Goal: Information Seeking & Learning: Learn about a topic

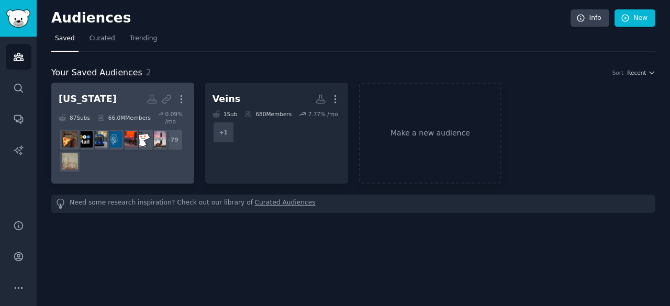
click at [124, 110] on div "66.0M Members" at bounding box center [123, 117] width 53 height 15
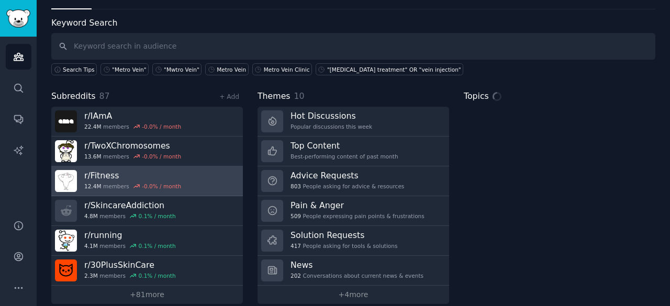
scroll to position [52, 0]
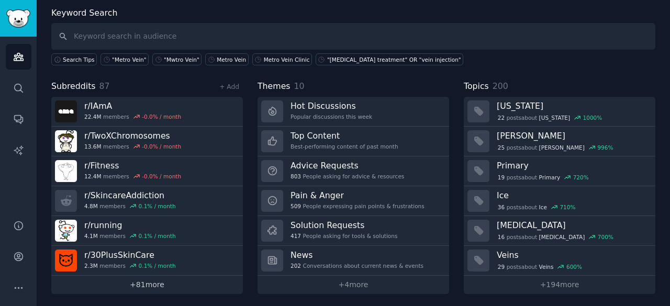
click at [154, 284] on link "+ 81 more" at bounding box center [147, 285] width 192 height 18
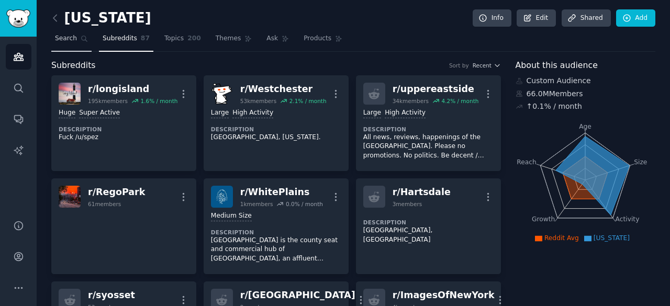
click at [81, 39] on icon at bounding box center [84, 38] width 7 height 7
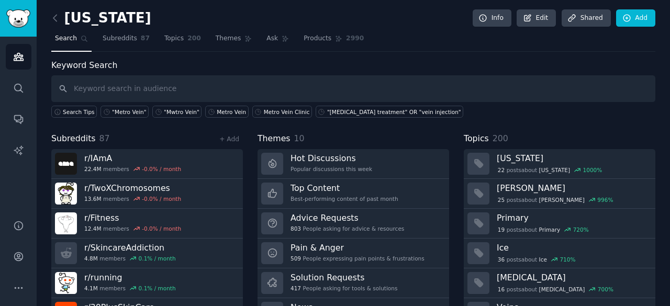
click at [183, 89] on input "text" at bounding box center [353, 88] width 604 height 27
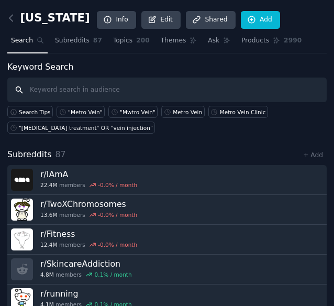
click at [126, 87] on input "text" at bounding box center [166, 89] width 319 height 25
paste input "[MEDICAL_DATA]"
type input "[MEDICAL_DATA]"
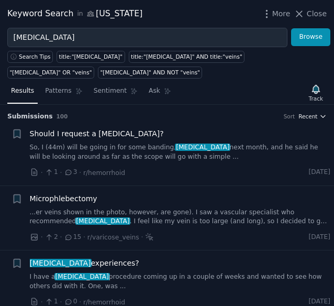
click at [319, 117] on icon "button" at bounding box center [322, 116] width 7 height 7
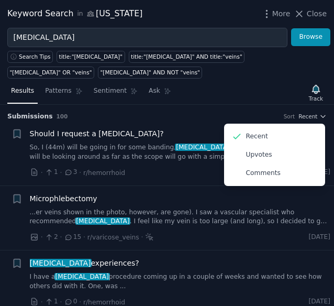
click at [235, 82] on div "Results Patterns Sentiment Ask Track" at bounding box center [167, 93] width 334 height 23
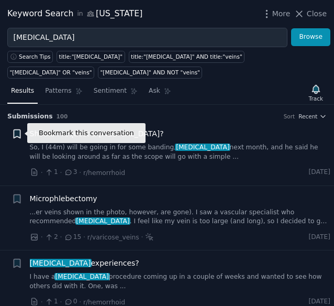
click at [18, 131] on icon "button" at bounding box center [17, 134] width 6 height 8
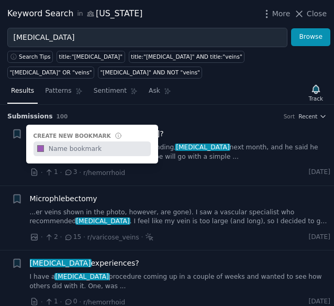
click at [89, 143] on input "text" at bounding box center [99, 148] width 104 height 15
click at [84, 151] on input "text" at bounding box center [99, 148] width 104 height 15
paste input "[MEDICAL_DATA]"
click at [125, 146] on input "Sclerotherapy NY" at bounding box center [99, 148] width 104 height 15
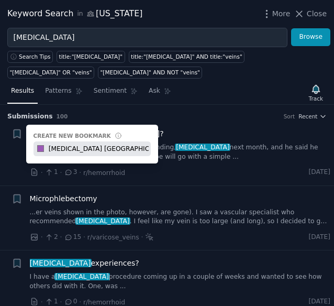
click at [125, 146] on input "Sclerotherapy NY" at bounding box center [99, 148] width 104 height 15
type input "Sclerotherapy NY"
click at [214, 114] on h3 "Submission s 100 Sort Recent" at bounding box center [166, 116] width 319 height 9
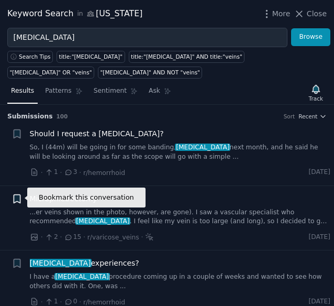
click at [17, 200] on icon "button" at bounding box center [17, 198] width 11 height 11
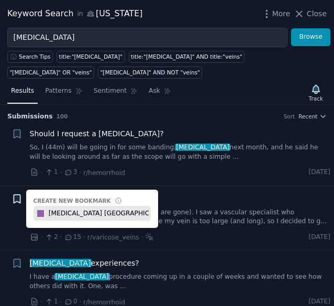
type input "Sclerotherapy NY"
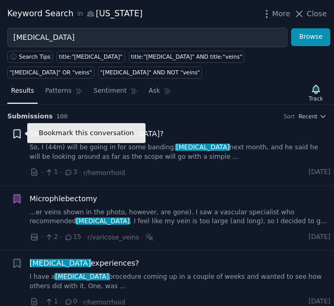
click at [16, 131] on icon "button" at bounding box center [17, 134] width 6 height 8
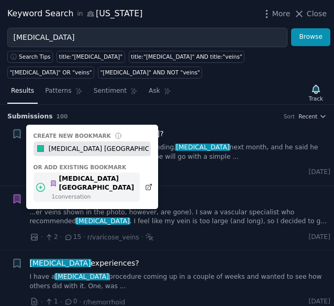
click at [77, 177] on div "Sclerotherapy NY" at bounding box center [92, 183] width 84 height 18
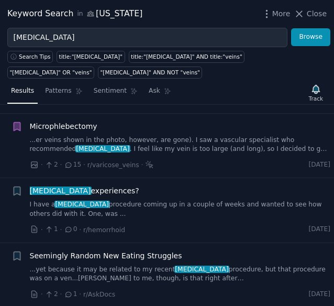
scroll to position [105, 0]
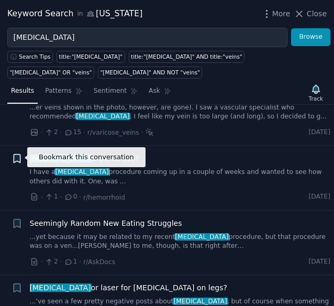
click at [12, 157] on icon "button" at bounding box center [17, 158] width 11 height 11
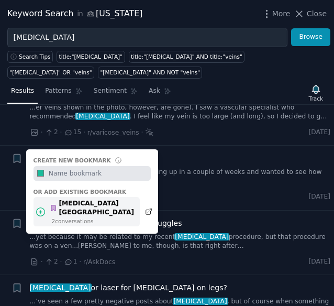
click at [62, 206] on div "Sclerotherapy NY" at bounding box center [92, 208] width 84 height 18
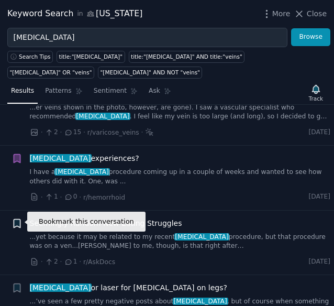
click at [20, 220] on icon "button" at bounding box center [17, 223] width 6 height 8
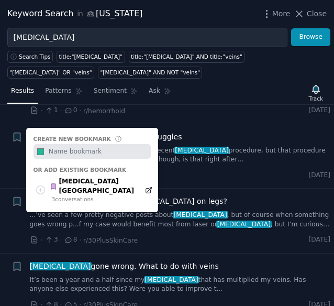
scroll to position [209, 0]
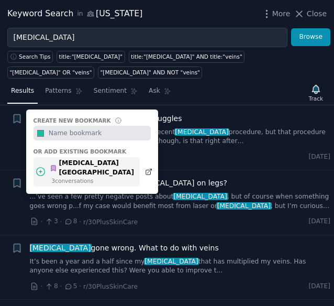
click at [101, 177] on div "3 conversation s" at bounding box center [93, 180] width 83 height 7
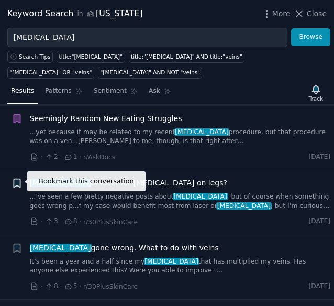
click at [15, 182] on icon "button" at bounding box center [17, 183] width 6 height 8
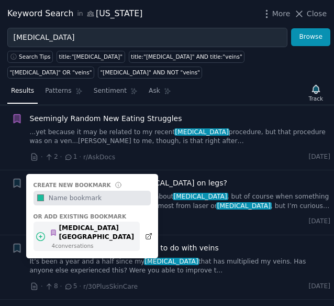
click at [83, 226] on div "Sclerotherapy NY" at bounding box center [92, 232] width 84 height 18
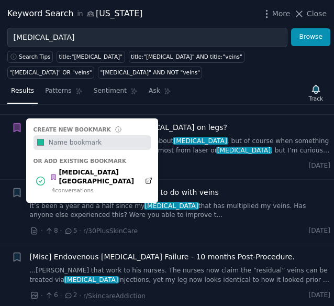
scroll to position [314, 0]
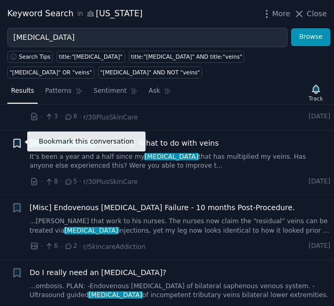
click at [18, 142] on icon "button" at bounding box center [17, 143] width 6 height 8
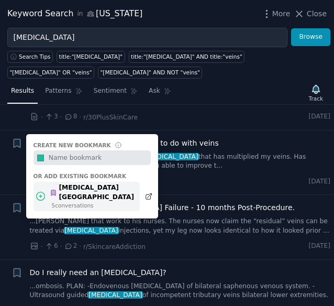
click at [73, 188] on div "Sclerotherapy NY" at bounding box center [92, 192] width 84 height 18
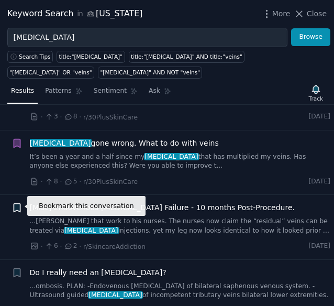
click at [14, 208] on icon "button" at bounding box center [17, 208] width 6 height 8
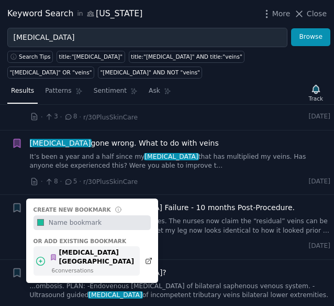
click at [75, 253] on div "Sclerotherapy NY" at bounding box center [92, 257] width 84 height 18
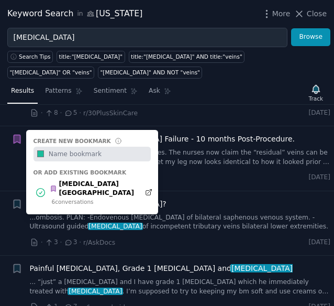
scroll to position [419, 0]
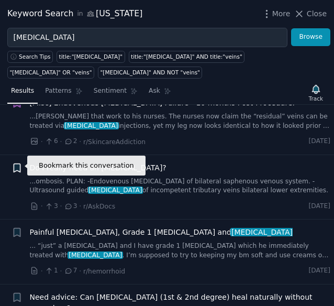
click at [15, 163] on icon "button" at bounding box center [17, 167] width 6 height 8
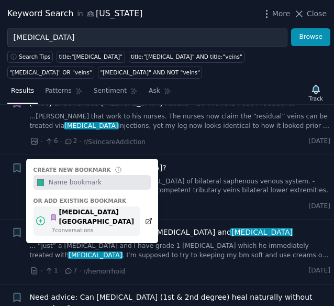
drag, startPoint x: 65, startPoint y: 209, endPoint x: 9, endPoint y: 220, distance: 56.7
click at [64, 209] on div "Sclerotherapy NY" at bounding box center [92, 217] width 84 height 18
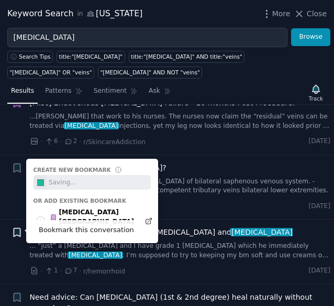
click at [19, 233] on icon "button" at bounding box center [17, 232] width 6 height 8
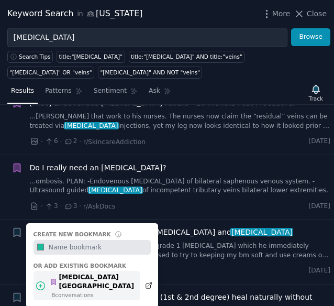
click at [74, 276] on div "Sclerotherapy NY" at bounding box center [92, 282] width 84 height 18
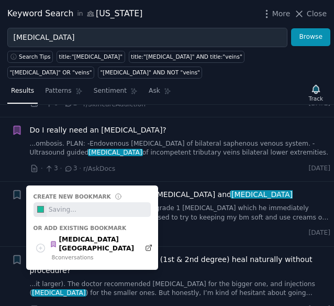
scroll to position [523, 0]
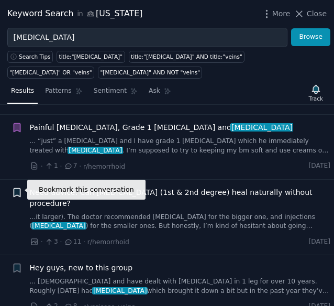
click at [18, 188] on icon "button" at bounding box center [17, 192] width 6 height 8
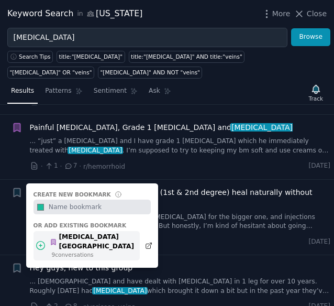
click at [87, 251] on div "9 conversation s" at bounding box center [93, 254] width 83 height 7
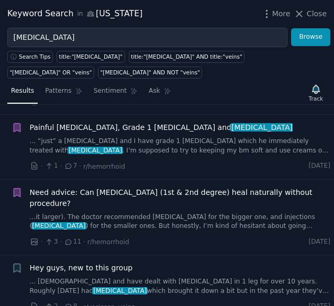
scroll to position [628, 0]
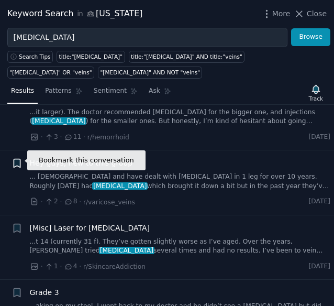
click at [16, 160] on icon "button" at bounding box center [17, 163] width 6 height 8
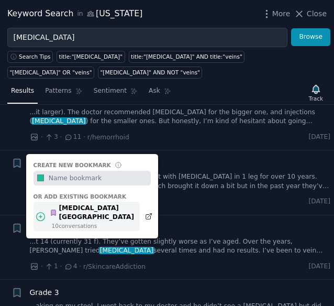
click at [87, 208] on div "Sclerotherapy NY" at bounding box center [92, 213] width 84 height 18
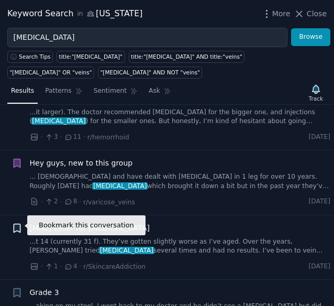
click at [15, 223] on icon "button" at bounding box center [17, 227] width 6 height 8
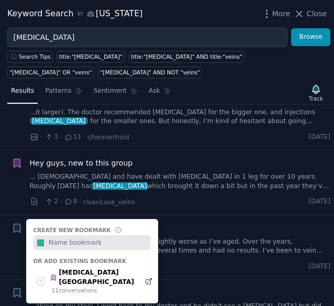
drag, startPoint x: 92, startPoint y: 276, endPoint x: 97, endPoint y: 257, distance: 20.1
click at [92, 286] on div "11 conversation s" at bounding box center [93, 289] width 83 height 7
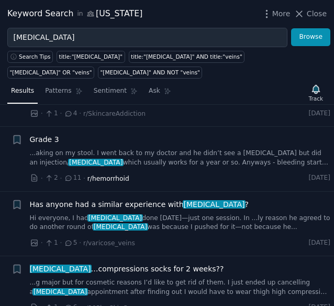
scroll to position [785, 0]
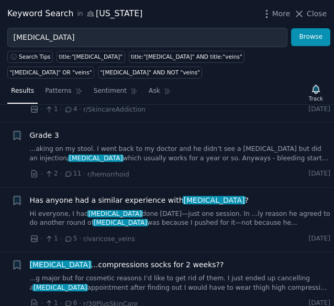
click at [22, 132] on div "+ Grade 3 ...aking on my stool. I went back to my doctor and he didn’t see a fi…" at bounding box center [171, 155] width 319 height 50
click at [9, 131] on li "Bookmark this conversation + Grade 3 ...aking on my stool. I went back to my do…" at bounding box center [167, 154] width 334 height 64
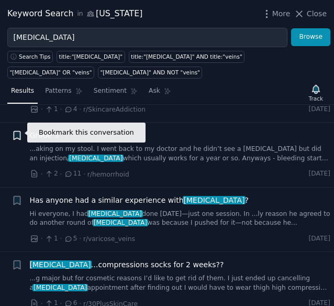
click at [14, 131] on icon "button" at bounding box center [17, 135] width 6 height 8
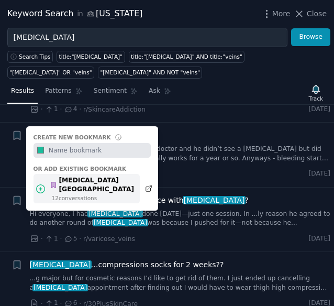
click at [84, 176] on div "Sclerotherapy NY" at bounding box center [92, 185] width 84 height 18
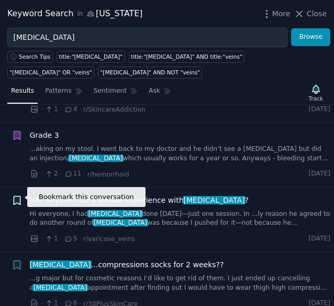
click at [17, 196] on icon "button" at bounding box center [17, 200] width 6 height 8
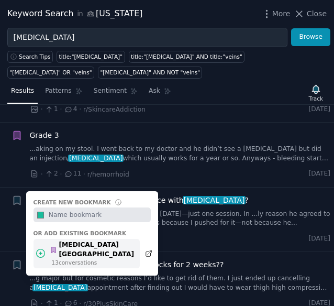
click at [88, 240] on div "Sclerotherapy NY" at bounding box center [92, 249] width 84 height 18
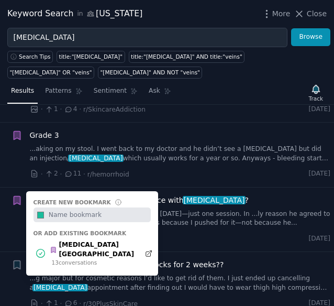
scroll to position [890, 0]
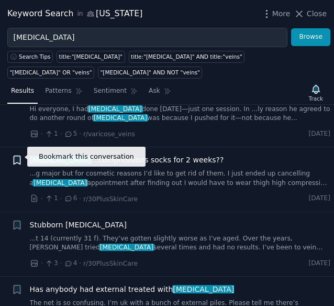
click at [17, 156] on icon "button" at bounding box center [17, 160] width 6 height 8
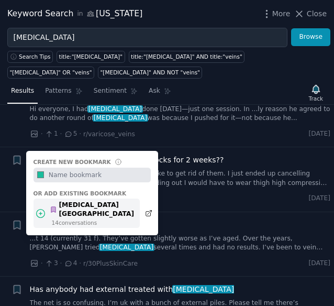
click at [86, 205] on div "Sclerotherapy NY" at bounding box center [92, 209] width 84 height 18
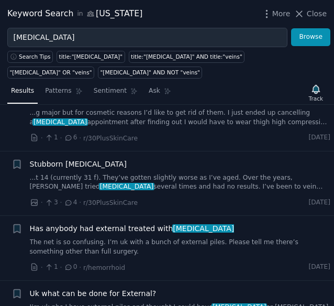
scroll to position [994, 0]
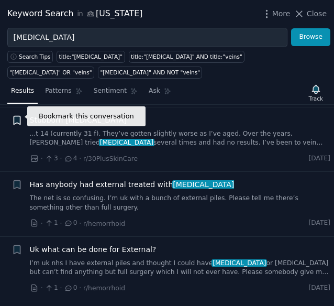
click at [16, 120] on icon "button" at bounding box center [17, 120] width 11 height 11
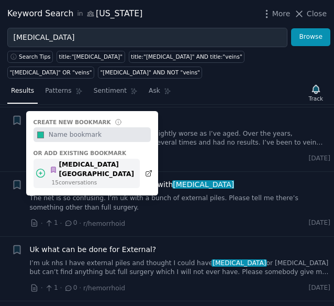
click at [83, 164] on div "Sclerotherapy NY" at bounding box center [92, 169] width 84 height 18
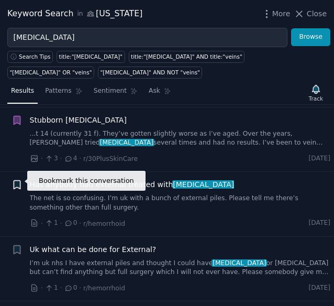
click at [19, 181] on icon "button" at bounding box center [17, 185] width 6 height 8
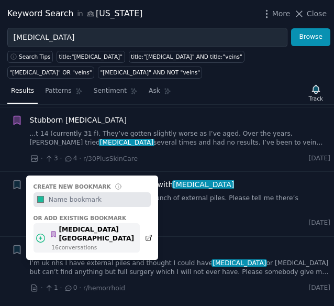
click at [82, 228] on div "Sclerotherapy NY" at bounding box center [92, 234] width 84 height 18
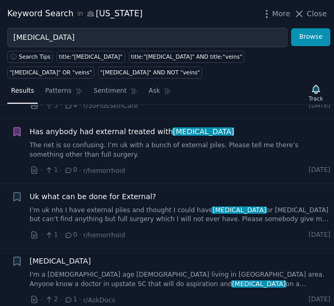
scroll to position [1099, 0]
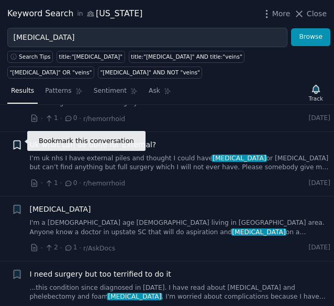
click at [14, 143] on icon "button" at bounding box center [17, 144] width 6 height 8
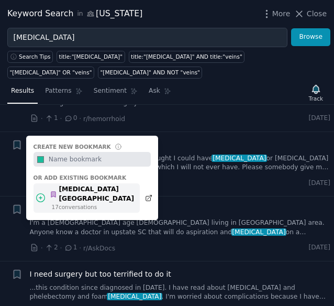
click at [71, 185] on div "Sclerotherapy NY" at bounding box center [92, 194] width 84 height 18
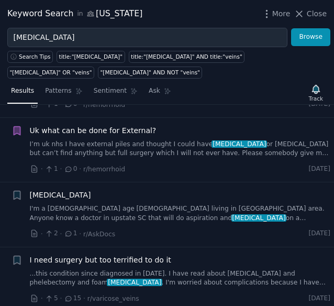
scroll to position [1151, 0]
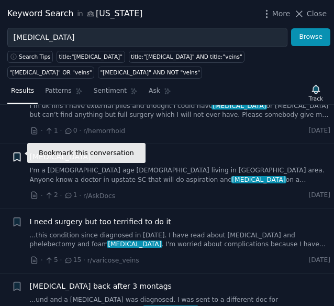
click at [19, 153] on icon "button" at bounding box center [17, 157] width 6 height 8
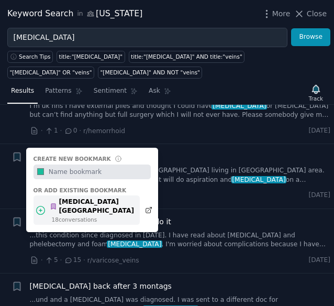
click at [96, 197] on div "Sclerotherapy NY" at bounding box center [92, 206] width 84 height 18
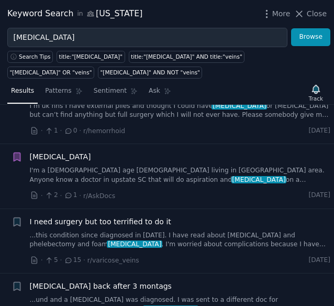
scroll to position [1256, 0]
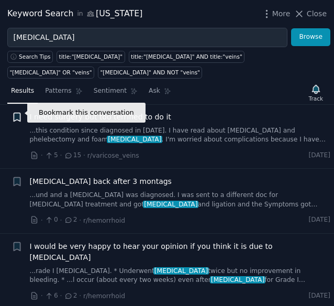
click at [15, 116] on icon "button" at bounding box center [17, 116] width 11 height 11
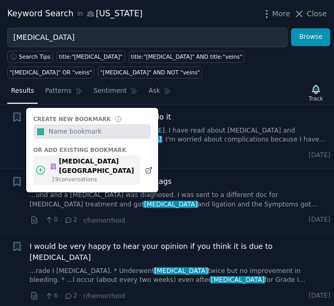
click at [87, 175] on div "19 conversation s" at bounding box center [93, 178] width 83 height 7
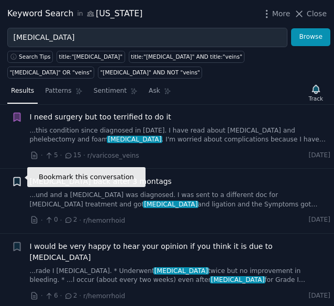
click at [15, 177] on icon "button" at bounding box center [17, 181] width 6 height 8
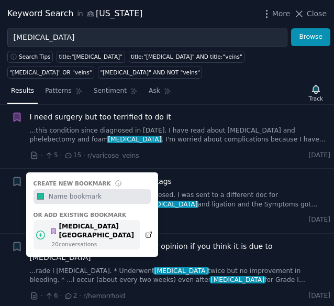
click at [94, 222] on div "Sclerotherapy NY" at bounding box center [92, 231] width 84 height 18
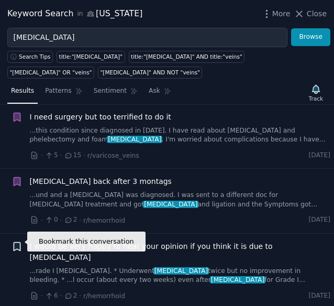
click at [16, 242] on icon "button" at bounding box center [17, 246] width 6 height 8
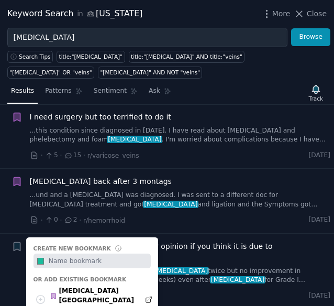
drag, startPoint x: 86, startPoint y: 290, endPoint x: 92, endPoint y: 259, distance: 31.4
click at [86, 290] on div "Sclerotherapy NY" at bounding box center [92, 295] width 84 height 18
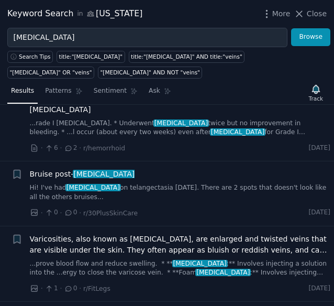
scroll to position [1413, 0]
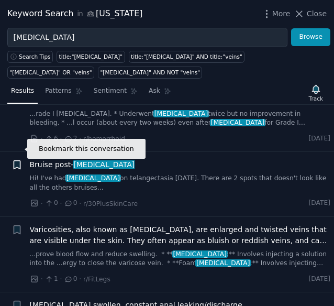
click at [14, 161] on icon "button" at bounding box center [17, 165] width 6 height 8
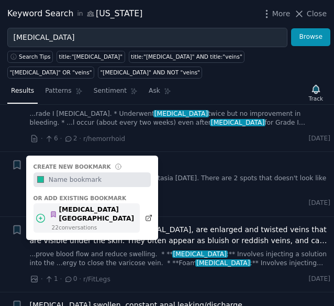
click at [70, 205] on div "Sclerotherapy NY" at bounding box center [92, 214] width 84 height 18
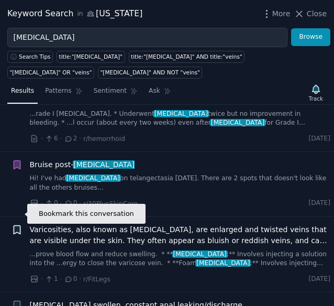
click at [14, 225] on icon "button" at bounding box center [17, 229] width 6 height 8
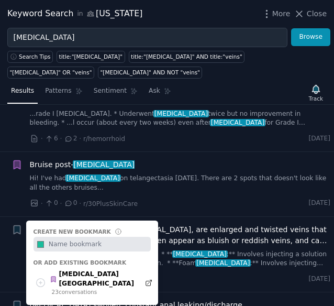
drag, startPoint x: 79, startPoint y: 265, endPoint x: 198, endPoint y: 167, distance: 154.7
click at [79, 288] on div "23 conversation s" at bounding box center [93, 291] width 83 height 7
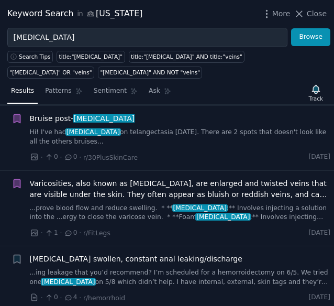
scroll to position [1570, 0]
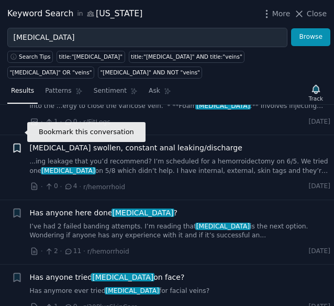
click at [16, 144] on icon "button" at bounding box center [17, 148] width 6 height 8
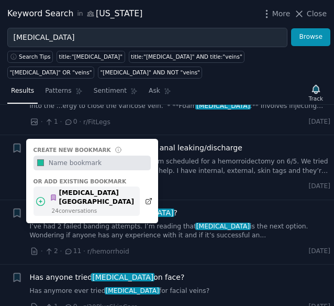
drag, startPoint x: 92, startPoint y: 181, endPoint x: 45, endPoint y: 187, distance: 47.5
click at [90, 207] on div "24 conversation s" at bounding box center [93, 210] width 83 height 7
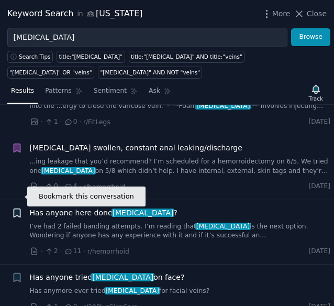
click at [14, 208] on icon "button" at bounding box center [17, 212] width 6 height 8
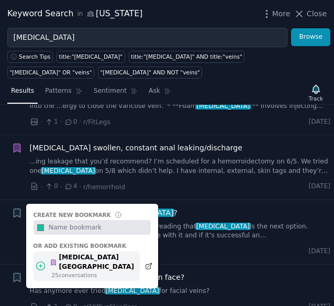
click at [72, 271] on div "25 conversation s" at bounding box center [93, 274] width 83 height 7
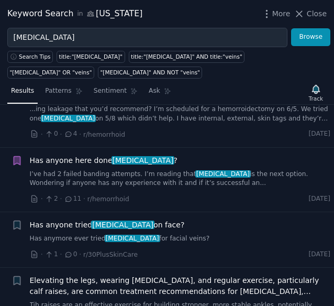
scroll to position [1675, 0]
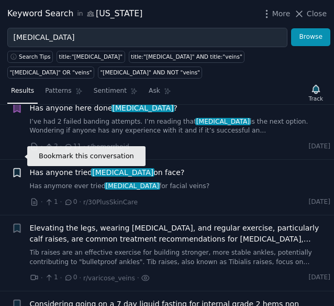
click at [17, 169] on icon "button" at bounding box center [17, 173] width 6 height 8
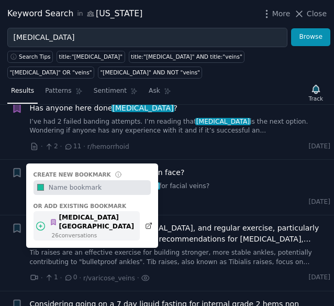
click at [100, 231] on div "26 conversation s" at bounding box center [93, 234] width 83 height 7
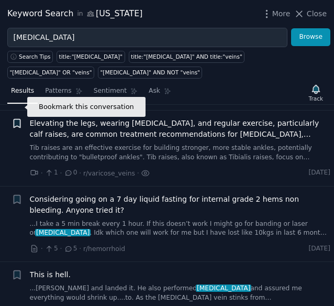
click at [14, 119] on icon "button" at bounding box center [17, 123] width 6 height 8
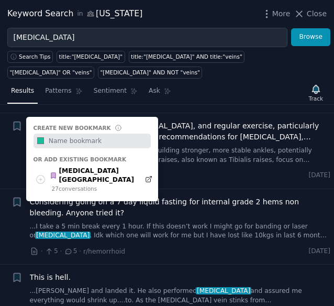
click at [69, 167] on div "Create new bookmark #1abc9c Or add existing bookmark Sclerotherapy NY 27 conver…" at bounding box center [92, 159] width 132 height 84
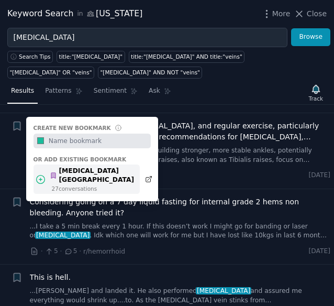
click at [72, 166] on div "Sclerotherapy NY" at bounding box center [92, 175] width 84 height 18
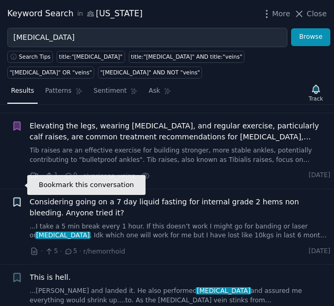
click at [16, 197] on icon "button" at bounding box center [17, 201] width 6 height 8
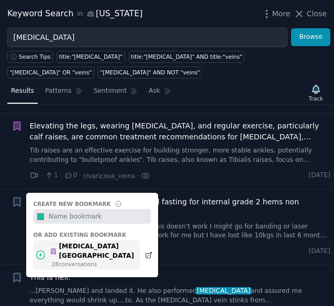
click at [98, 242] on div "Sclerotherapy NY" at bounding box center [92, 251] width 84 height 18
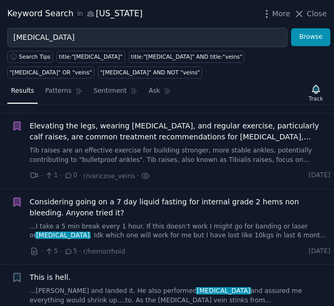
scroll to position [1882, 0]
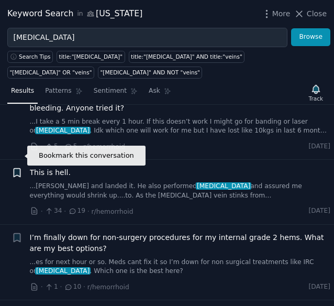
click at [13, 167] on icon "button" at bounding box center [17, 172] width 11 height 11
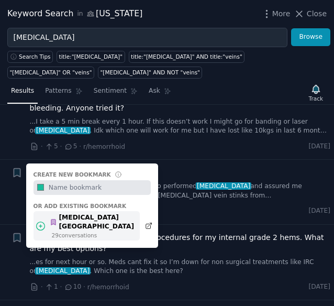
click at [97, 231] on div "29 conversation s" at bounding box center [93, 234] width 83 height 7
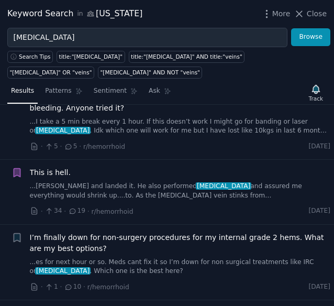
click at [8, 225] on li "Bookmark this conversation + I’m finally down for non-surgery procedures for my…" at bounding box center [167, 262] width 334 height 75
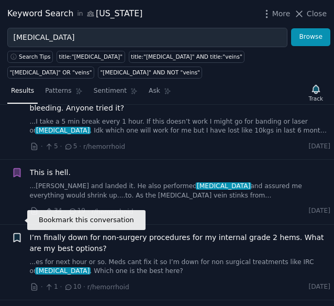
click at [14, 233] on icon "button" at bounding box center [17, 237] width 6 height 8
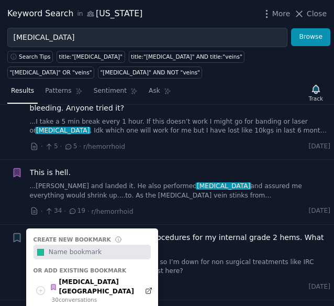
drag, startPoint x: 92, startPoint y: 263, endPoint x: 130, endPoint y: 186, distance: 85.2
click at [92, 277] on div "Sclerotherapy NY" at bounding box center [92, 286] width 84 height 18
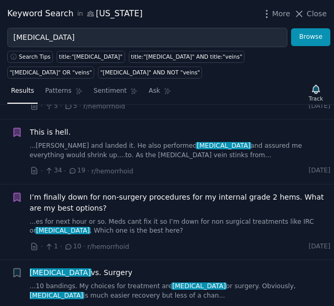
scroll to position [1986, 0]
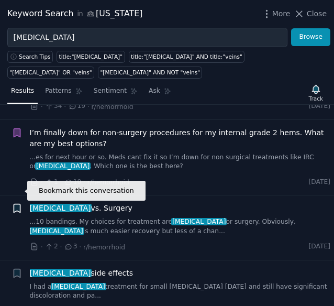
click at [16, 203] on icon "button" at bounding box center [17, 208] width 11 height 11
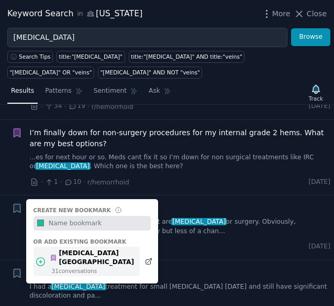
click at [96, 249] on div "Sclerotherapy NY" at bounding box center [92, 258] width 84 height 18
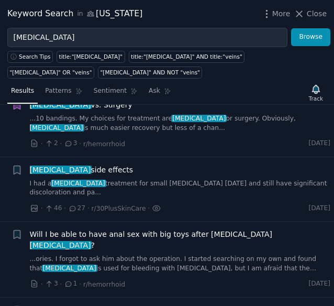
scroll to position [2039, 0]
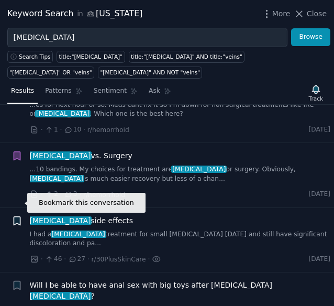
click at [19, 216] on icon "button" at bounding box center [17, 220] width 6 height 8
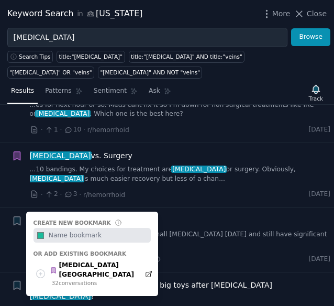
drag, startPoint x: 89, startPoint y: 248, endPoint x: 115, endPoint y: 222, distance: 36.3
click at [90, 261] on div "Sclerotherapy NY" at bounding box center [92, 270] width 84 height 18
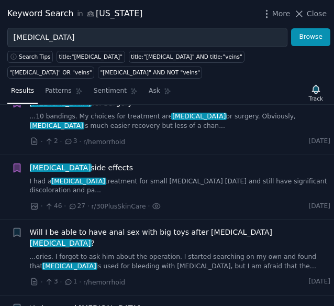
scroll to position [2143, 0]
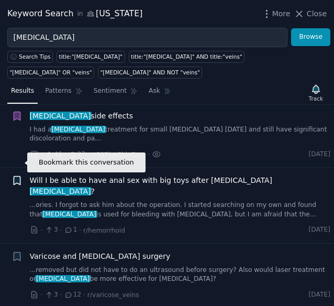
click at [12, 175] on icon "button" at bounding box center [17, 180] width 11 height 11
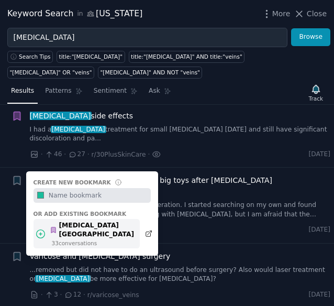
click at [76, 221] on div "Sclerotherapy NY" at bounding box center [92, 230] width 84 height 18
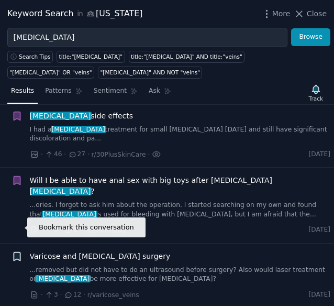
click at [19, 252] on icon "button" at bounding box center [17, 256] width 6 height 8
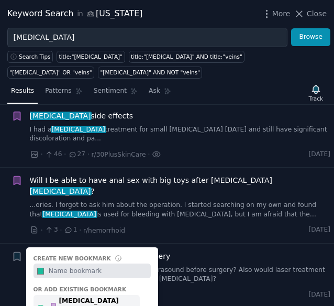
click at [84, 296] on div "Sclerotherapy NY" at bounding box center [92, 305] width 84 height 18
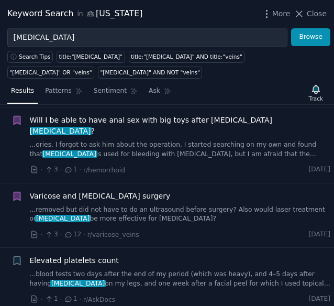
scroll to position [2248, 0]
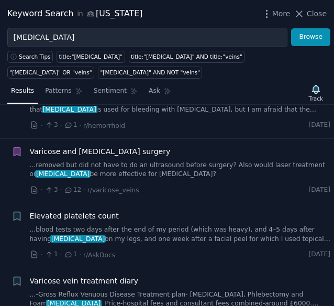
click at [8, 203] on li "Bookmark this conversation + Elevated platelets count ...blood tests two days a…" at bounding box center [167, 235] width 334 height 64
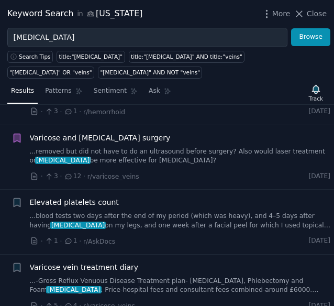
scroll to position [2300, 0]
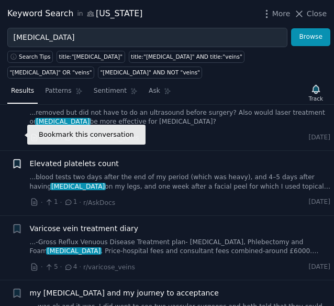
click at [15, 160] on icon "button" at bounding box center [17, 164] width 6 height 8
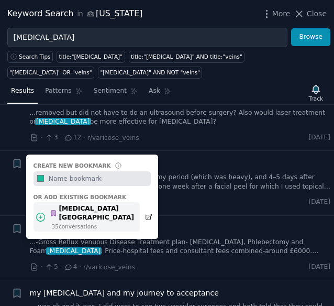
click at [95, 202] on div "Sclerotherapy NY 35 conversation s" at bounding box center [86, 216] width 106 height 29
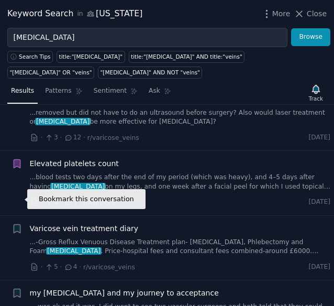
click at [17, 224] on icon "button" at bounding box center [17, 228] width 6 height 8
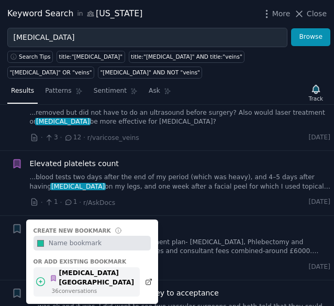
click at [78, 287] on div "36 conversation s" at bounding box center [93, 290] width 83 height 7
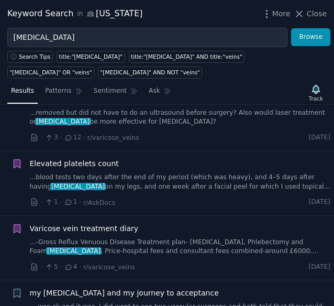
scroll to position [2353, 0]
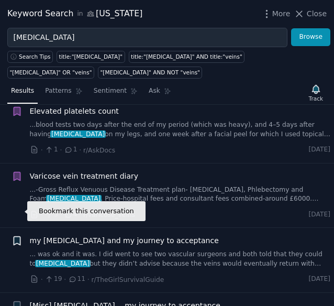
click at [14, 237] on icon "button" at bounding box center [17, 241] width 6 height 8
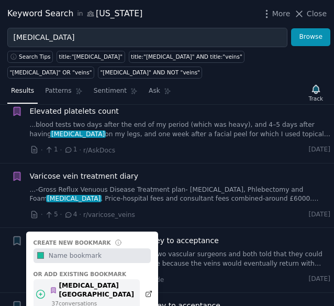
click at [65, 281] on div "Sclerotherapy NY" at bounding box center [92, 290] width 84 height 18
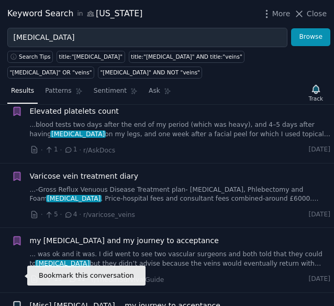
click at [18, 301] on icon "button" at bounding box center [17, 305] width 6 height 8
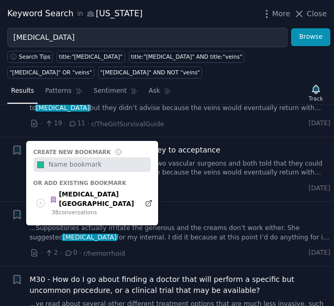
scroll to position [2510, 0]
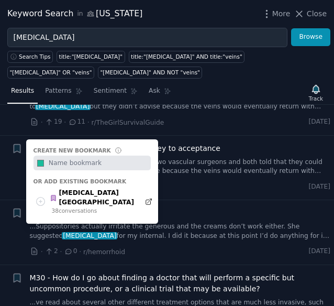
drag, startPoint x: 76, startPoint y: 162, endPoint x: 15, endPoint y: 220, distance: 84.4
click at [76, 188] on div "Sclerotherapy NY" at bounding box center [92, 197] width 84 height 18
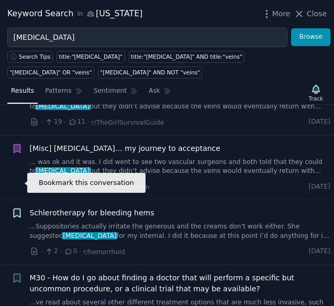
click at [15, 209] on icon "button" at bounding box center [17, 213] width 6 height 8
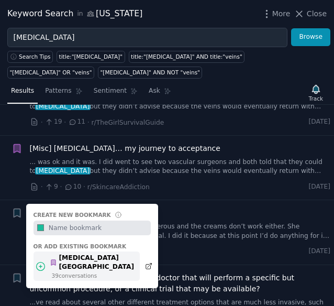
click at [73, 272] on div "39 conversation s" at bounding box center [93, 275] width 83 height 7
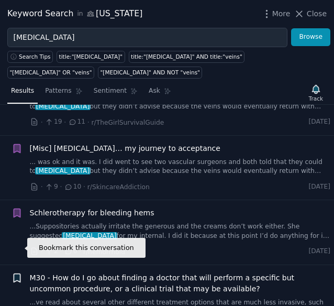
click at [15, 273] on icon "button" at bounding box center [17, 277] width 6 height 8
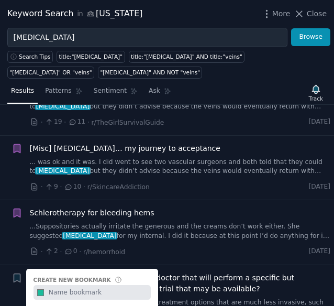
click at [88, 284] on div "Create new bookmark #1abc9c Or add existing bookmark Sclerotherapy NY 40 conver…" at bounding box center [92, 310] width 132 height 84
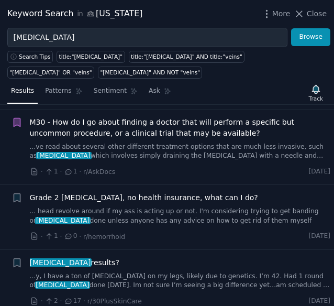
scroll to position [2719, 0]
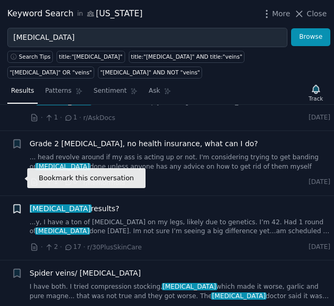
click at [17, 204] on icon "button" at bounding box center [17, 208] width 6 height 8
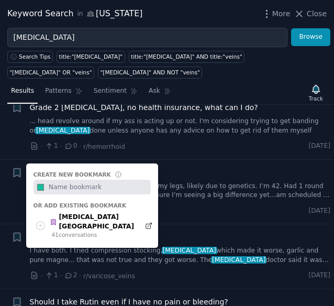
scroll to position [2771, 0]
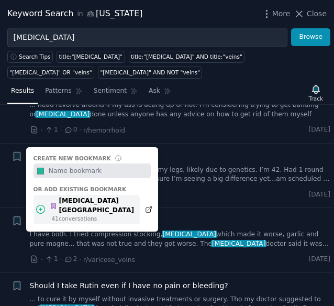
click at [84, 215] on div "41 conversation s" at bounding box center [93, 218] width 83 height 7
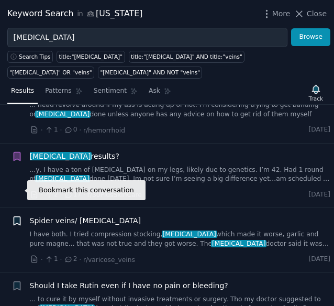
click at [15, 217] on icon "button" at bounding box center [17, 221] width 6 height 8
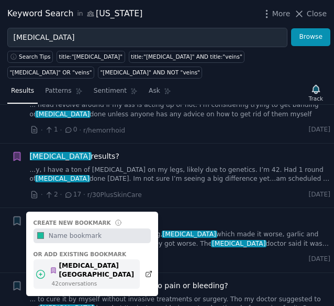
click at [68, 261] on div "Sclerotherapy NY" at bounding box center [92, 270] width 84 height 18
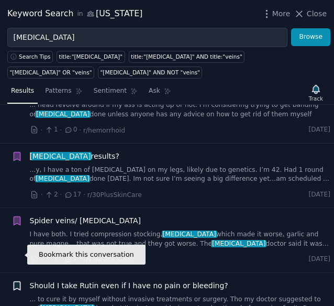
click at [12, 280] on icon "button" at bounding box center [17, 285] width 11 height 11
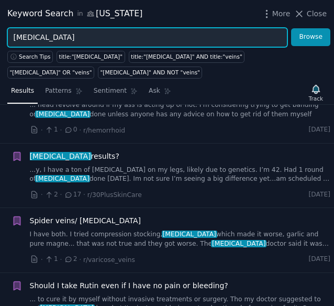
click at [104, 37] on input "[MEDICAL_DATA]" at bounding box center [147, 37] width 280 height 19
paste input "pider veins"
type input "[MEDICAL_DATA]"
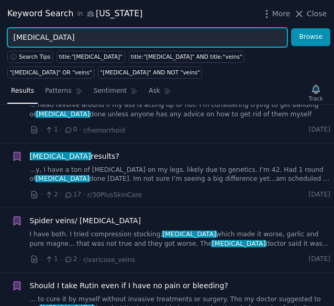
click at [291, 28] on button "Browse" at bounding box center [310, 37] width 39 height 18
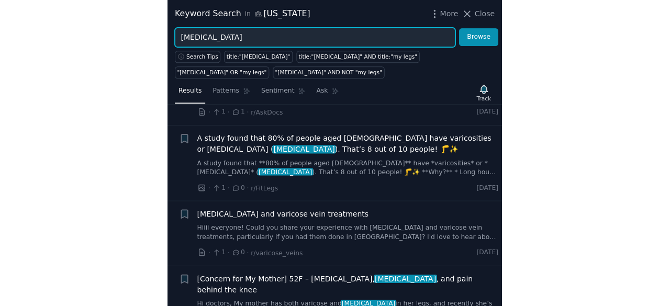
scroll to position [1047, 0]
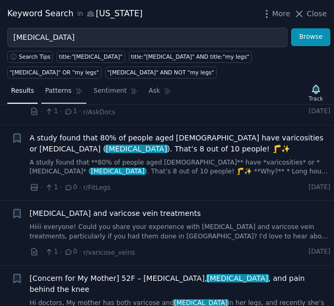
click at [57, 90] on span "Patterns" at bounding box center [58, 90] width 26 height 9
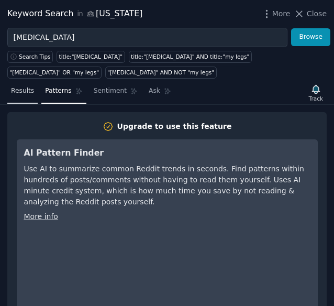
click at [31, 91] on link "Results" at bounding box center [22, 93] width 30 height 21
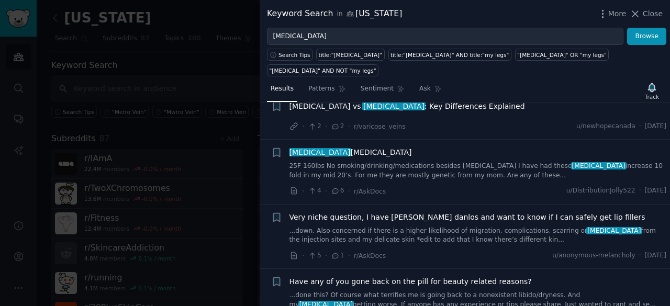
scroll to position [52, 0]
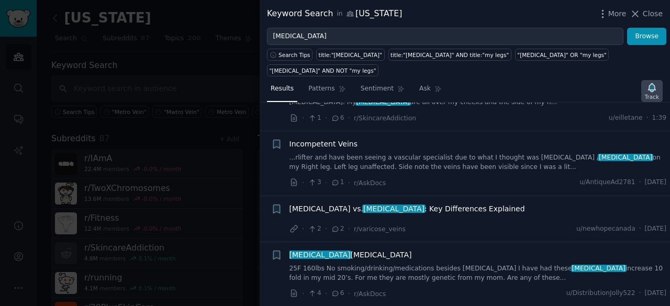
click at [653, 93] on div "Track" at bounding box center [652, 96] width 14 height 7
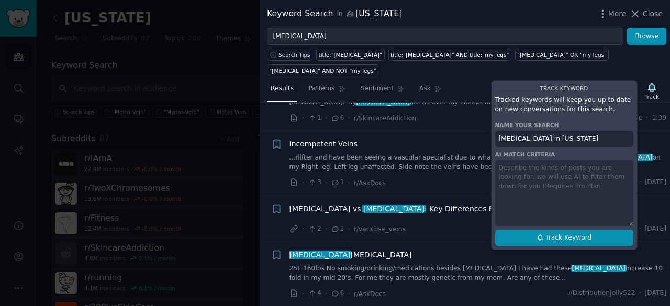
click at [573, 233] on span "Track Keyword" at bounding box center [568, 237] width 46 height 9
type input "Spider veins in New York"
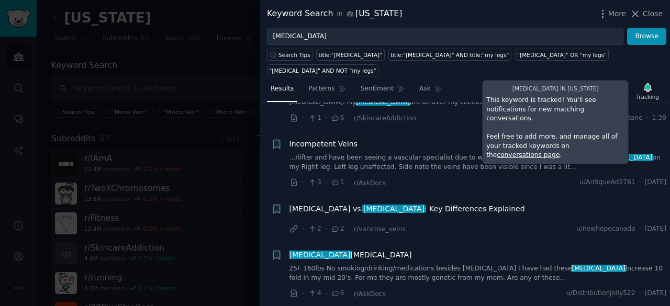
click at [559, 151] on link "conversations page" at bounding box center [528, 154] width 63 height 7
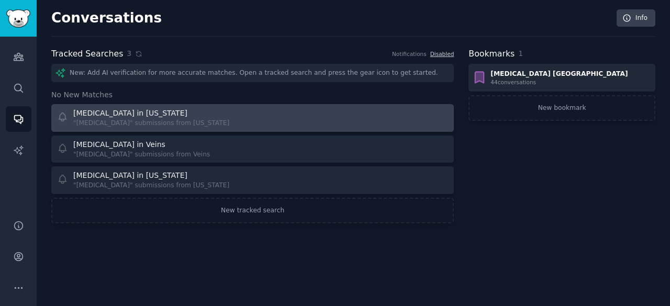
click at [199, 118] on div "Spider veins in New York "Spider veins" submissions from New York" at bounding box center [151, 118] width 188 height 20
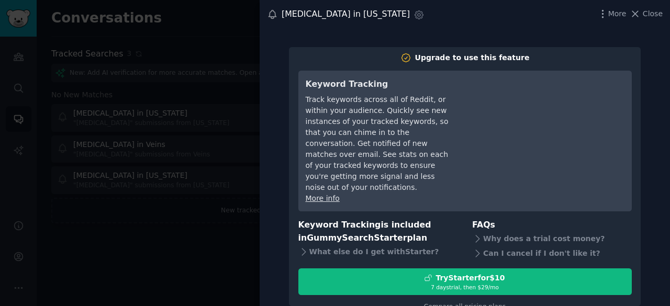
scroll to position [6, 0]
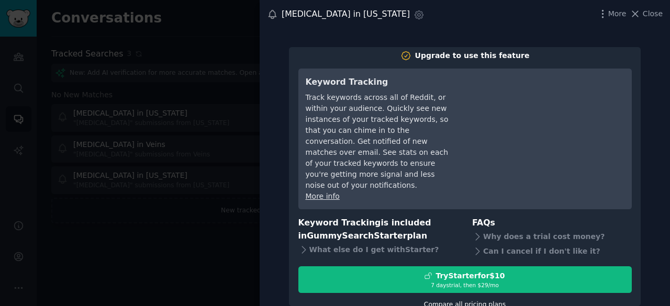
click at [463, 301] on link "Compare all pricing plans" at bounding box center [465, 304] width 82 height 7
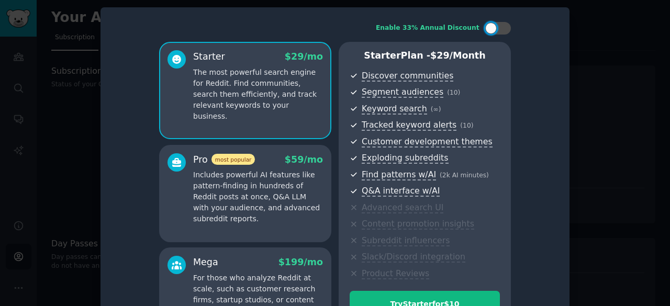
click at [232, 198] on p "Includes powerful AI features like pattern-finding in hundreds of Reddit posts …" at bounding box center [258, 197] width 130 height 55
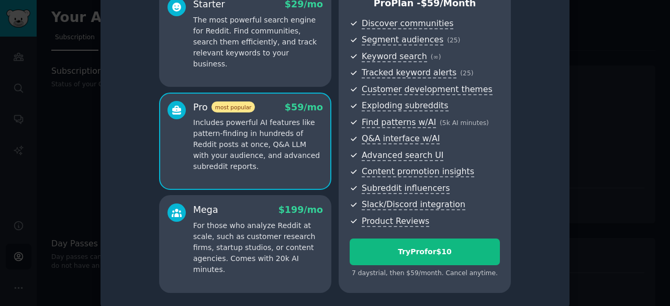
click at [279, 240] on p "For those who analyze Reddit at scale, such as customer research firms, startup…" at bounding box center [258, 247] width 130 height 55
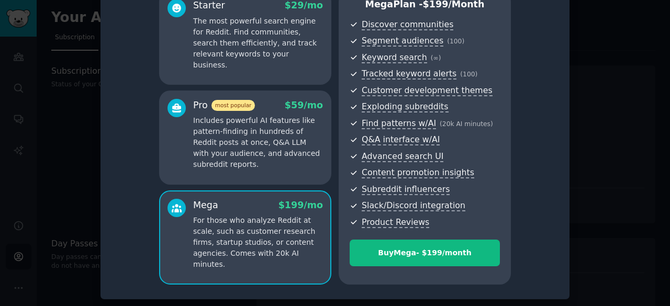
click at [262, 150] on p "Includes powerful AI features like pattern-finding in hundreds of Reddit posts …" at bounding box center [258, 142] width 130 height 55
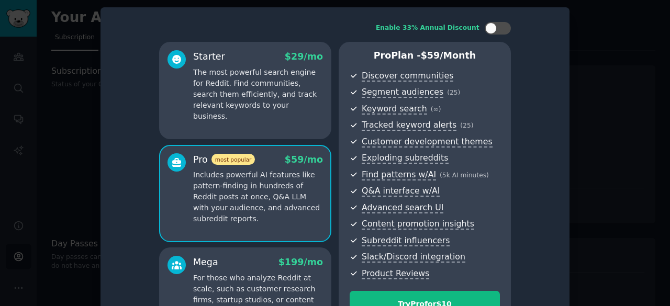
click at [259, 91] on p "The most powerful search engine for Reddit. Find communities, search them effic…" at bounding box center [258, 94] width 130 height 55
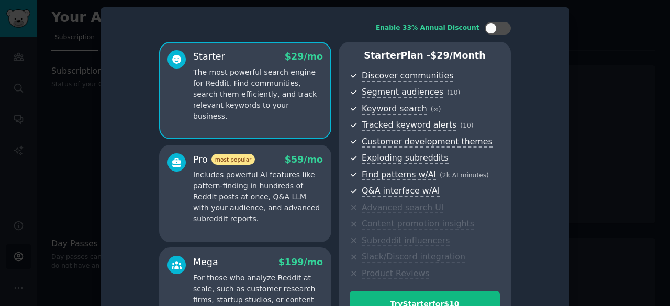
click at [274, 203] on p "Includes powerful AI features like pattern-finding in hundreds of Reddit posts …" at bounding box center [258, 197] width 130 height 55
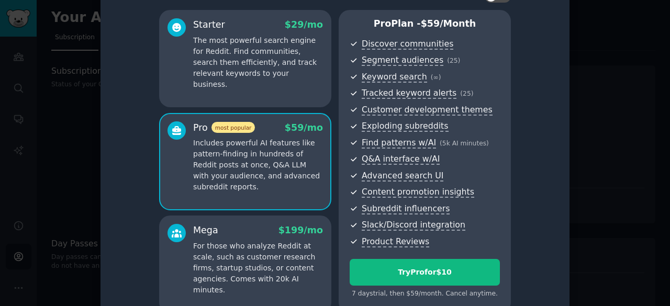
scroll to position [60, 0]
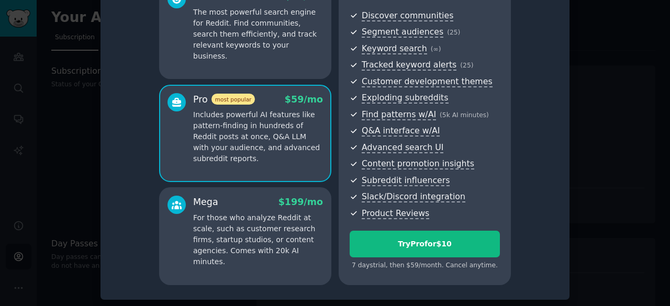
click at [282, 203] on div "Mega $ 199 /mo" at bounding box center [258, 202] width 130 height 13
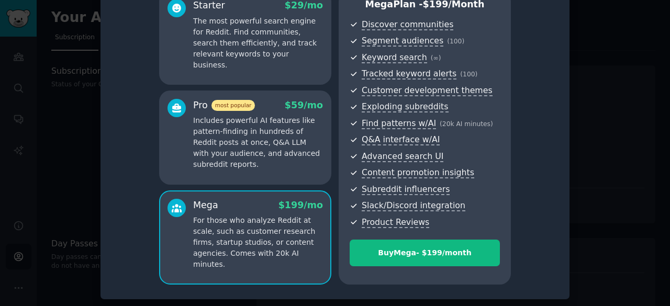
click at [268, 139] on p "Includes powerful AI features like pattern-finding in hundreds of Reddit posts …" at bounding box center [258, 142] width 130 height 55
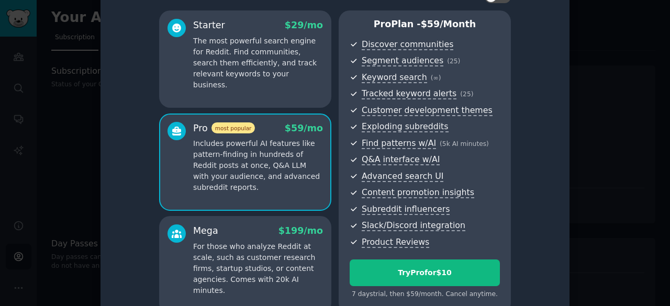
scroll to position [0, 0]
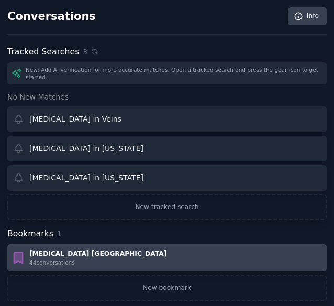
click at [48, 249] on div "Sclerotherapy NY" at bounding box center [97, 253] width 137 height 9
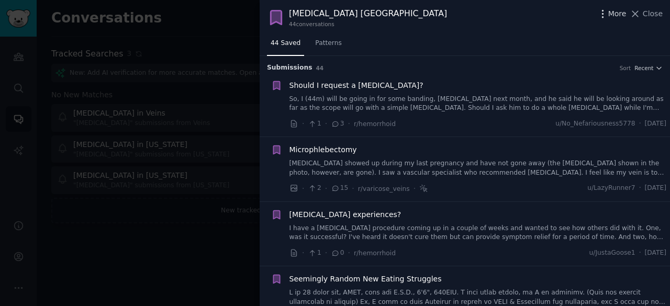
click at [608, 14] on icon "button" at bounding box center [602, 13] width 11 height 11
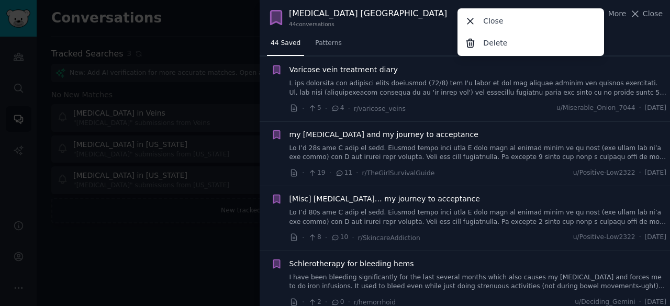
scroll to position [2617, 0]
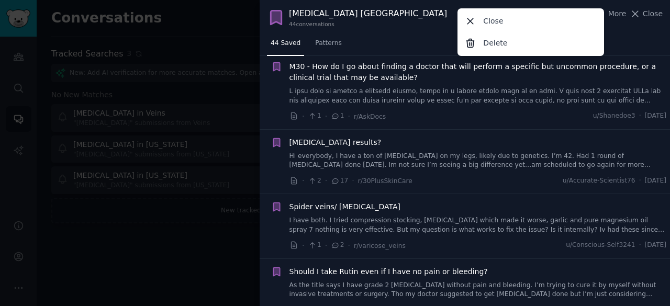
click at [412, 43] on div "44 Saved Patterns" at bounding box center [465, 45] width 410 height 21
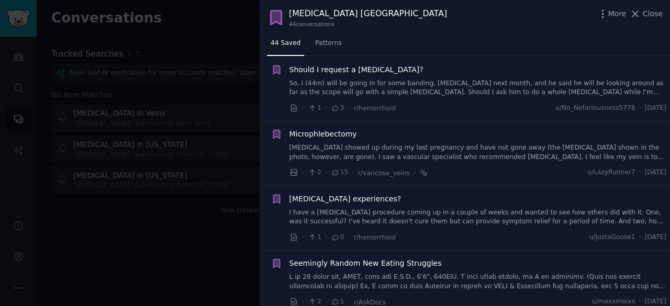
scroll to position [0, 0]
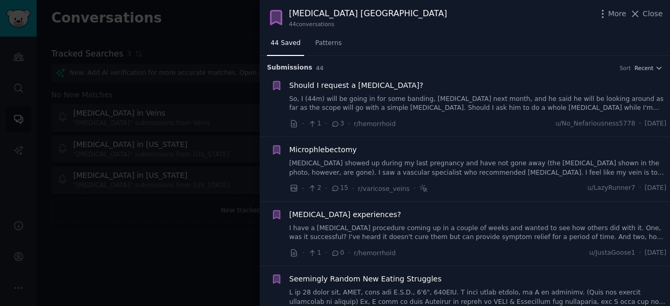
click at [338, 87] on span "Should I request a colonoscopy?" at bounding box center [356, 85] width 134 height 11
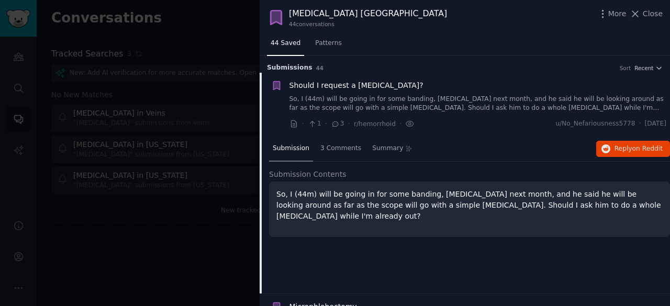
scroll to position [16, 0]
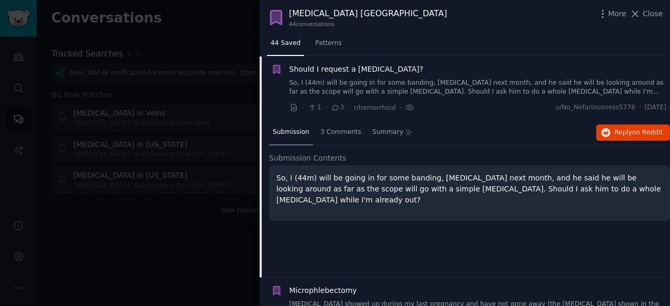
click at [422, 146] on div "Submission 3 Comments Summary Reply on Reddit Submission Contents So, I (44m) w…" at bounding box center [469, 198] width 401 height 157
click at [620, 134] on span "Reply on Reddit" at bounding box center [638, 132] width 48 height 9
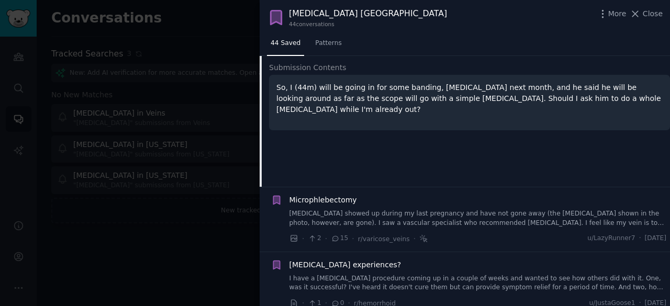
scroll to position [121, 0]
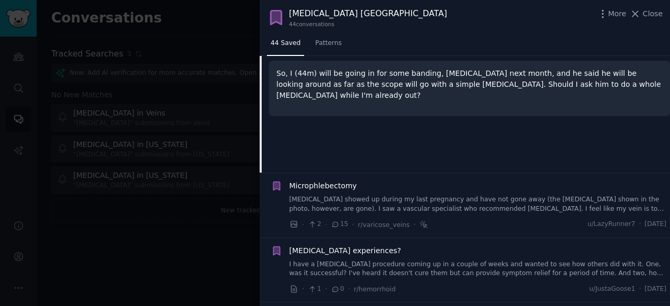
click at [498, 249] on div "Sclerotherapy experiences?" at bounding box center [477, 250] width 377 height 11
click at [310, 187] on span "Microphlebectomy" at bounding box center [323, 186] width 68 height 11
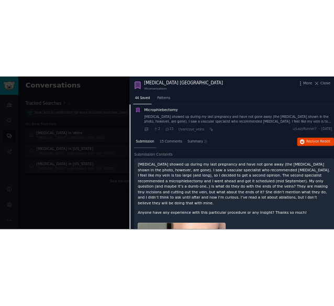
scroll to position [81, 0]
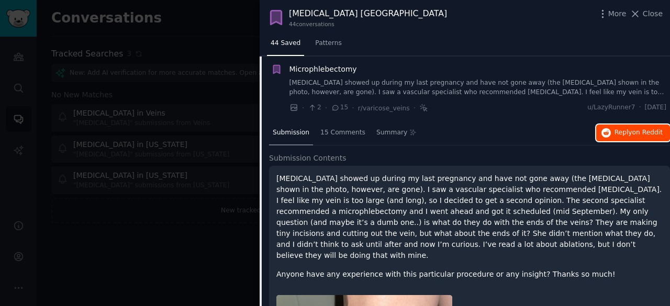
click at [626, 137] on span "Reply on Reddit" at bounding box center [638, 132] width 48 height 9
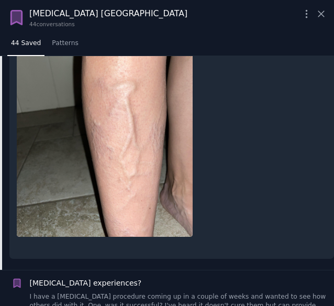
scroll to position [552, 0]
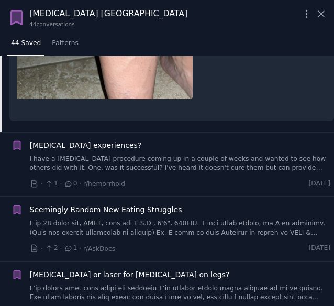
click at [184, 140] on div "Sclerotherapy experiences?" at bounding box center [180, 145] width 301 height 11
click at [297, 151] on div "Sclerotherapy experiences? I have a sclerotherapy procedure coming up in a coup…" at bounding box center [180, 165] width 301 height 50
click at [290, 154] on link "I have a sclerotherapy procedure coming up in a couple of weeks and wanted to s…" at bounding box center [180, 163] width 301 height 18
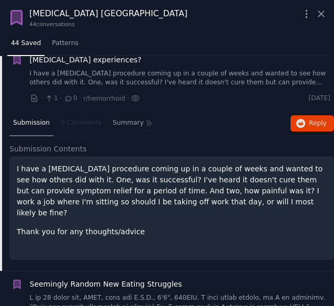
scroll to position [145, 0]
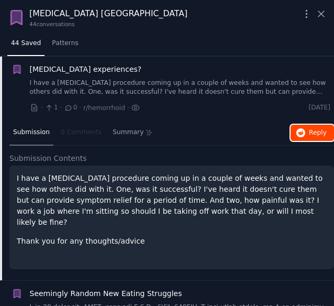
click at [309, 132] on span "Reply on Reddit" at bounding box center [318, 132] width 18 height 9
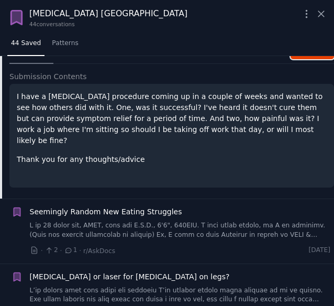
scroll to position [355, 0]
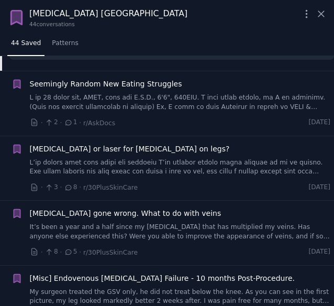
click at [182, 85] on div "Seemingly Random New Eating Struggles" at bounding box center [180, 84] width 301 height 11
click at [151, 80] on span "Seemingly Random New Eating Struggles" at bounding box center [106, 84] width 152 height 11
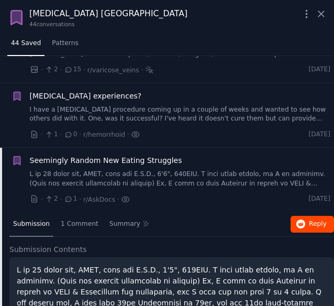
scroll to position [162, 0]
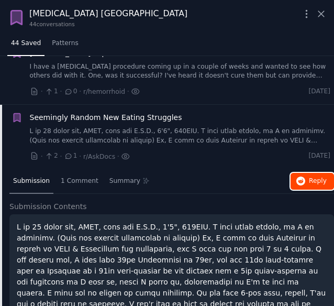
click at [298, 173] on button "Reply on Reddit" at bounding box center [311, 181] width 43 height 17
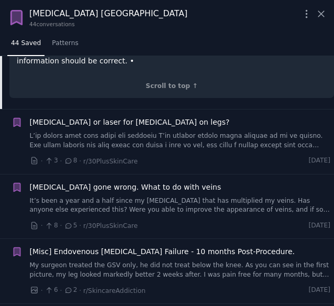
scroll to position [894, 0]
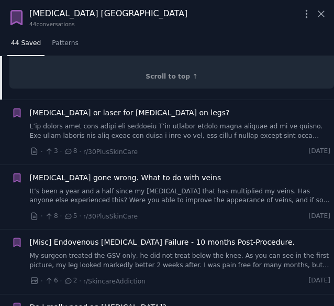
click at [83, 172] on span "Sclerotherapy gone wrong. What to do with veins" at bounding box center [126, 177] width 192 height 11
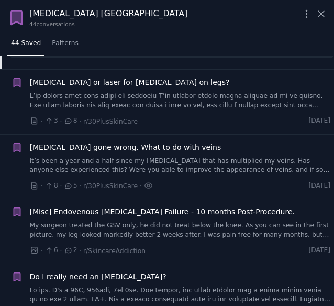
scroll to position [820, 0]
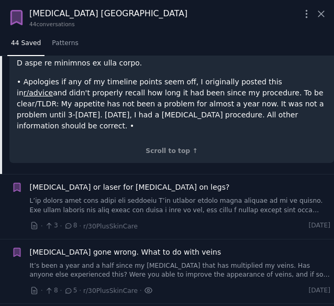
click at [144, 287] on icon at bounding box center [147, 289] width 7 height 5
click at [88, 174] on li "Sclerotherapy or laser for spider veins on legs? · 3 · 8 · r/30PlusSkinCare u/D…" at bounding box center [167, 206] width 334 height 64
click at [88, 182] on span "Sclerotherapy or laser for spider veins on legs?" at bounding box center [130, 187] width 200 height 11
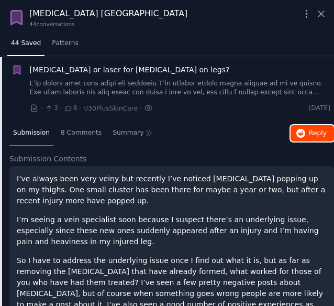
click at [313, 136] on span "Reply on Reddit" at bounding box center [318, 133] width 18 height 9
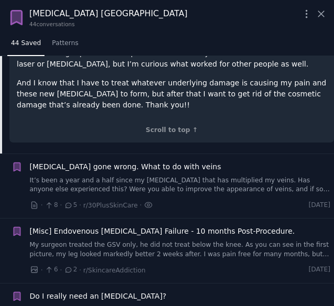
scroll to position [693, 0]
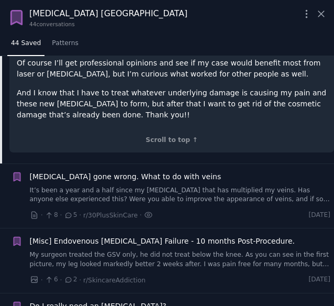
click at [128, 171] on span "Sclerotherapy gone wrong. What to do with veins" at bounding box center [126, 176] width 192 height 11
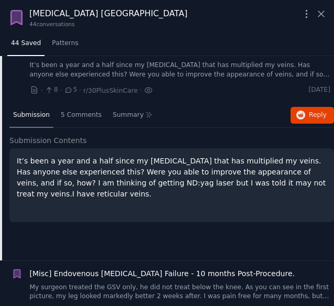
scroll to position [339, 0]
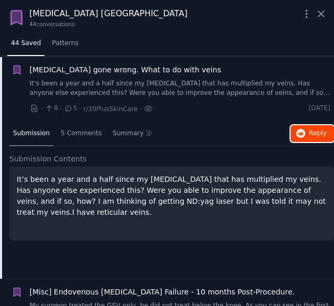
click at [316, 132] on span "Reply on Reddit" at bounding box center [318, 133] width 18 height 9
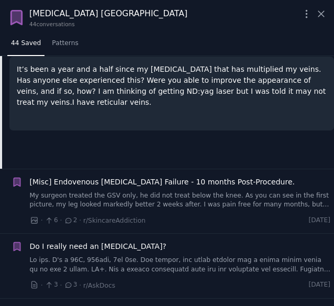
scroll to position [548, 0]
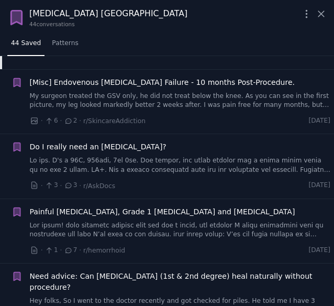
click at [99, 77] on span "[Misc] Endovenous Laser Ablation Failure - 10 months Post-Procedure." at bounding box center [162, 82] width 265 height 11
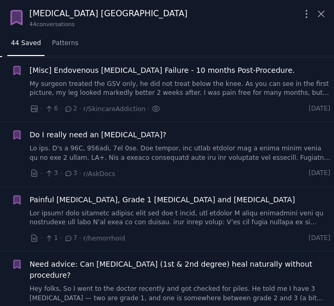
click at [112, 77] on div "[Misc] Endovenous Laser Ablation Failure - 10 months Post-Procedure. My surgeon…" at bounding box center [180, 81] width 301 height 33
click at [120, 65] on span "[Misc] Endovenous Laser Ablation Failure - 10 months Post-Procedure." at bounding box center [162, 70] width 265 height 11
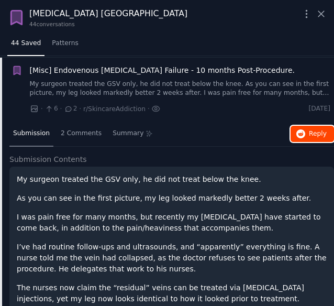
click at [313, 133] on span "Reply on Reddit" at bounding box center [318, 133] width 18 height 9
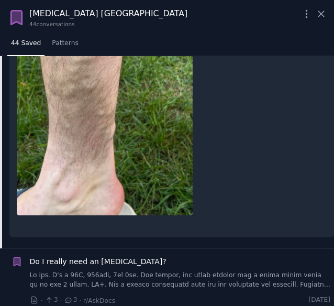
scroll to position [1136, 0]
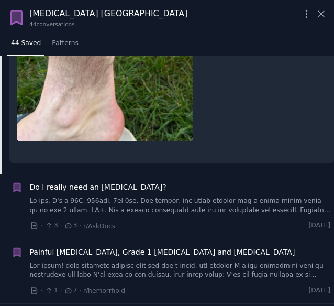
click at [106, 184] on span "Do I really need an ablation?" at bounding box center [98, 187] width 137 height 11
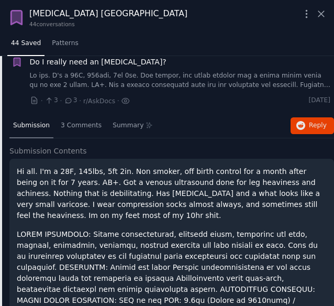
scroll to position [468, 0]
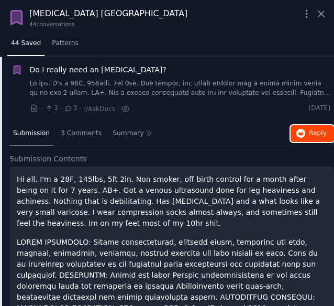
click at [312, 133] on span "Reply on Reddit" at bounding box center [318, 133] width 18 height 9
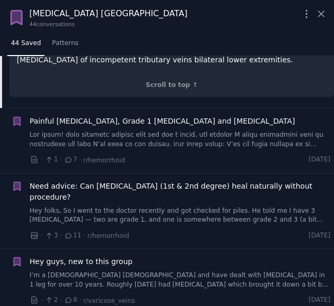
scroll to position [834, 0]
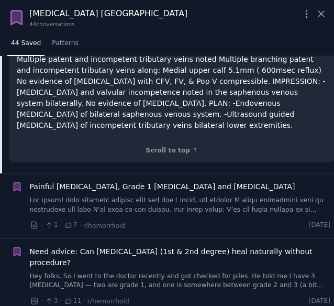
click at [95, 181] on span "Painful Skin Tag, Grade 1 Hemorrhoids and Sclerotherapy" at bounding box center [162, 186] width 265 height 11
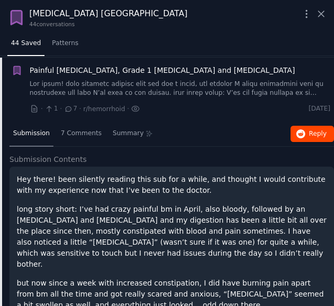
scroll to position [497, 0]
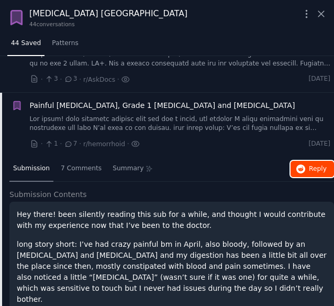
click at [319, 161] on button "Reply on Reddit" at bounding box center [311, 169] width 43 height 17
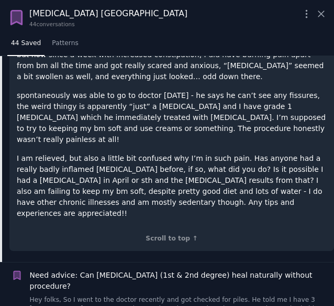
scroll to position [864, 0]
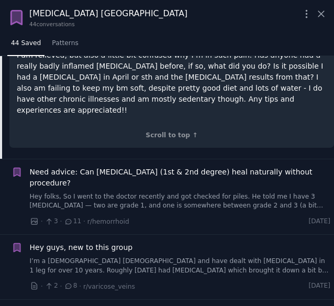
click at [96, 166] on span "Need advice: Can internal hemorrhoids (1st & 2nd degree) heal naturally without…" at bounding box center [180, 177] width 301 height 22
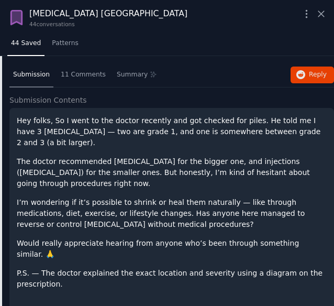
scroll to position [651, 0]
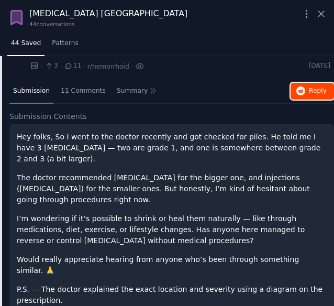
click at [306, 83] on button "Reply on Reddit" at bounding box center [311, 91] width 43 height 17
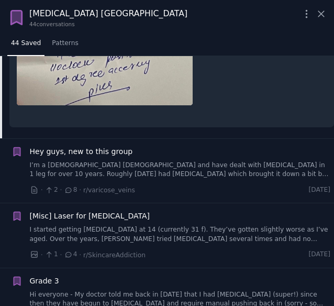
scroll to position [1226, 0]
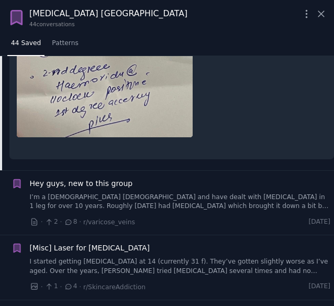
click at [111, 178] on div "Hey guys, new to this group I’m a 36 year old male and have dealt with varicose…" at bounding box center [180, 194] width 301 height 33
click at [109, 178] on span "Hey guys, new to this group" at bounding box center [81, 183] width 103 height 11
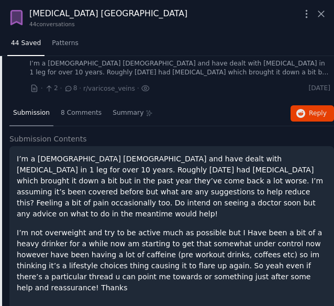
scroll to position [672, 0]
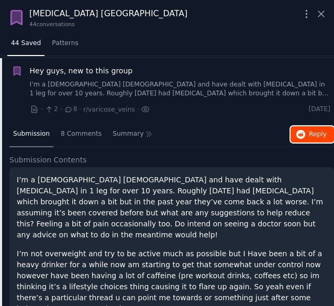
click at [323, 137] on span "Reply on Reddit" at bounding box center [318, 134] width 18 height 9
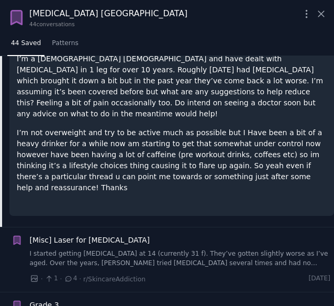
scroll to position [881, 0]
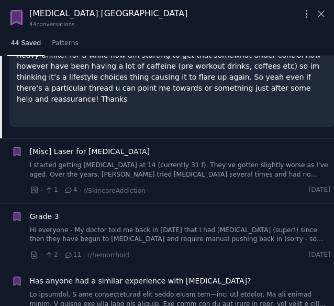
click at [79, 146] on span "[Misc] Laser for spider veins" at bounding box center [90, 151] width 120 height 11
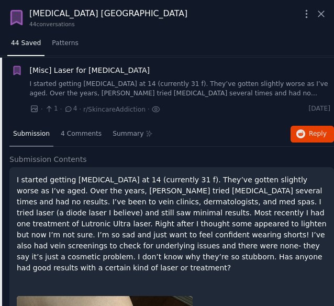
scroll to position [736, 0]
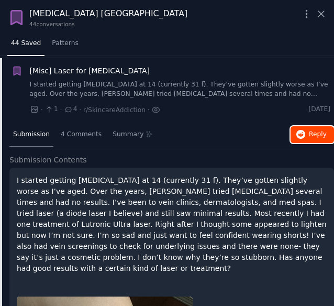
click at [317, 132] on span "Reply on Reddit" at bounding box center [318, 134] width 18 height 9
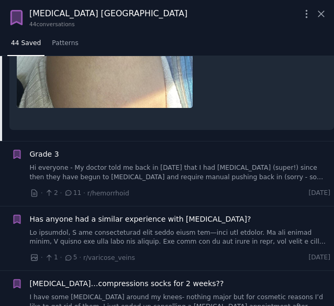
scroll to position [1417, 0]
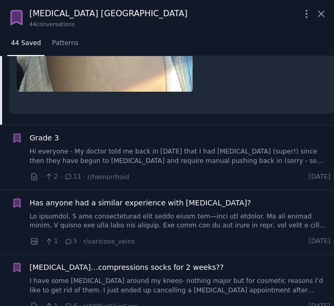
click at [40, 132] on div "Grade 3 Hi everyone - My doctor told me back in 2017 that I had internal hemorr…" at bounding box center [180, 148] width 301 height 33
click at [44, 132] on span "Grade 3" at bounding box center [44, 137] width 29 height 11
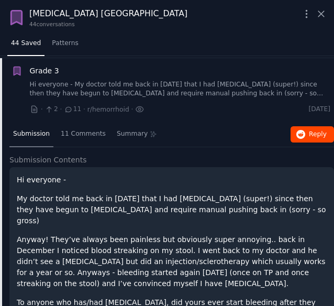
scroll to position [801, 0]
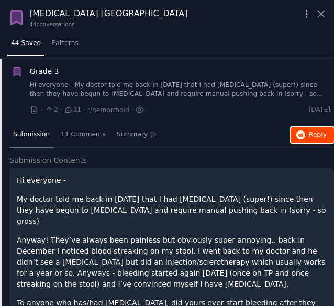
click at [300, 137] on button "Reply on Reddit" at bounding box center [311, 135] width 43 height 17
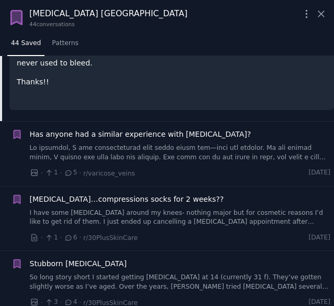
click at [60, 129] on span "Has anyone had a similar experience with sclerotherapy?" at bounding box center [140, 134] width 221 height 11
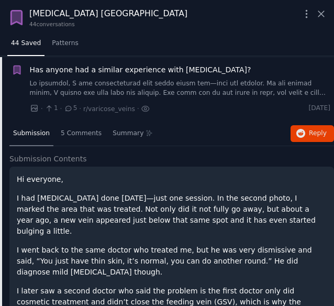
scroll to position [866, 0]
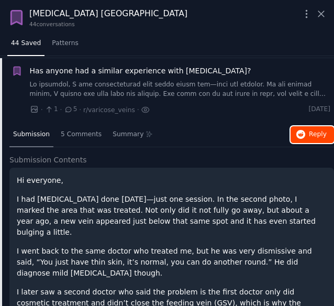
click at [317, 138] on button "Reply on Reddit" at bounding box center [311, 134] width 43 height 17
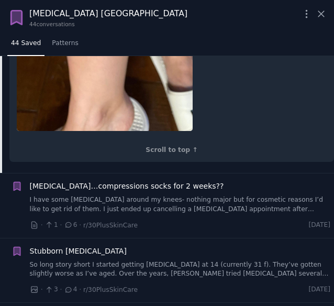
click at [65, 181] on span "Sclerotherapy…compressions socks for 2 weeks??" at bounding box center [127, 186] width 194 height 11
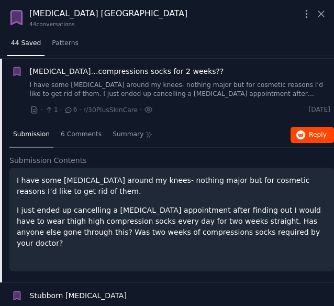
scroll to position [930, 0]
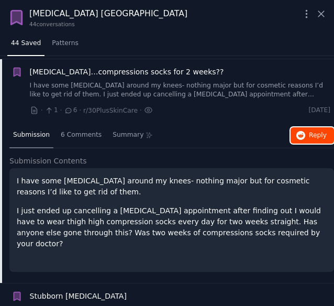
click at [303, 127] on button "Reply on Reddit" at bounding box center [311, 135] width 43 height 17
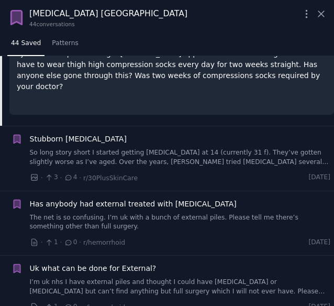
click at [66, 138] on span "Stubborn Spider Veins" at bounding box center [78, 138] width 97 height 11
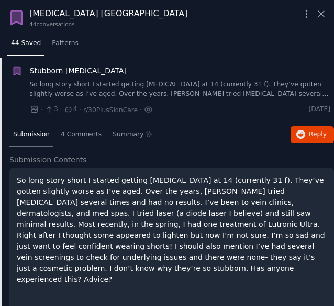
scroll to position [994, 0]
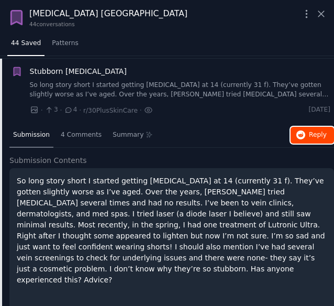
click at [311, 136] on span "Reply on Reddit" at bounding box center [318, 134] width 18 height 9
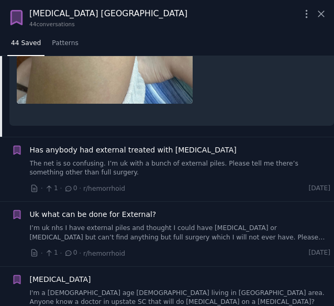
click at [159, 144] on span "Has anybody had external treated with sclerotherapy" at bounding box center [133, 149] width 207 height 11
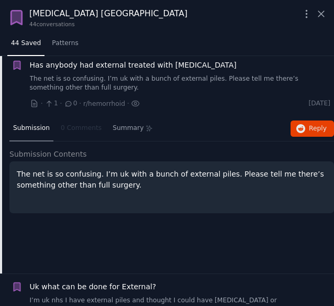
scroll to position [1059, 0]
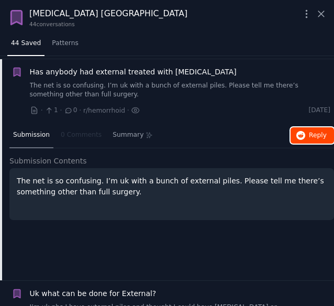
click at [305, 132] on button "Reply on Reddit" at bounding box center [311, 135] width 43 height 17
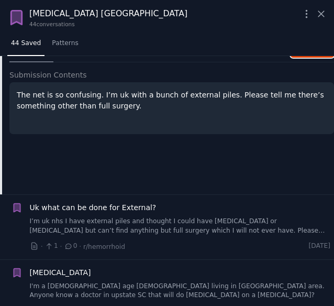
scroll to position [1268, 0]
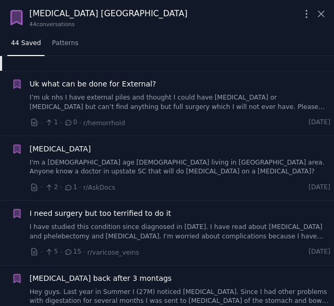
click at [97, 82] on span "Uk what can be done for External?" at bounding box center [93, 84] width 127 height 11
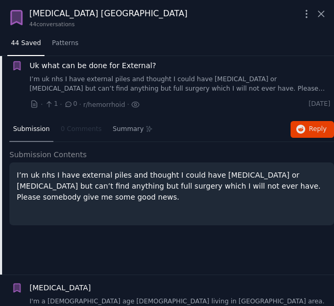
scroll to position [1123, 0]
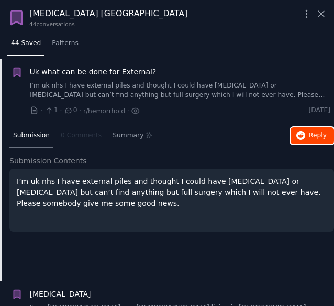
click at [307, 136] on button "Reply on Reddit" at bounding box center [311, 135] width 43 height 17
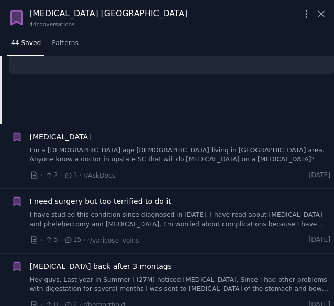
click at [57, 131] on span "Hydrocele" at bounding box center [60, 136] width 61 height 11
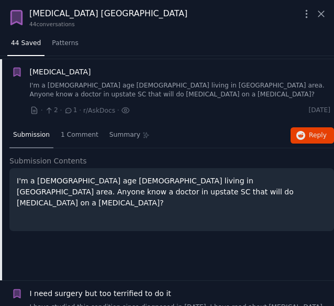
scroll to position [1188, 0]
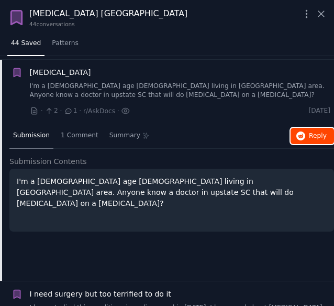
click at [303, 137] on button "Reply on Reddit" at bounding box center [311, 136] width 43 height 17
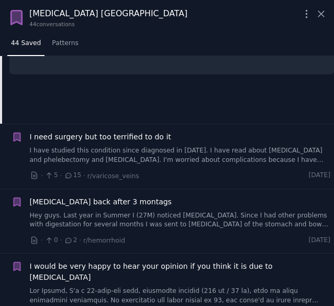
click at [112, 136] on span "I need surgery but too terrified to do it" at bounding box center [100, 136] width 141 height 11
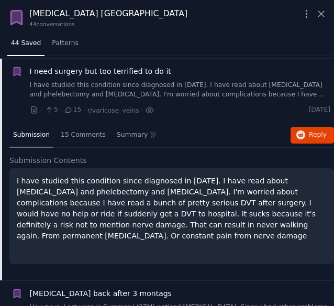
scroll to position [1252, 0]
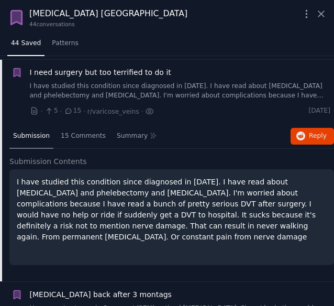
click at [87, 68] on span "I need surgery but too terrified to do it" at bounding box center [100, 72] width 141 height 11
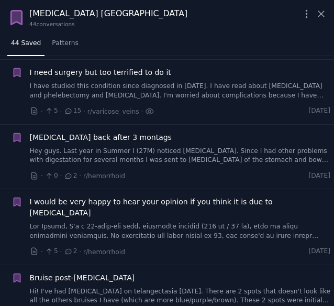
click at [80, 67] on span "I need surgery but too terrified to do it" at bounding box center [100, 72] width 141 height 11
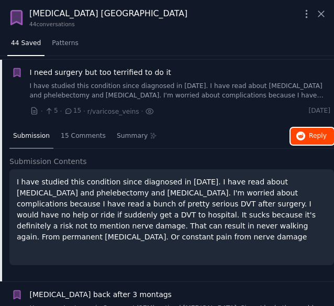
click at [309, 131] on span "Reply on Reddit" at bounding box center [318, 135] width 18 height 9
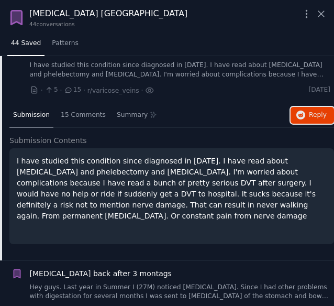
scroll to position [1304, 0]
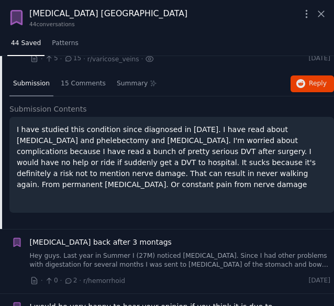
click at [109, 237] on span "Hemorrhoids back after 3 montags" at bounding box center [101, 242] width 142 height 11
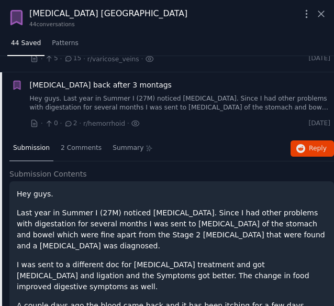
scroll to position [1317, 0]
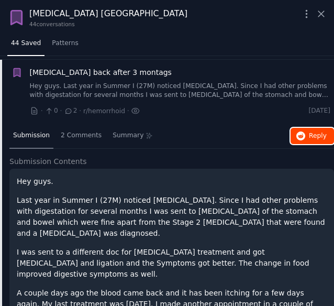
click at [311, 133] on span "Reply on Reddit" at bounding box center [318, 135] width 18 height 9
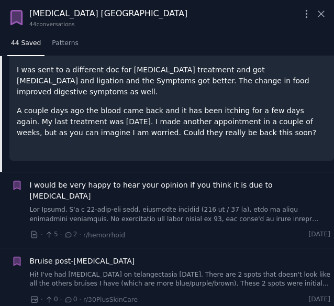
scroll to position [1526, 0]
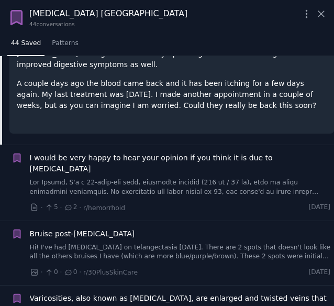
click at [285, 152] on span "I would be very happy to hear your opinion if you think it is due to hemorrhoids" at bounding box center [180, 163] width 301 height 22
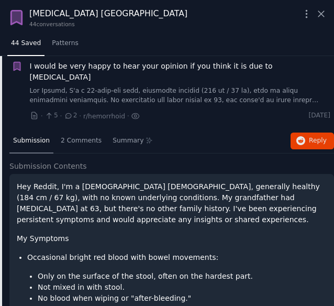
scroll to position [1381, 0]
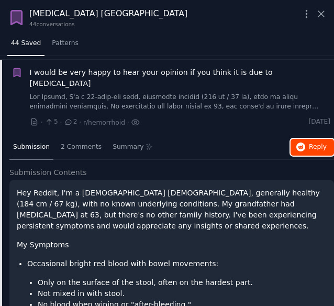
click at [311, 142] on span "Reply on Reddit" at bounding box center [318, 146] width 18 height 9
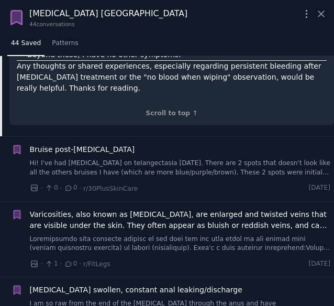
scroll to position [1905, 0]
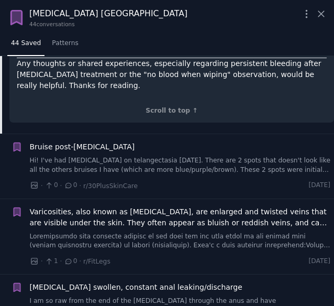
drag, startPoint x: 75, startPoint y: 137, endPoint x: 70, endPoint y: 131, distance: 7.4
click at [75, 141] on div "Bruise post-sclerotherapy Hi! I've had sclerotherapy on telangectasia 3 days ag…" at bounding box center [180, 157] width 301 height 33
click at [70, 141] on span "Bruise post-sclerotherapy" at bounding box center [82, 146] width 105 height 11
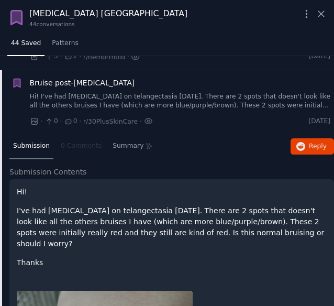
scroll to position [1446, 0]
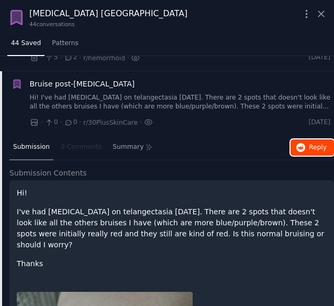
click at [315, 143] on span "Reply on Reddit" at bounding box center [318, 147] width 18 height 9
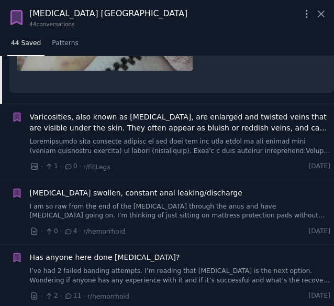
scroll to position [1707, 0]
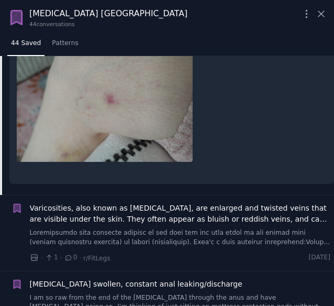
click at [129, 195] on li "Varicosities, also known as varicose veins, are enlarged and twisted veins that…" at bounding box center [167, 232] width 334 height 75
click at [128, 203] on span "Varicosities, also known as [MEDICAL_DATA], are enlarged and twisted veins that…" at bounding box center [180, 214] width 301 height 22
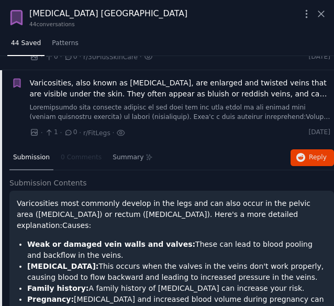
scroll to position [1510, 0]
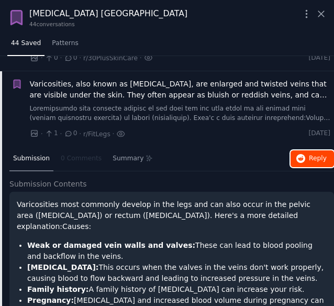
click at [309, 154] on span "Reply on Reddit" at bounding box center [318, 158] width 18 height 9
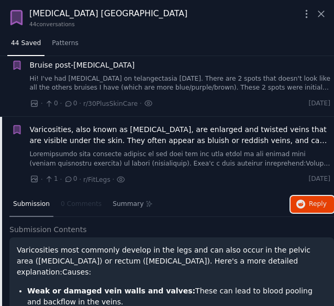
scroll to position [1458, 0]
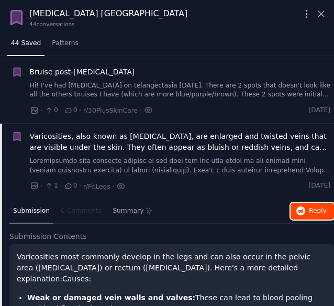
click at [316, 206] on span "Reply on Reddit" at bounding box center [318, 210] width 18 height 9
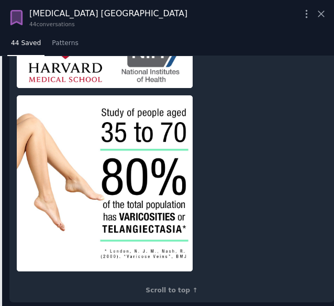
scroll to position [2347, 0]
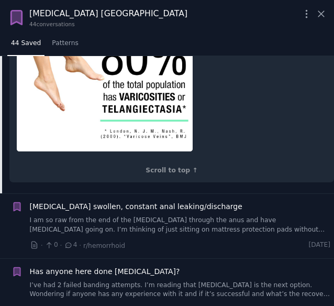
click at [282, 201] on div "Labia swollen, constant anal leaking/discharge I am so raw from the end of the …" at bounding box center [180, 217] width 301 height 33
click at [113, 201] on span "Labia swollen, constant anal leaking/discharge" at bounding box center [136, 206] width 212 height 11
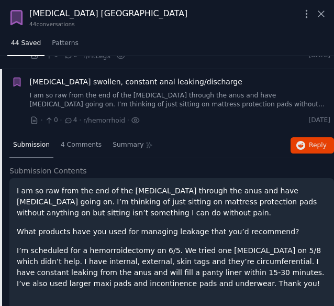
scroll to position [1585, 0]
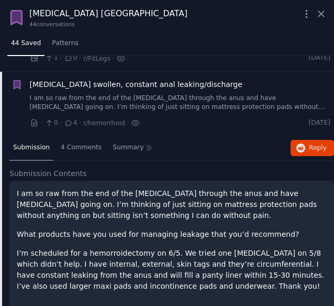
drag, startPoint x: 308, startPoint y: 145, endPoint x: 303, endPoint y: 142, distance: 5.9
click at [307, 145] on div "Submission 4 Comments Summary Reply on Reddit Submission Contents I am so raw f…" at bounding box center [171, 230] width 324 height 189
click at [304, 140] on button "Reply on Reddit" at bounding box center [311, 148] width 43 height 17
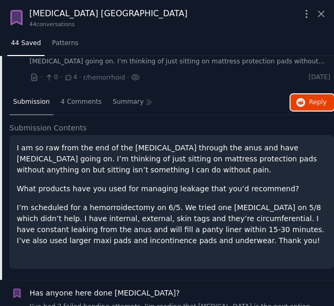
scroll to position [1742, 0]
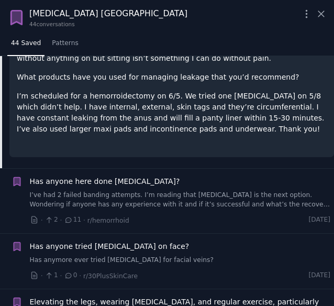
click at [122, 176] on span "Has anyone here done Sclerotherapy?" at bounding box center [105, 181] width 150 height 11
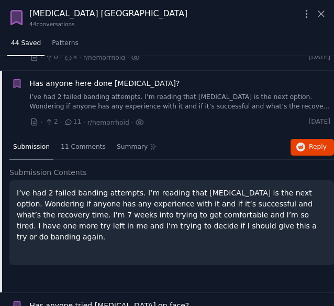
scroll to position [1705, 0]
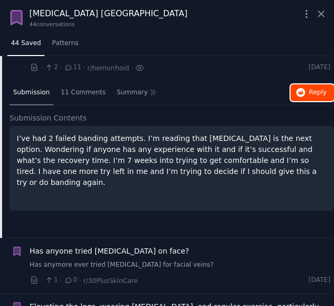
click at [314, 88] on span "Reply on Reddit" at bounding box center [318, 92] width 18 height 9
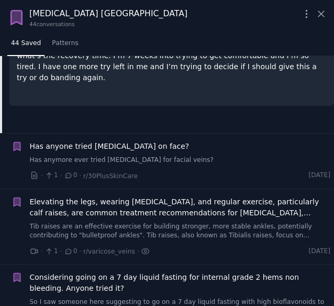
click at [115, 141] on span "Has anyone tried Sclerotherapy on face?" at bounding box center [110, 146] width 160 height 11
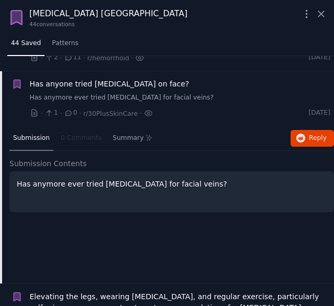
scroll to position [1715, 0]
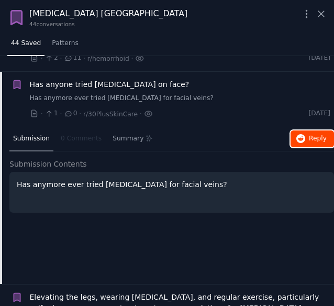
click at [307, 130] on button "Reply on Reddit" at bounding box center [311, 138] width 43 height 17
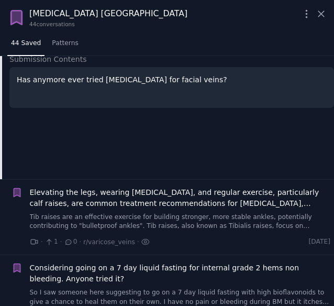
click at [288, 187] on span "Elevating the legs, wearing compression stockings, and regular exercise, partic…" at bounding box center [180, 198] width 301 height 22
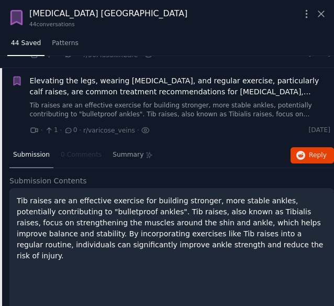
scroll to position [1770, 0]
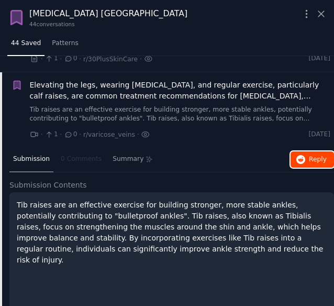
click at [305, 151] on button "Reply on Reddit" at bounding box center [311, 159] width 43 height 17
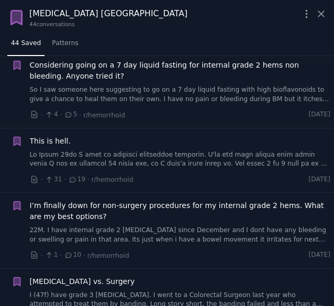
click at [225, 85] on link "So I saw someone here suggesting to go on a 7 day liquid fasting with high biof…" at bounding box center [180, 94] width 301 height 18
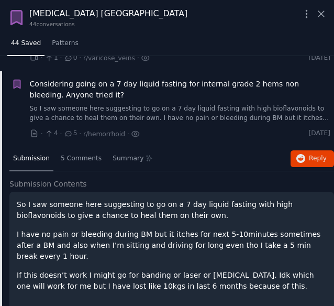
scroll to position [1845, 0]
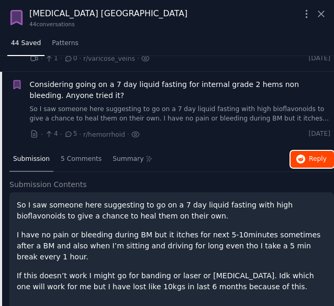
click at [313, 154] on span "Reply on Reddit" at bounding box center [318, 158] width 18 height 9
click at [315, 154] on span "Reply on Reddit" at bounding box center [318, 158] width 18 height 9
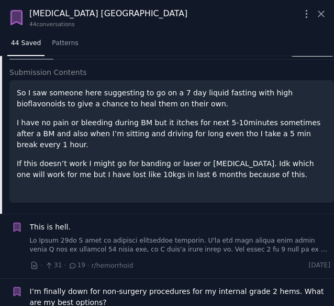
scroll to position [2002, 0]
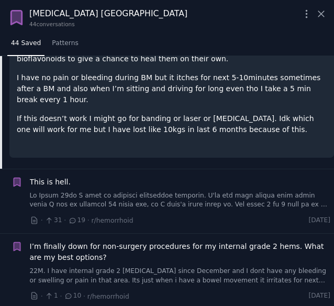
click at [53, 176] on span "This is hell." at bounding box center [50, 181] width 41 height 11
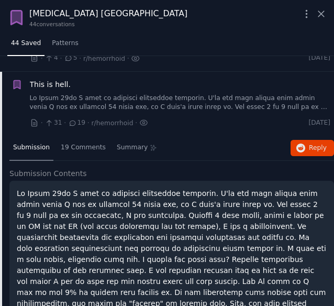
scroll to position [1921, 0]
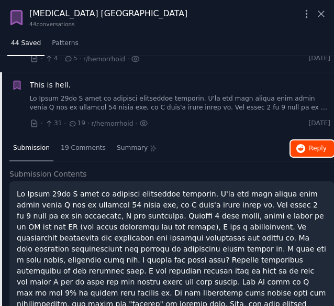
click at [309, 140] on button "Reply on Reddit" at bounding box center [311, 148] width 43 height 17
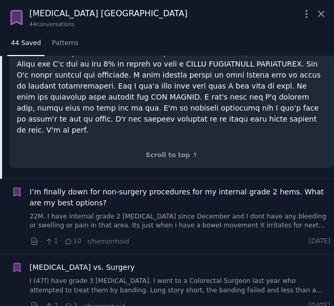
click at [218, 186] on span "I’m finally down for non-surgery procedures for my internal grade 2 hems. What …" at bounding box center [180, 197] width 301 height 22
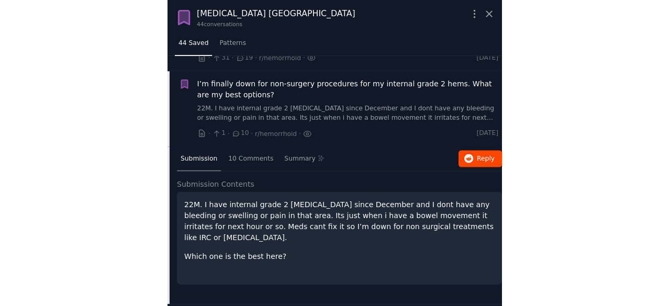
scroll to position [1985, 0]
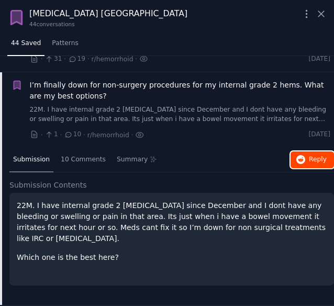
click at [317, 155] on span "Reply on Reddit" at bounding box center [318, 159] width 18 height 9
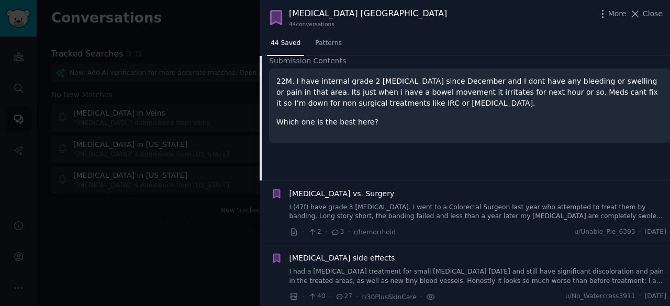
scroll to position [2111, 0]
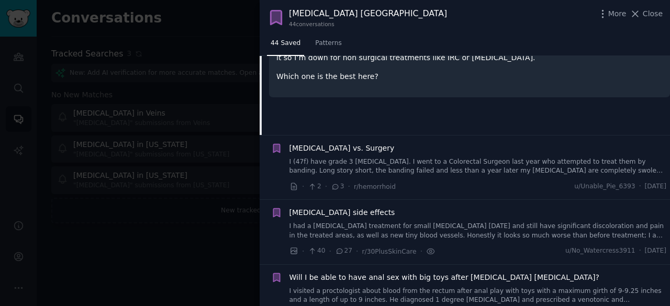
click at [346, 143] on span "Sclerotherapy vs. Surgery" at bounding box center [341, 148] width 105 height 11
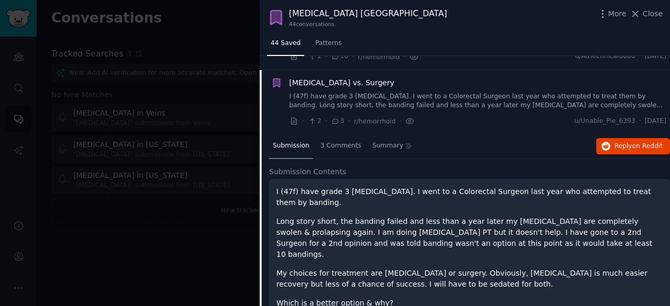
scroll to position [2018, 0]
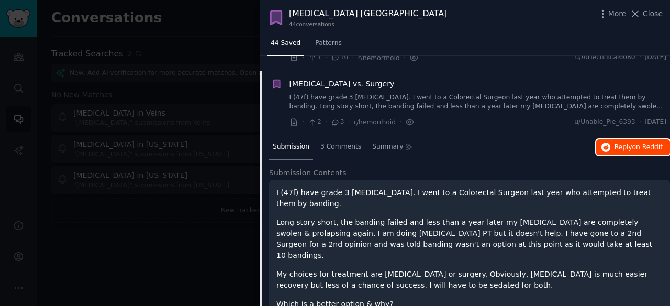
click at [629, 139] on button "Reply on Reddit" at bounding box center [633, 147] width 74 height 17
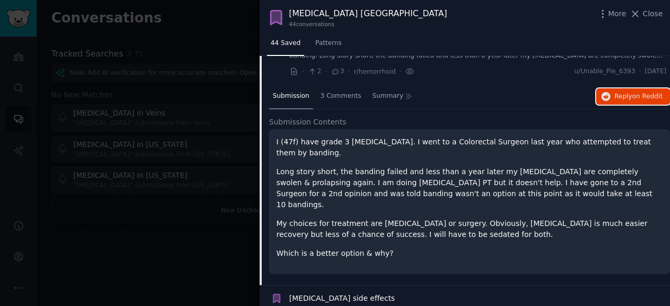
scroll to position [2123, 0]
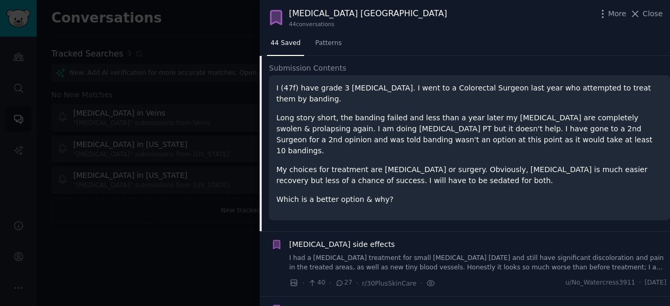
click at [332, 239] on span "Sclerotherapy side effects" at bounding box center [342, 244] width 106 height 11
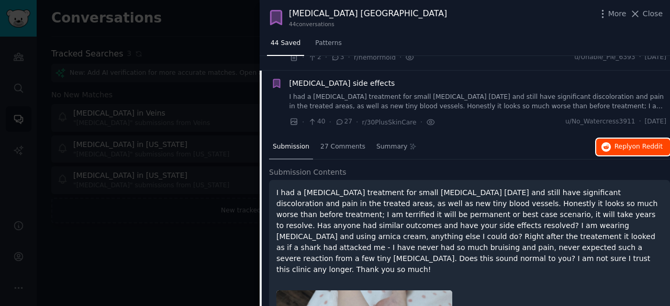
click at [611, 139] on button "Reply on Reddit" at bounding box center [633, 147] width 74 height 17
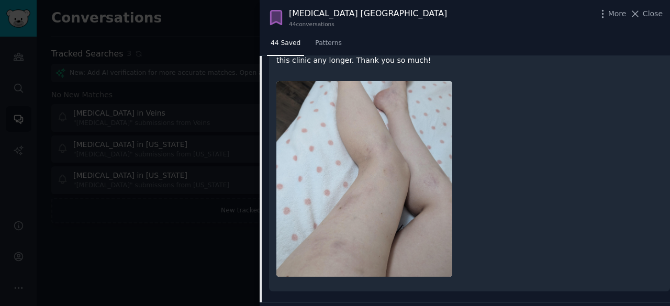
scroll to position [2449, 0]
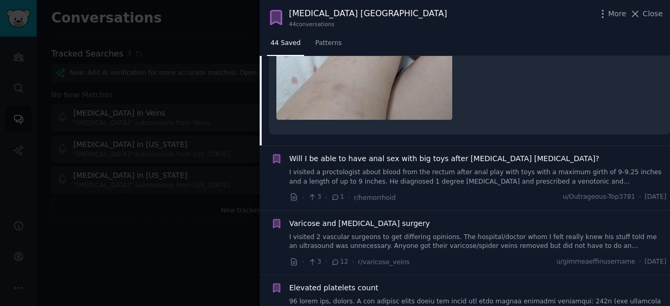
click at [394, 153] on span "Will I be able to have anal sex with big toys after internal hemorrhoid sclerot…" at bounding box center [444, 158] width 310 height 11
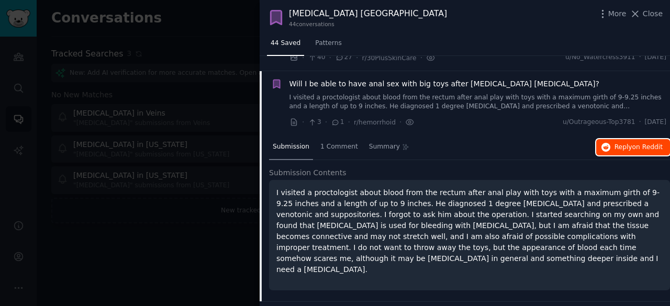
click at [637, 143] on span "on Reddit" at bounding box center [647, 146] width 30 height 7
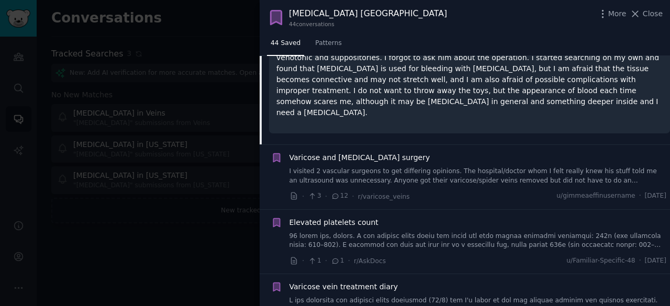
click at [354, 152] on span "Varicose and Spider vein surgery" at bounding box center [359, 157] width 141 height 11
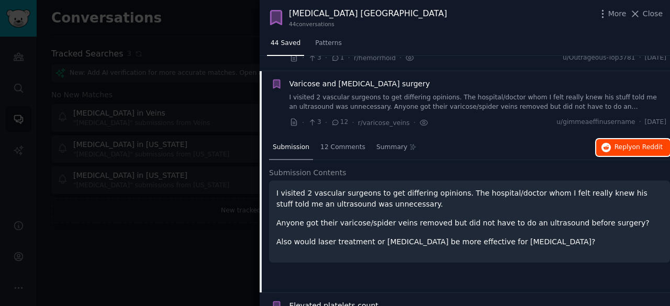
click at [626, 143] on span "Reply on Reddit" at bounding box center [638, 147] width 48 height 9
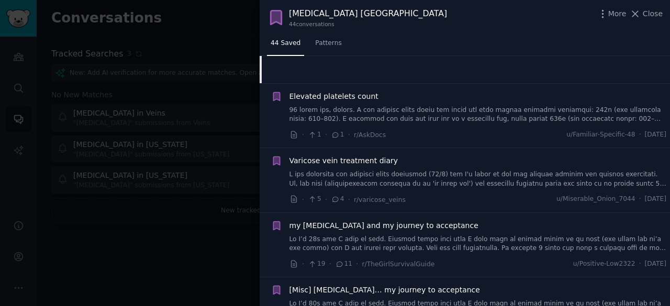
click at [346, 91] on span "Elevated platelets count" at bounding box center [333, 96] width 89 height 11
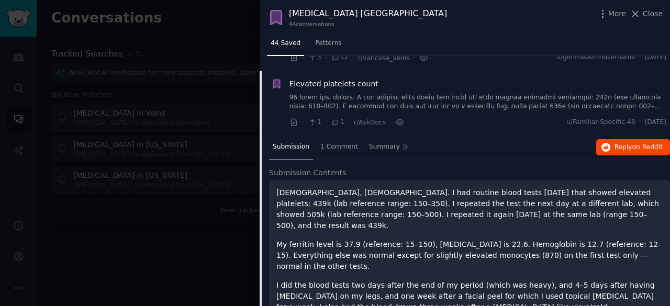
scroll to position [2276, 0]
click at [628, 143] on span "Reply on Reddit" at bounding box center [638, 147] width 48 height 9
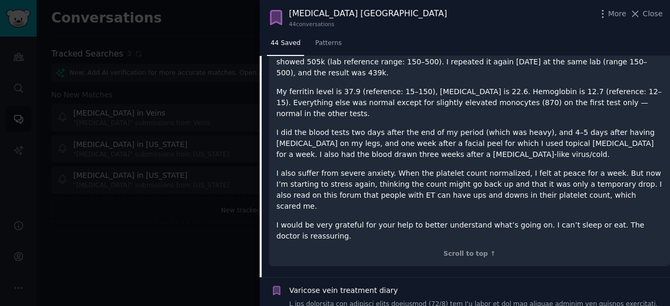
scroll to position [2433, 0]
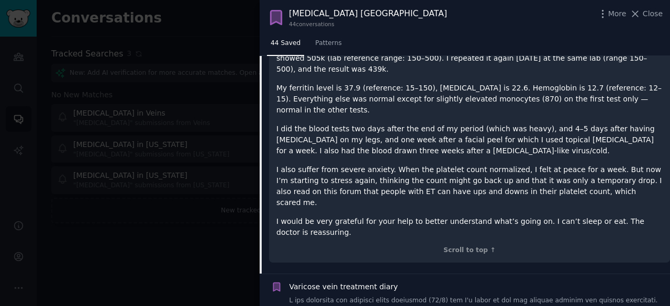
click at [343, 282] on span "Varicose vein treatment diary" at bounding box center [343, 287] width 109 height 11
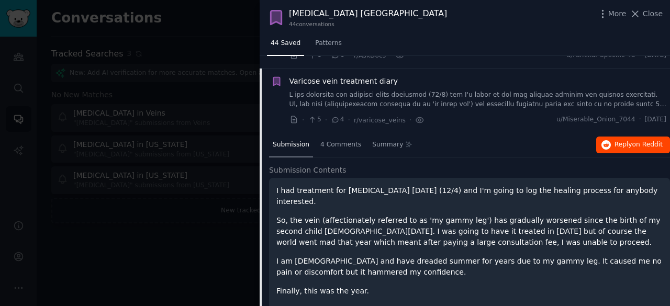
scroll to position [2341, 0]
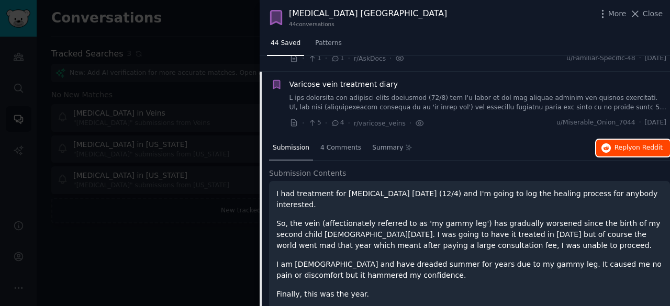
click at [640, 140] on button "Reply on Reddit" at bounding box center [633, 148] width 74 height 17
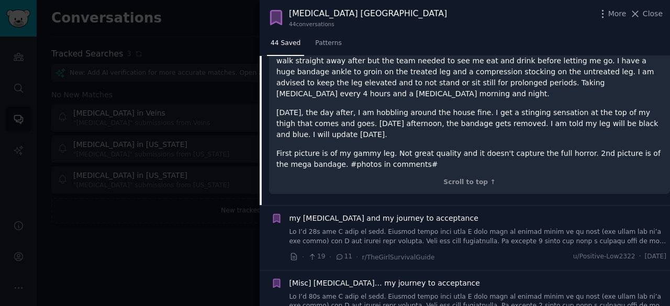
scroll to position [2759, 0]
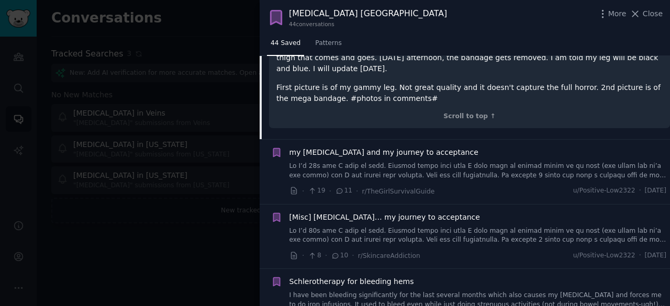
click at [355, 147] on span "my spider veins and my journey to acceptance" at bounding box center [383, 152] width 189 height 11
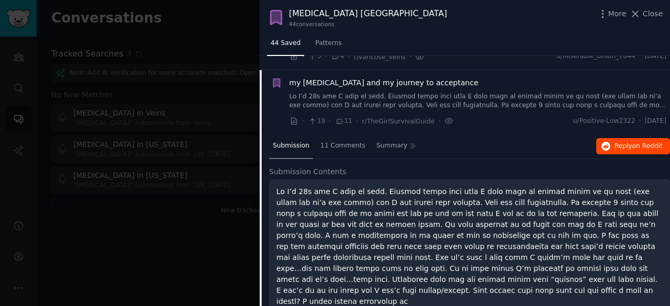
scroll to position [2405, 0]
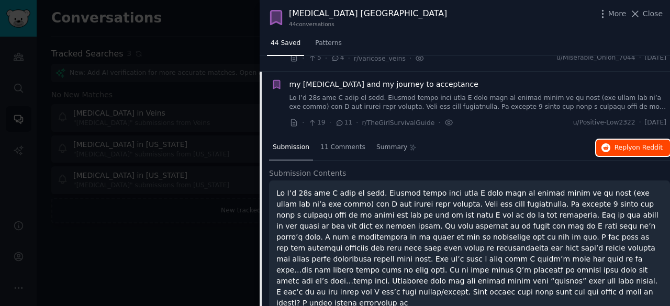
click at [643, 144] on span "on Reddit" at bounding box center [647, 147] width 30 height 7
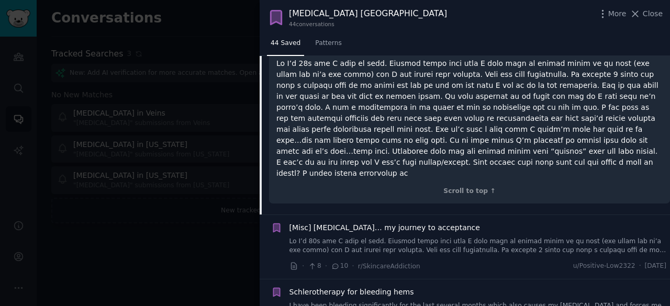
scroll to position [2667, 0]
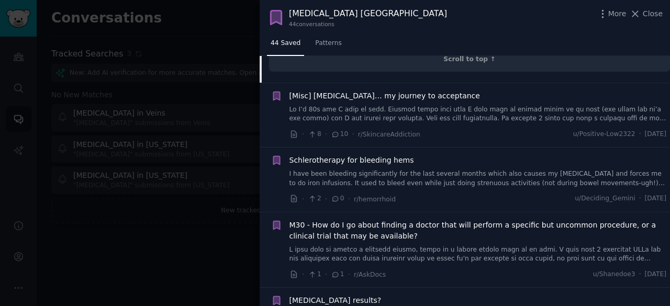
click at [383, 91] on div "[Misc] spider veins… my journey to acceptance" at bounding box center [477, 107] width 377 height 33
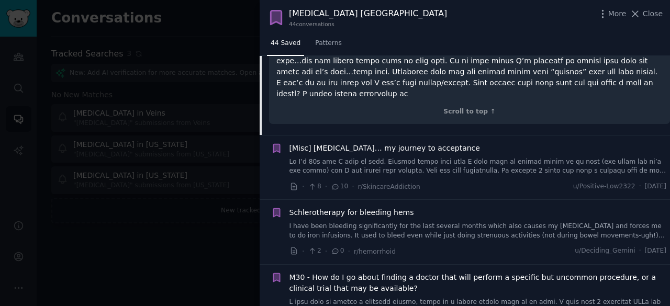
click at [420, 143] on span "[Misc] spider veins… my journey to acceptance" at bounding box center [384, 148] width 191 height 11
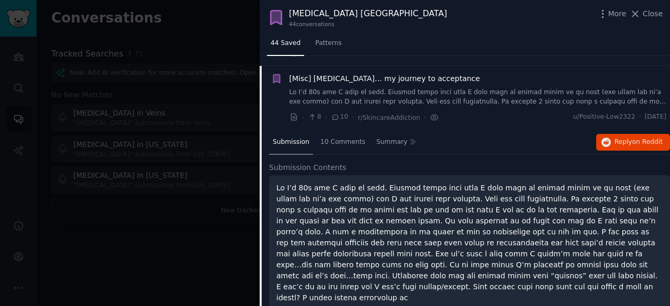
scroll to position [2469, 0]
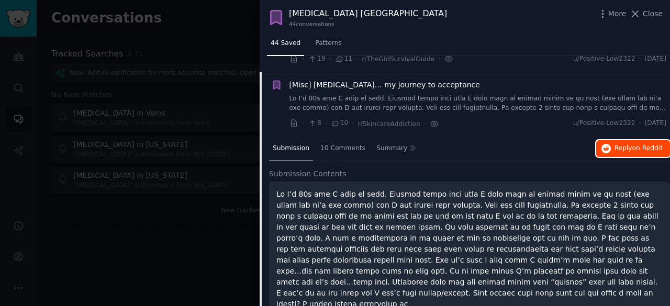
click at [646, 140] on button "Reply on Reddit" at bounding box center [633, 148] width 74 height 17
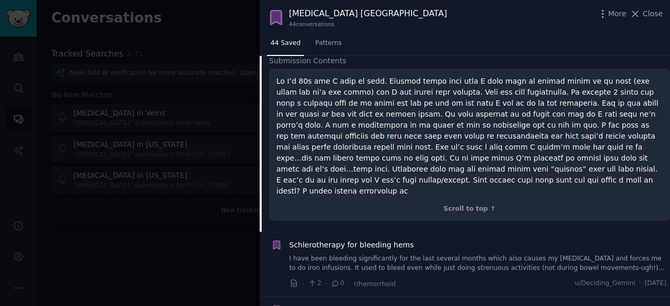
scroll to position [2626, 0]
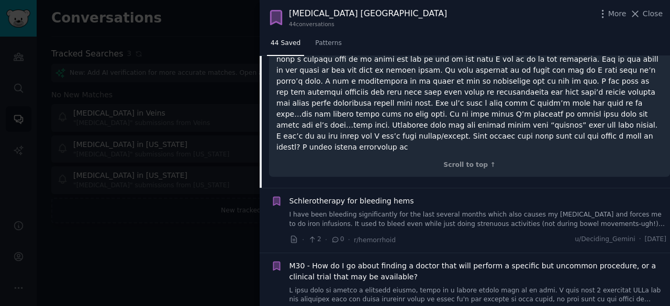
click at [348, 196] on span "Schlerotherapy for bleeding hems" at bounding box center [351, 201] width 125 height 11
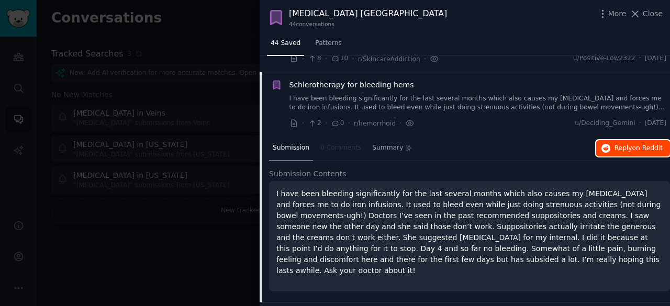
click at [616, 144] on span "Reply on Reddit" at bounding box center [638, 148] width 48 height 9
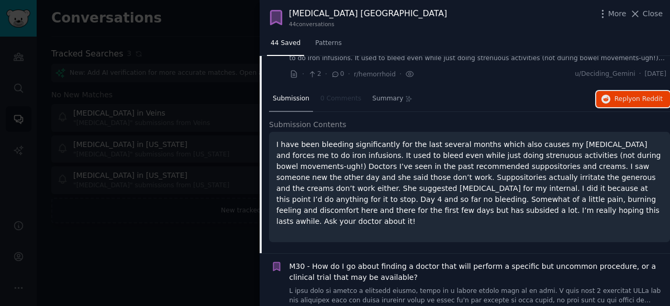
scroll to position [2691, 0]
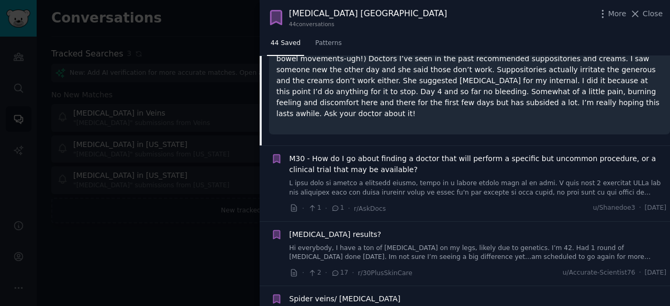
click at [354, 153] on span "M30 - How do I go about finding a doctor that will perform a specific but uncom…" at bounding box center [477, 164] width 377 height 22
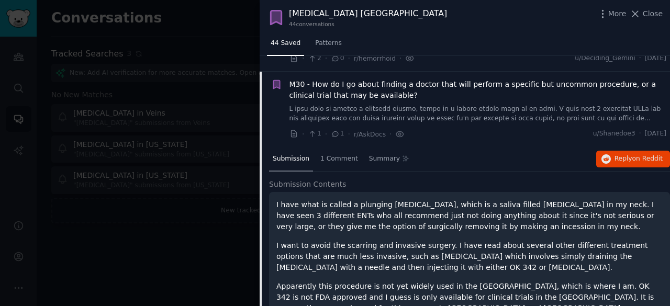
scroll to position [2599, 0]
click at [627, 155] on span "Reply on Reddit" at bounding box center [638, 159] width 48 height 9
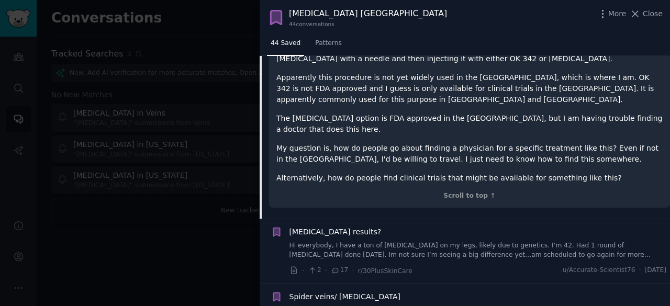
click at [352, 227] on span "Sclerotherapy results?" at bounding box center [335, 232] width 92 height 11
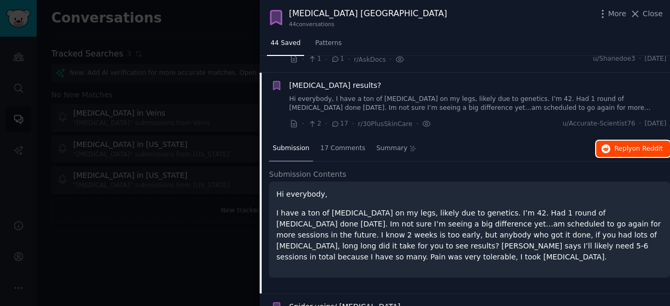
click at [619, 144] on span "Reply on Reddit" at bounding box center [638, 148] width 48 height 9
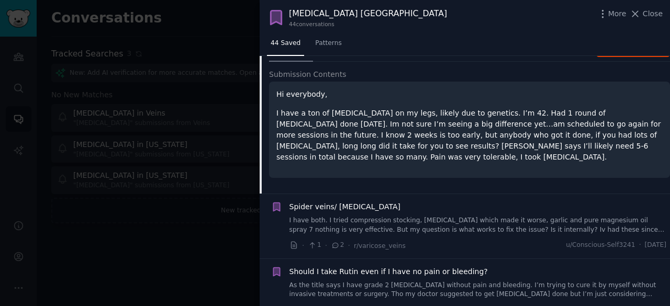
click at [345, 201] on span "Spider veins/ varicose veins" at bounding box center [344, 206] width 111 height 11
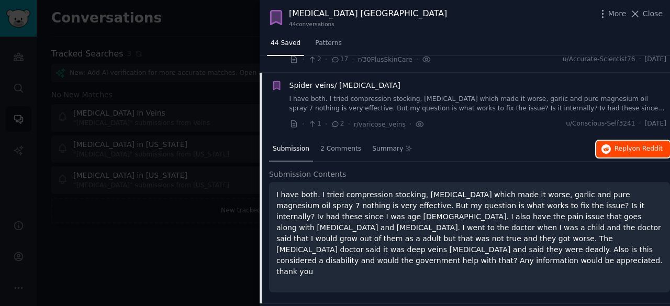
click at [629, 144] on span "Reply on Reddit" at bounding box center [638, 148] width 48 height 9
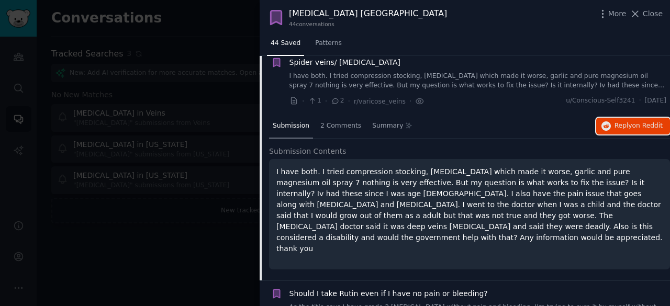
scroll to position [2774, 0]
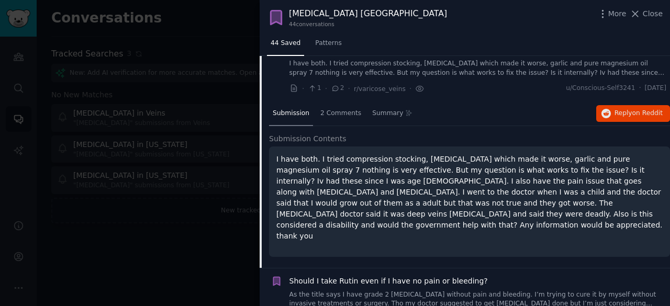
click at [344, 276] on span "Should I take Rutin even if I have no pain or bleeding?" at bounding box center [388, 281] width 198 height 11
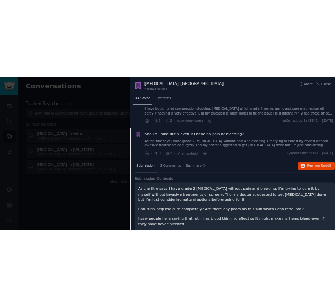
scroll to position [2777, 0]
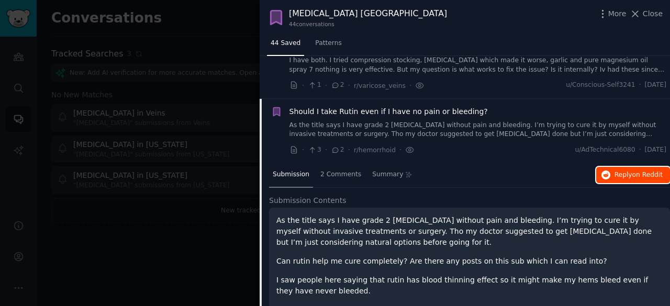
click at [621, 171] on span "Reply on Reddit" at bounding box center [638, 175] width 48 height 9
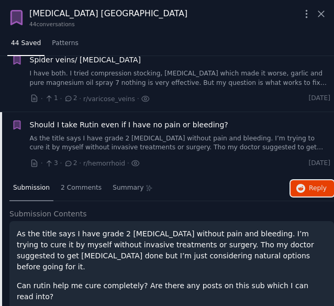
scroll to position [2827, 0]
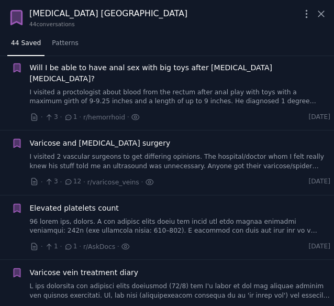
scroll to position [2147, 0]
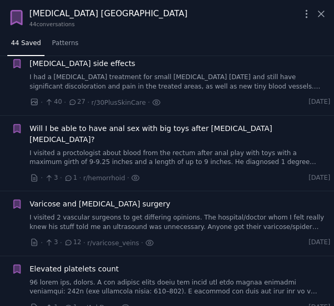
click at [71, 9] on div "Sclerotherapy NY" at bounding box center [108, 13] width 158 height 13
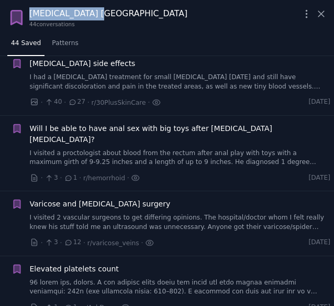
drag, startPoint x: 57, startPoint y: 12, endPoint x: 103, endPoint y: 13, distance: 46.1
click at [103, 13] on div "Sclerotherapy NY 44 conversation s More Close" at bounding box center [166, 17] width 319 height 20
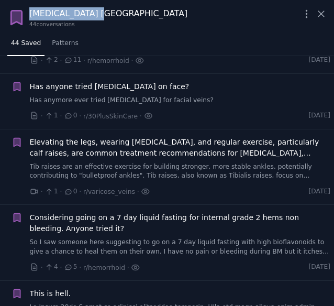
scroll to position [1571, 0]
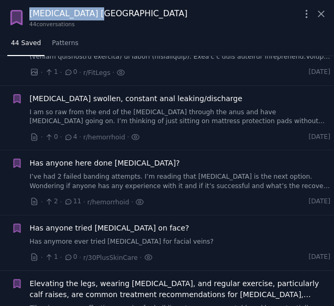
scroll to position [1309, 0]
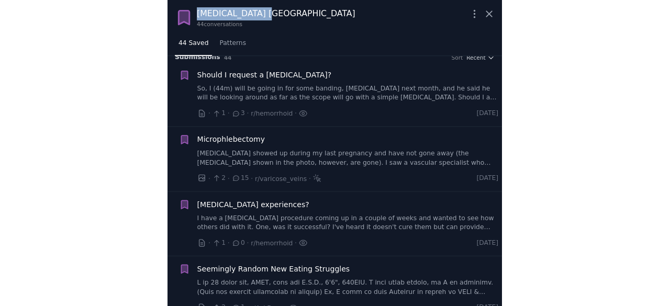
scroll to position [1, 0]
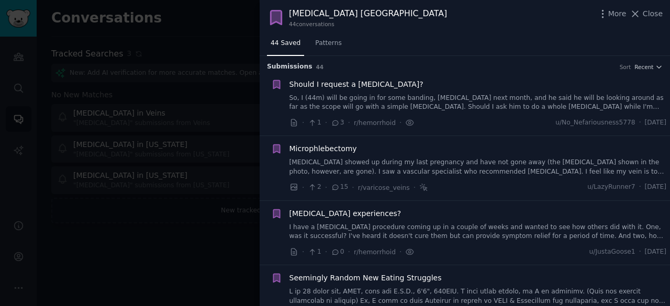
click at [84, 28] on div at bounding box center [335, 153] width 670 height 306
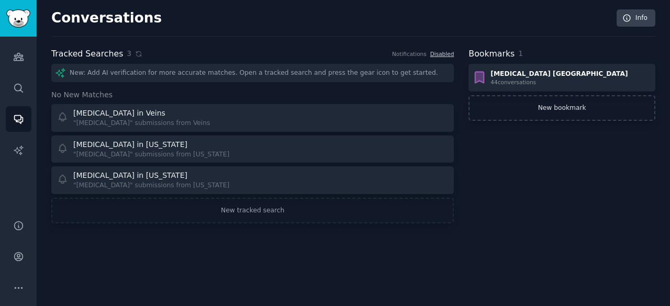
click at [530, 102] on link "New bookmark" at bounding box center [561, 108] width 187 height 26
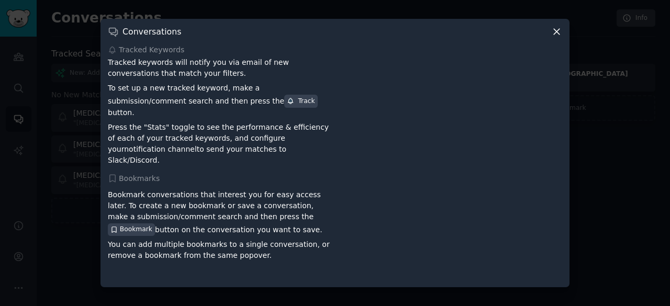
click at [552, 37] on icon at bounding box center [556, 31] width 11 height 11
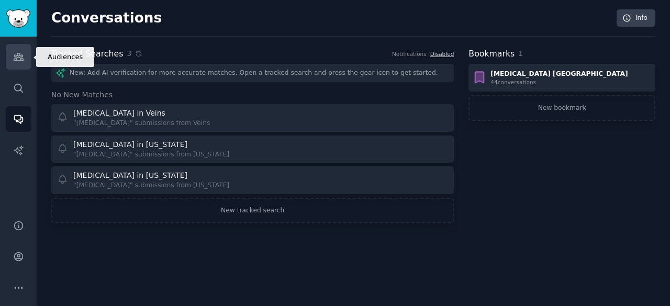
click at [21, 60] on icon "Sidebar" at bounding box center [18, 56] width 11 height 11
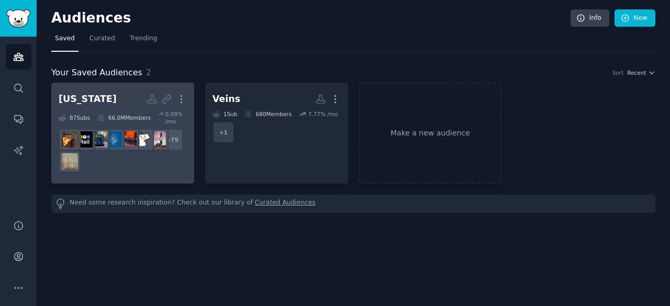
click at [119, 94] on h2 "New York More" at bounding box center [123, 99] width 128 height 18
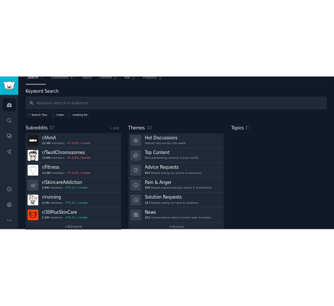
scroll to position [52, 0]
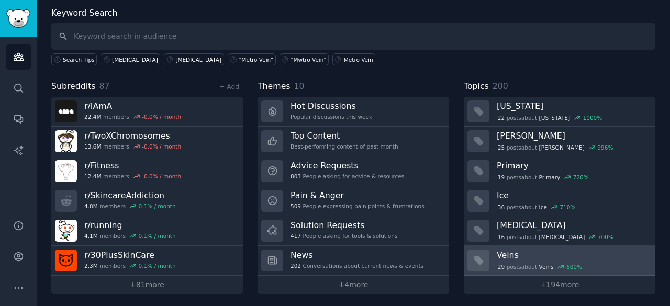
click at [535, 269] on div "29 post s about Veins 600 %" at bounding box center [540, 266] width 86 height 9
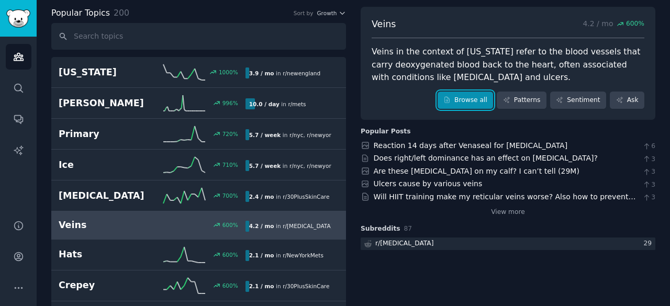
click at [473, 99] on link "Browse all" at bounding box center [466, 101] width 56 height 18
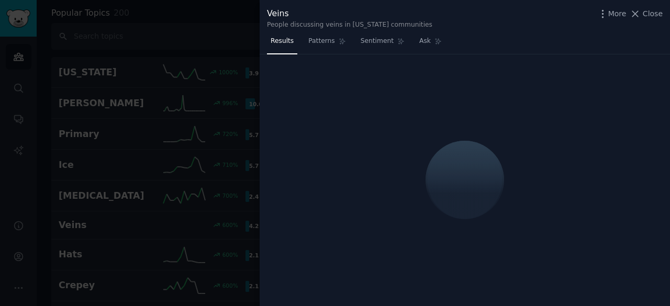
click at [326, 18] on div "Veins" at bounding box center [349, 13] width 165 height 13
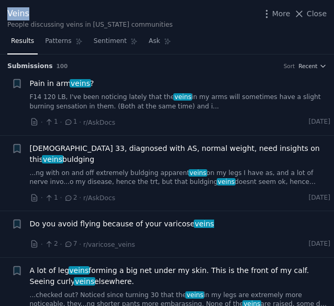
click at [62, 82] on span "Pain in arm veins ?" at bounding box center [62, 83] width 64 height 11
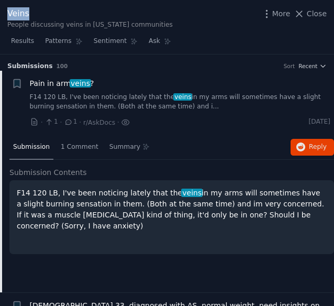
scroll to position [16, 0]
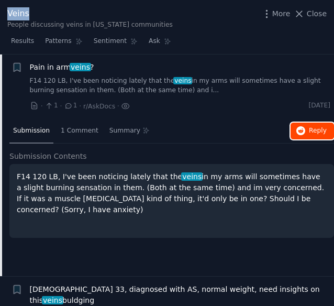
click at [306, 132] on button "Reply on Reddit" at bounding box center [311, 130] width 43 height 17
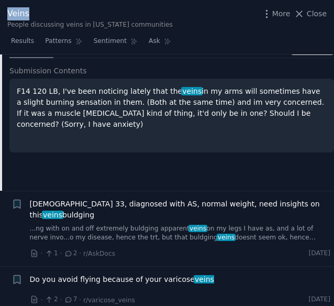
scroll to position [173, 0]
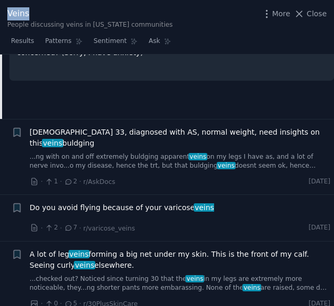
click at [63, 139] on span "veins" at bounding box center [52, 143] width 21 height 8
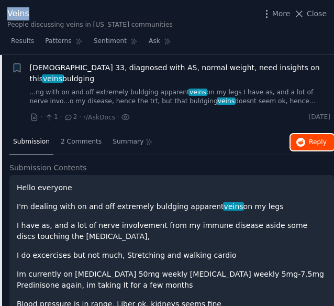
click at [310, 135] on button "Reply on Reddit" at bounding box center [311, 142] width 43 height 17
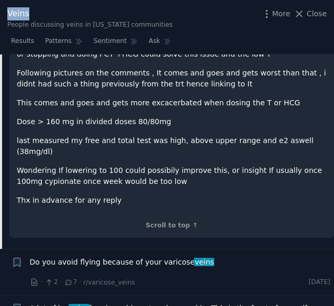
scroll to position [499, 0]
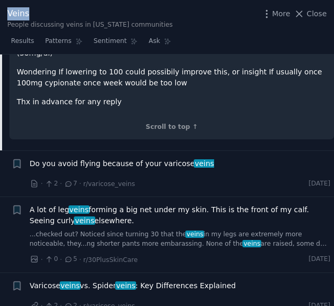
click at [144, 158] on span "Do you avoid flying because of your varicose veins" at bounding box center [122, 163] width 184 height 11
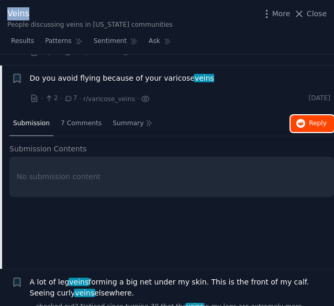
click at [310, 117] on button "Reply on Reddit" at bounding box center [311, 123] width 43 height 17
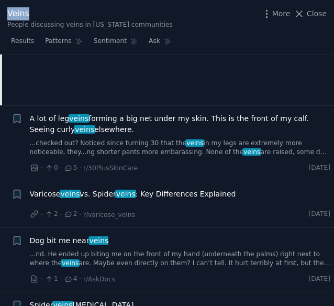
scroll to position [250, 0]
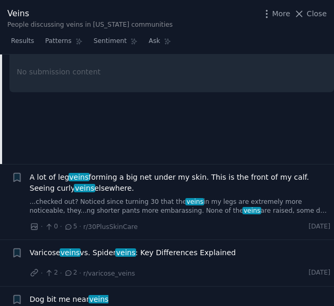
click at [151, 164] on li "+ A lot of leg veins forming a big net under my skin. This is the front of my c…" at bounding box center [167, 201] width 334 height 75
click at [151, 172] on span "A lot of leg veins forming a big net under my skin. This is the front of my cal…" at bounding box center [180, 183] width 301 height 22
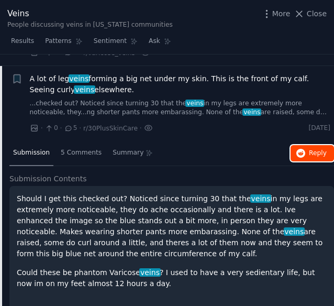
click at [322, 149] on span "Reply on Reddit" at bounding box center [318, 153] width 18 height 9
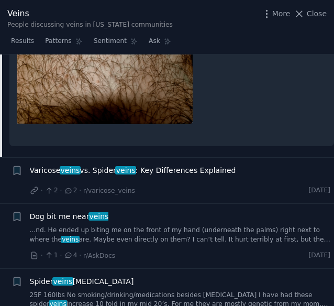
scroll to position [663, 0]
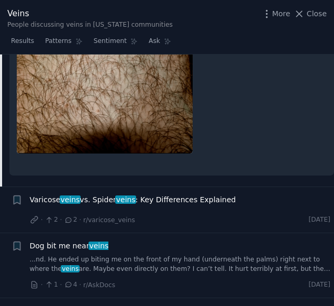
drag, startPoint x: 139, startPoint y: 181, endPoint x: 142, endPoint y: 186, distance: 5.7
click at [140, 187] on li "+ Varicose veins vs. Spider veins : Key Differences Explained · 2 · 2 · r/varic…" at bounding box center [167, 210] width 334 height 46
click at [142, 194] on span "Varicose veins vs. Spider veins : Key Differences Explained" at bounding box center [133, 199] width 206 height 11
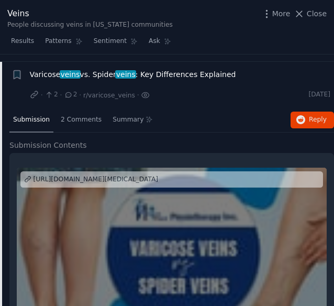
scroll to position [267, 0]
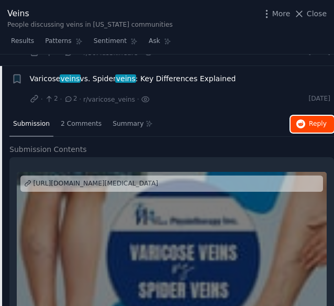
click at [309, 119] on span "Reply on Reddit" at bounding box center [318, 123] width 18 height 9
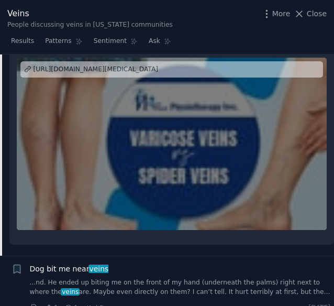
scroll to position [476, 0]
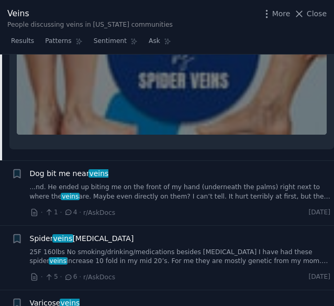
click at [80, 168] on span "Dog bit me near veins" at bounding box center [69, 173] width 79 height 11
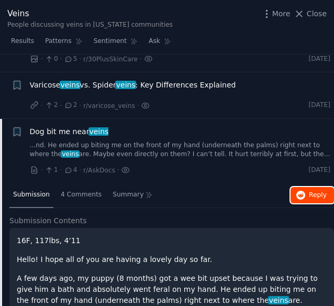
click at [307, 187] on button "Reply on Reddit" at bounding box center [311, 195] width 43 height 17
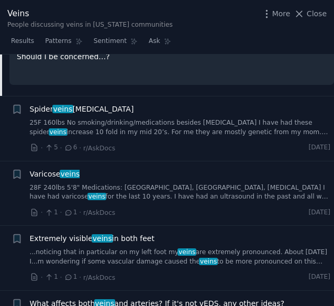
click at [89, 104] on span "Spider veins Leg Pain" at bounding box center [82, 109] width 104 height 11
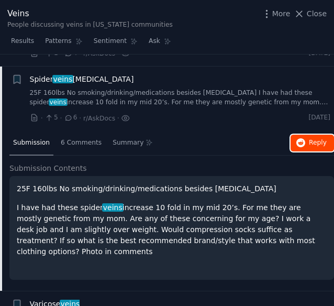
click at [309, 138] on span "Reply on Reddit" at bounding box center [318, 142] width 18 height 9
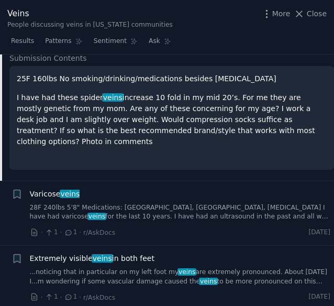
scroll to position [534, 0]
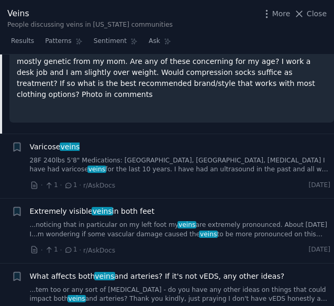
click at [64, 141] on div "Varicose veins 28F 240lbs 5'8" Medications: Methadone, Kadian, Clonazepam I hav…" at bounding box center [180, 157] width 301 height 33
click at [60, 142] on span "veins" at bounding box center [70, 146] width 21 height 8
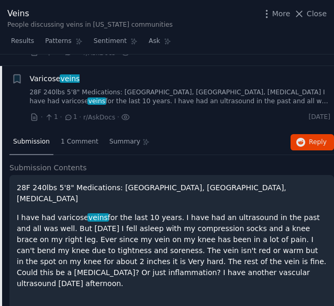
scroll to position [442, 0]
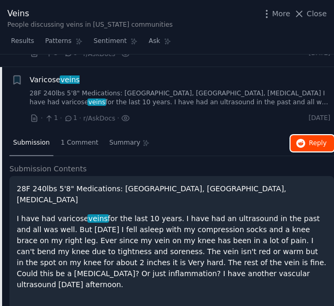
click at [311, 136] on button "Reply on Reddit" at bounding box center [311, 143] width 43 height 17
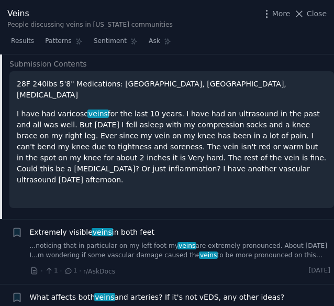
click at [92, 228] on span "veins" at bounding box center [102, 232] width 21 height 8
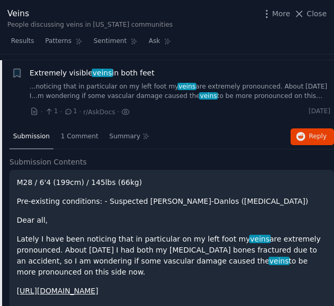
scroll to position [507, 0]
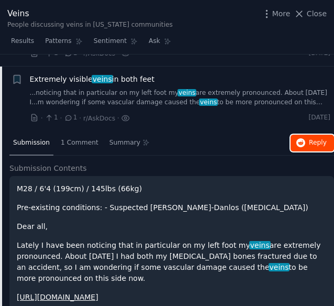
click at [309, 138] on span "Reply on Reddit" at bounding box center [318, 142] width 18 height 9
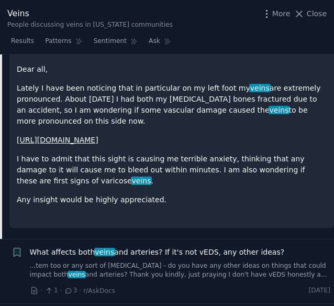
scroll to position [716, 0]
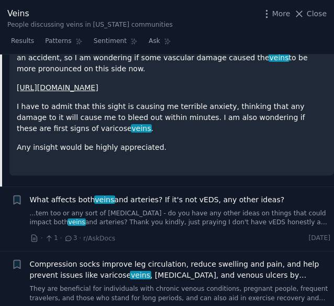
click at [48, 194] on span "What affects both veins and arteries? If it's not vEDS, any other ideas?" at bounding box center [157, 199] width 255 height 11
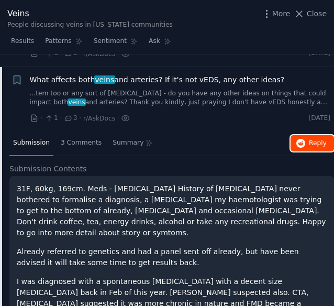
click at [321, 139] on span "Reply on Reddit" at bounding box center [318, 143] width 18 height 9
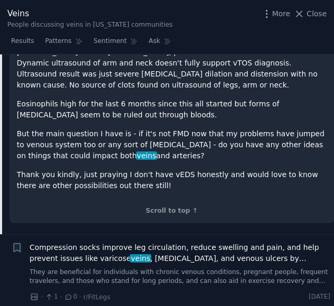
scroll to position [937, 0]
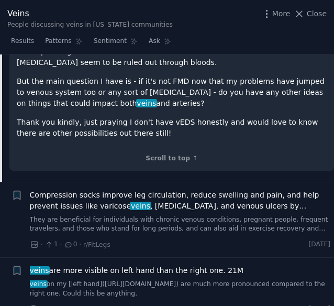
click at [85, 189] on span "Compression socks improve leg circulation, reduce swelling and pain, and help p…" at bounding box center [180, 200] width 301 height 22
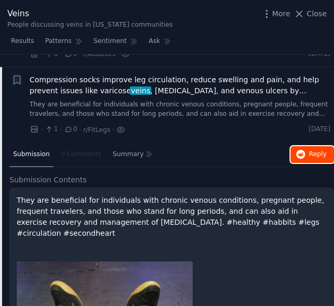
click at [315, 150] on span "Reply on Reddit" at bounding box center [318, 154] width 18 height 9
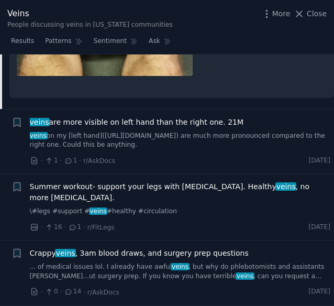
scroll to position [1054, 0]
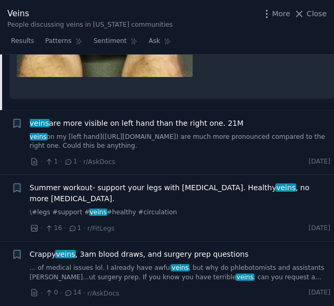
click at [88, 118] on span "veins are more visible on left hand than the right one. 21M" at bounding box center [137, 123] width 214 height 11
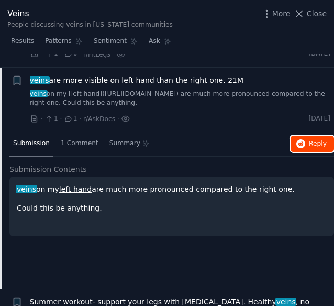
click at [309, 139] on span "Reply on Reddit" at bounding box center [318, 143] width 18 height 9
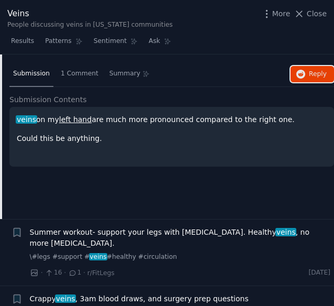
scroll to position [868, 0]
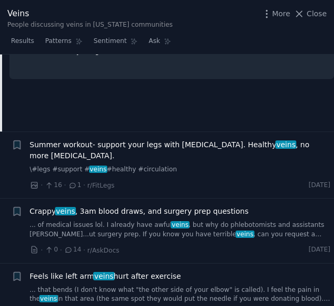
click at [112, 139] on span "Summer workout- support your legs with Flavonoids. Healthy veins , no more heav…" at bounding box center [180, 150] width 301 height 22
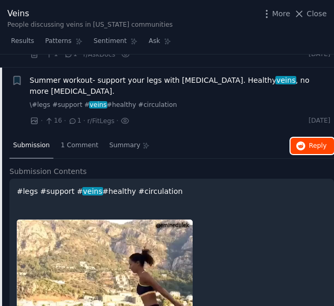
click at [303, 141] on icon "button" at bounding box center [300, 145] width 9 height 9
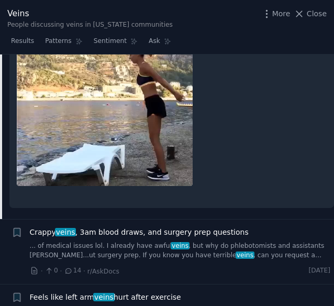
scroll to position [1037, 0]
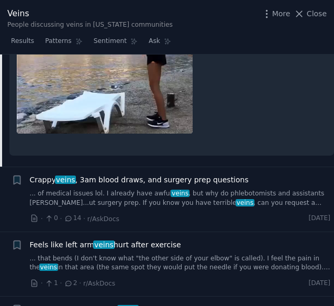
click at [84, 174] on span "Crappy veins , 3am blood draws, and surgery prep questions" at bounding box center [139, 179] width 219 height 11
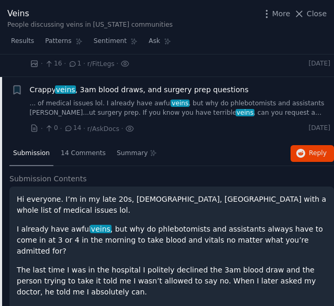
scroll to position [831, 0]
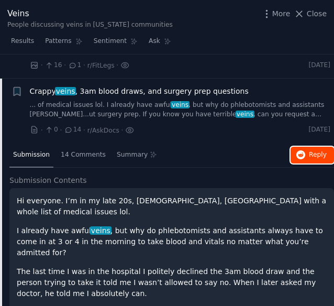
click at [309, 150] on span "Reply on Reddit" at bounding box center [318, 154] width 18 height 9
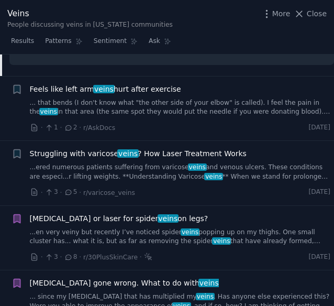
scroll to position [1092, 0]
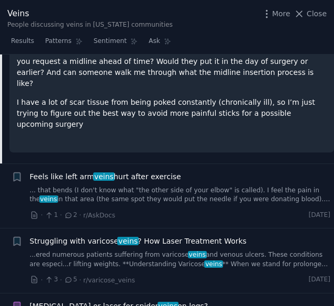
click at [83, 171] on span "Feels like left arm veins hurt after exercise" at bounding box center [105, 176] width 151 height 11
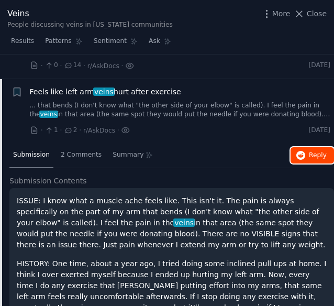
click at [309, 147] on button "Reply on Reddit" at bounding box center [311, 155] width 43 height 17
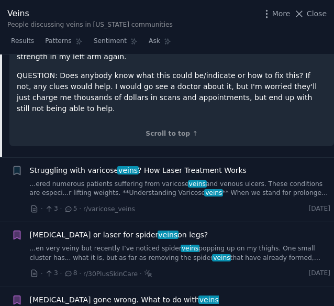
click at [73, 165] on span "Struggling with varicose veins ? How Laser Treatment Works" at bounding box center [138, 170] width 217 height 11
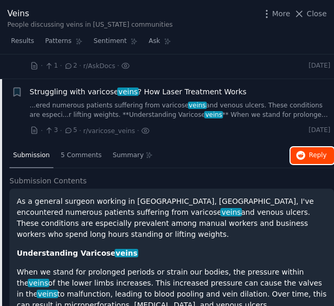
click at [319, 151] on span "Reply on Reddit" at bounding box center [318, 155] width 18 height 9
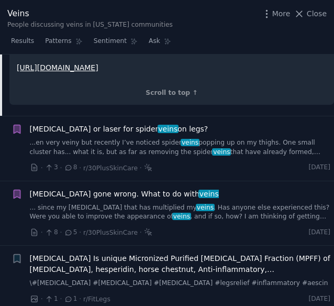
scroll to position [1692, 0]
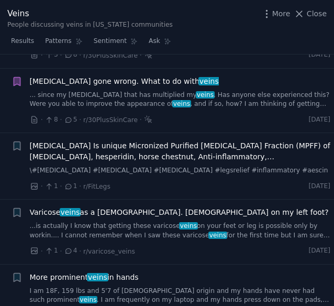
click at [62, 140] on span "Flavonoids Is unique Micronized Purified Flavonoid Fraction (MPFF) of diosmin, …" at bounding box center [180, 151] width 301 height 22
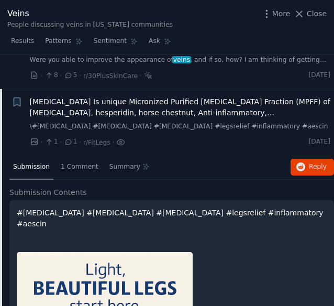
scroll to position [1153, 0]
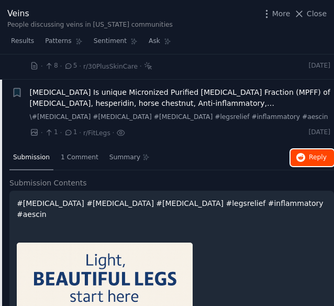
click at [305, 149] on button "Reply on Reddit" at bounding box center [311, 157] width 43 height 17
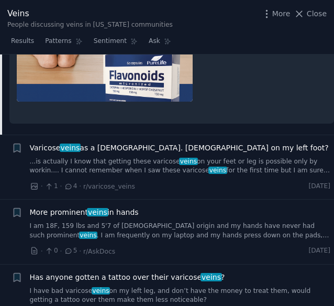
scroll to position [1519, 0]
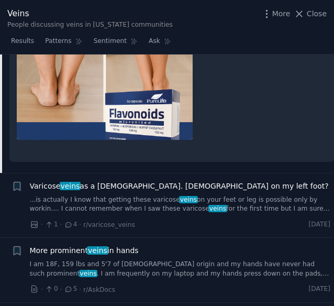
click at [93, 181] on span "Varicose veins as a 23 y.o. male on my left foot?" at bounding box center [179, 186] width 299 height 11
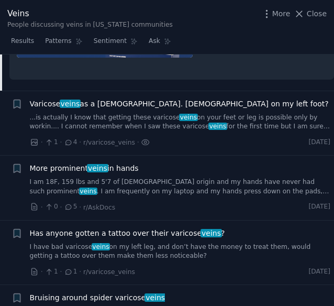
scroll to position [1602, 0]
click at [111, 98] on div "Varicose veins as a 23 y.o. male on my left foot? ...is actually I know that ge…" at bounding box center [180, 114] width 301 height 33
click at [111, 98] on span "Varicose veins as a 23 y.o. male on my left foot?" at bounding box center [179, 103] width 299 height 11
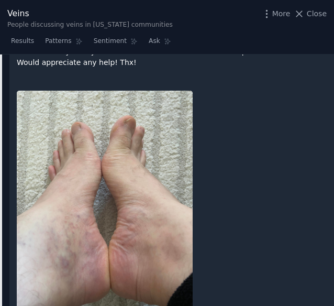
scroll to position [1219, 0]
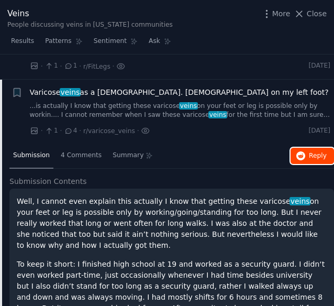
click at [309, 151] on span "Reply on Reddit" at bounding box center [318, 155] width 18 height 9
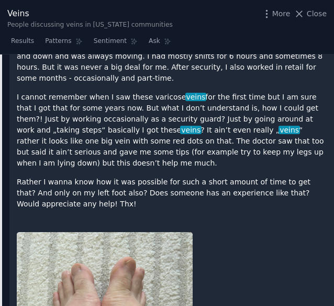
scroll to position [1638, 0]
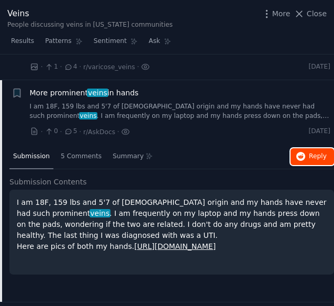
click at [312, 152] on span "Reply on Reddit" at bounding box center [318, 156] width 18 height 9
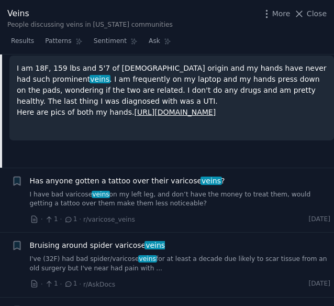
scroll to position [1493, 0]
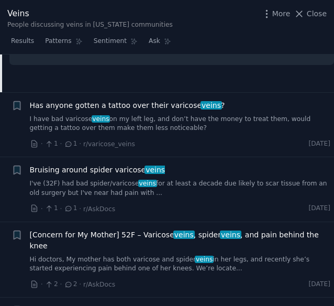
click at [73, 100] on span "Has anyone gotten a tattoo over their varicose veins ?" at bounding box center [127, 105] width 195 height 11
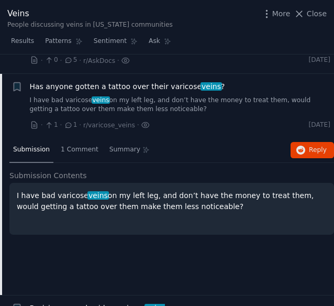
scroll to position [1348, 0]
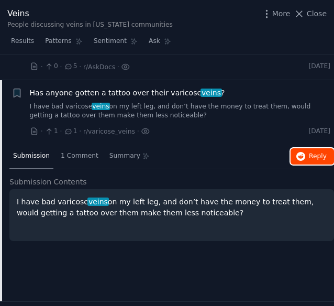
click at [315, 152] on span "Reply on Reddit" at bounding box center [318, 156] width 18 height 9
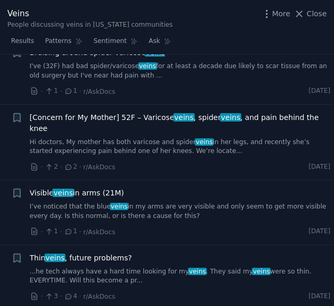
click at [93, 112] on span "[Concern for My Mother] 52F – Varicose veins , spider veins , and pain behind t…" at bounding box center [180, 123] width 301 height 22
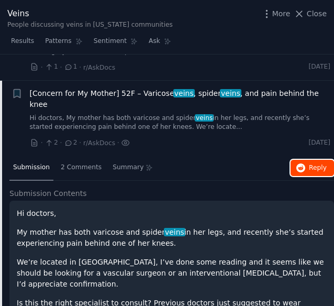
click at [311, 160] on button "Reply on Reddit" at bounding box center [311, 168] width 43 height 17
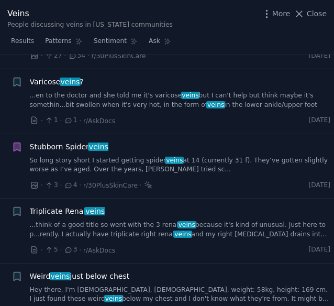
scroll to position [3204, 0]
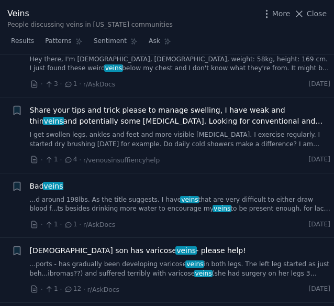
click at [50, 182] on span "veins" at bounding box center [53, 186] width 21 height 8
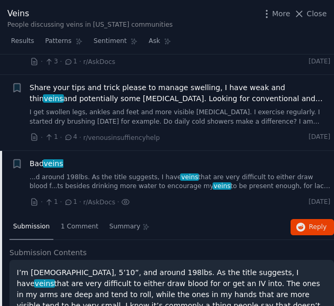
scroll to position [2976, 0]
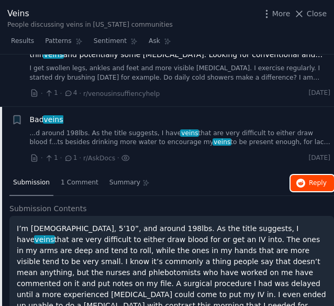
click at [308, 175] on button "Reply on Reddit" at bounding box center [311, 183] width 43 height 17
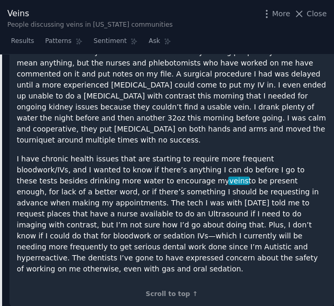
scroll to position [3342, 0]
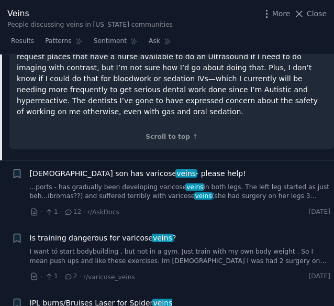
click at [110, 168] on span "11 year old son has varicose veins - please help!" at bounding box center [138, 173] width 216 height 11
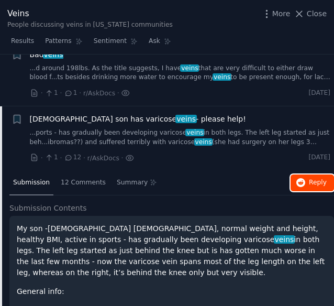
click at [310, 174] on button "Reply on Reddit" at bounding box center [311, 182] width 43 height 17
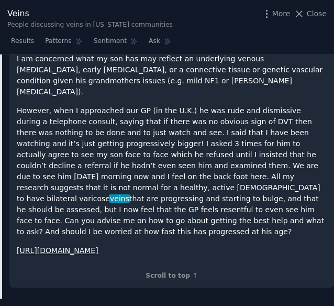
scroll to position [3407, 0]
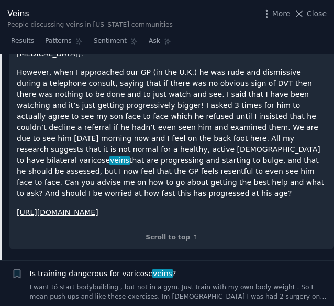
click at [94, 268] on span "Is training dangerous for varicose veins ?" at bounding box center [103, 273] width 147 height 11
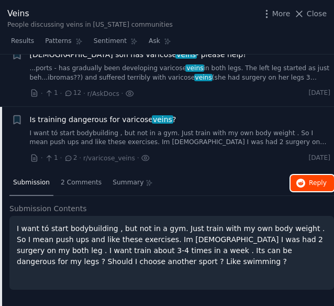
click at [312, 175] on button "Reply on Reddit" at bounding box center [311, 183] width 43 height 17
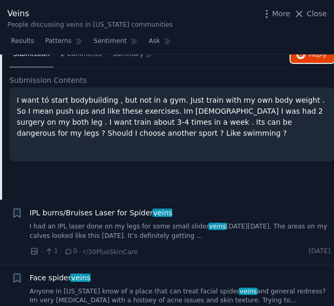
scroll to position [3314, 0]
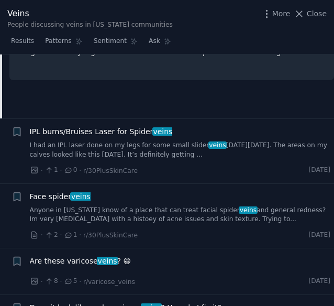
click at [103, 126] on span "IPL burns/Bruises Laser for Spider veins" at bounding box center [101, 131] width 143 height 11
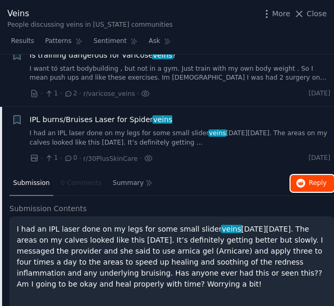
click at [311, 175] on button "Reply on Reddit" at bounding box center [311, 183] width 43 height 17
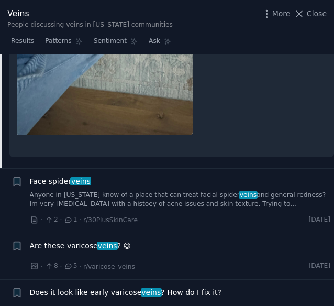
click at [60, 176] on span "Face spider veins" at bounding box center [60, 181] width 61 height 11
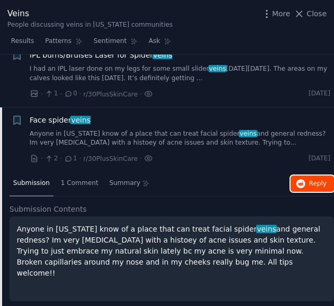
click at [311, 179] on span "Reply on Reddit" at bounding box center [318, 183] width 18 height 9
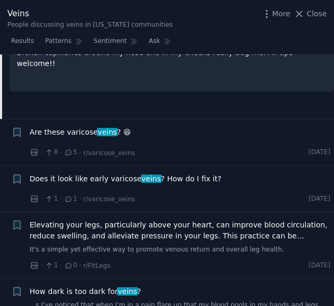
click at [63, 127] on span "Are these varicose veins ? 😆" at bounding box center [81, 132] width 102 height 11
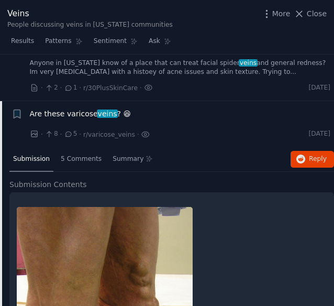
scroll to position [3298, 0]
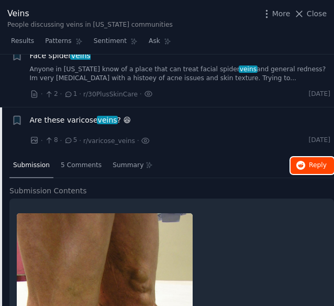
click at [301, 161] on icon "button" at bounding box center [300, 165] width 9 height 9
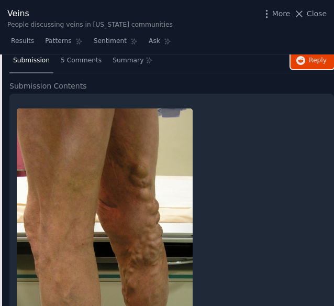
scroll to position [3560, 0]
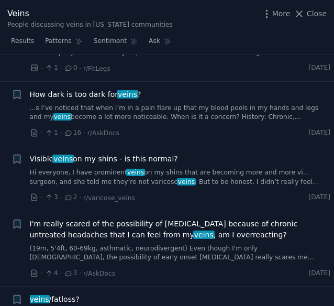
click at [93, 153] on span "Visible veins on my shins - is this normal?" at bounding box center [104, 158] width 148 height 11
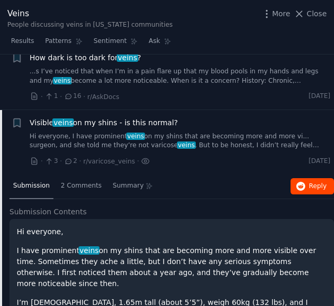
scroll to position [3521, 0]
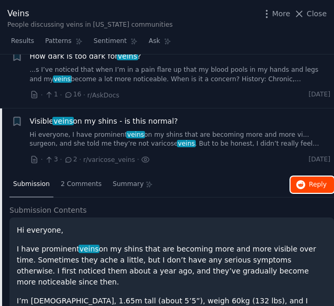
click at [309, 180] on span "Reply on Reddit" at bounding box center [318, 184] width 18 height 9
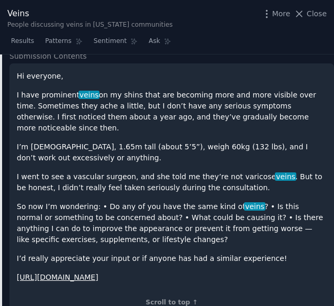
scroll to position [3731, 0]
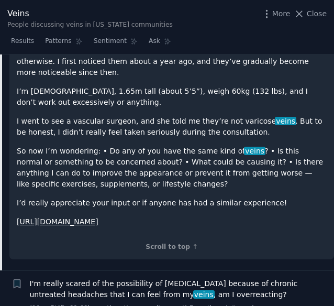
click at [63, 278] on span "I'm really scared of the possibility of Dementia because of chronic untreated h…" at bounding box center [180, 289] width 301 height 22
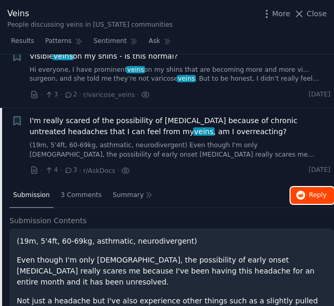
click at [328, 187] on button "Reply on Reddit" at bounding box center [311, 195] width 43 height 17
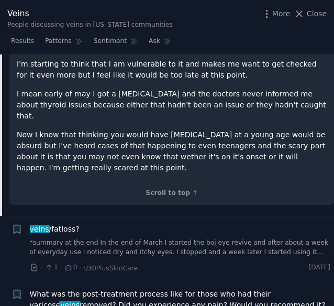
scroll to position [4005, 0]
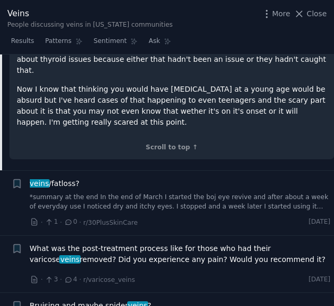
click at [45, 178] on span "veins /fatloss?" at bounding box center [55, 183] width 50 height 11
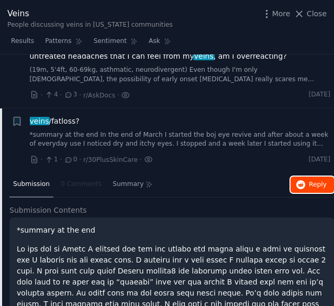
click at [318, 180] on span "Reply on Reddit" at bounding box center [318, 184] width 18 height 9
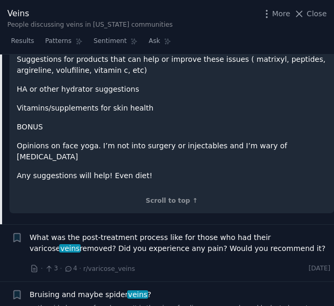
click at [93, 232] on span "What was the post-treatment process like for those who had their varicose veins…" at bounding box center [180, 243] width 301 height 22
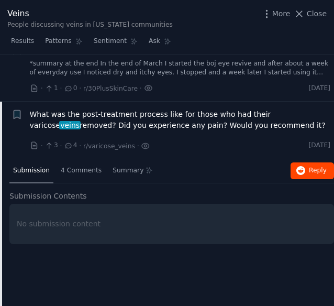
scroll to position [3726, 0]
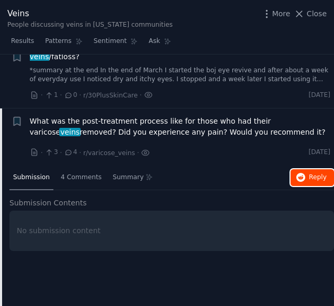
click at [310, 173] on span "Reply on Reddit" at bounding box center [318, 177] width 18 height 9
click at [70, 28] on div "People discussing veins in New York communities" at bounding box center [89, 24] width 165 height 9
copy div "veins"
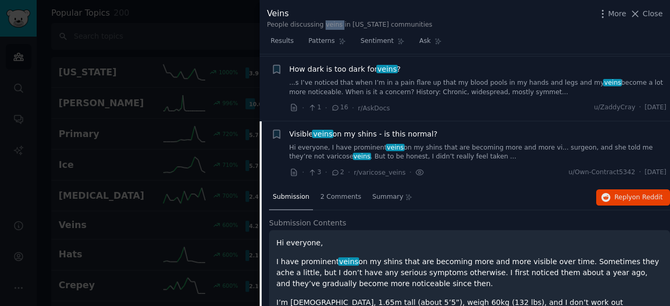
scroll to position [3421, 0]
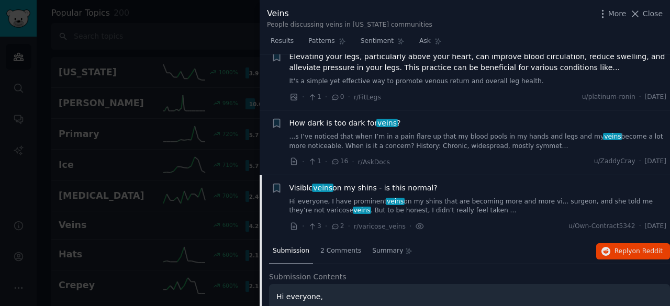
click at [116, 119] on div at bounding box center [335, 153] width 670 height 306
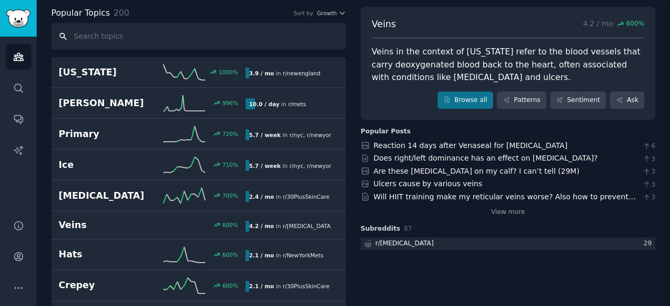
click at [127, 29] on input "text" at bounding box center [198, 36] width 295 height 27
paste input "[MEDICAL_DATA]"
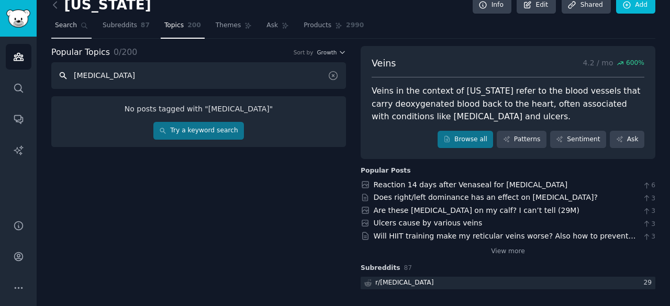
scroll to position [12, 0]
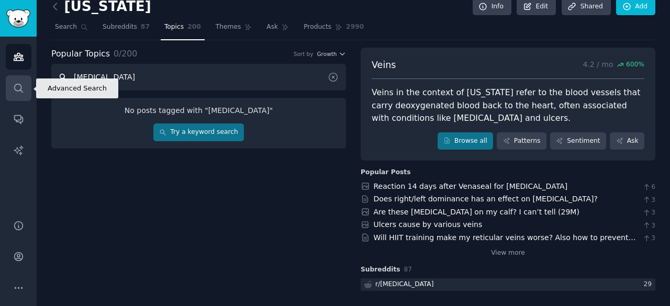
type input "[MEDICAL_DATA]"
click at [19, 89] on icon "Sidebar" at bounding box center [18, 88] width 11 height 11
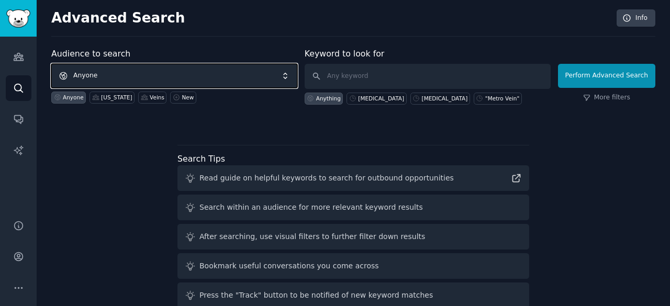
click at [93, 76] on span "Anyone" at bounding box center [174, 76] width 246 height 24
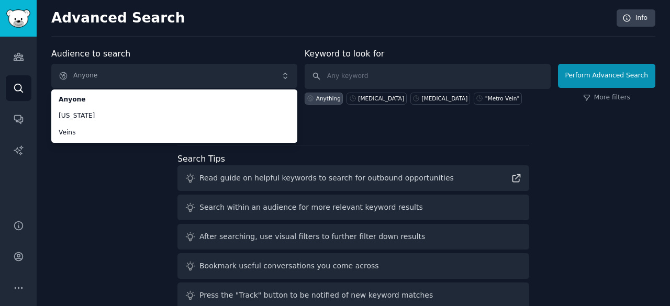
click at [67, 183] on div "Audience to search Anyone Anyone New York Veins Anyone New York Veins New Keywo…" at bounding box center [353, 195] width 604 height 294
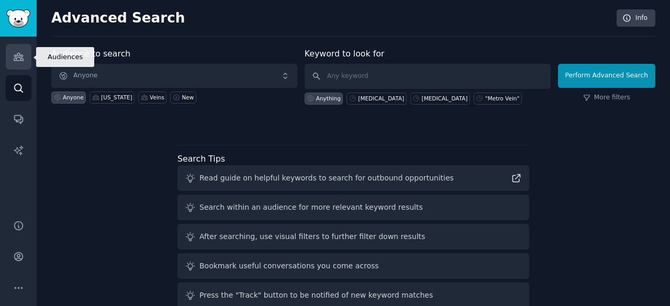
click at [17, 57] on icon "Sidebar" at bounding box center [18, 56] width 11 height 11
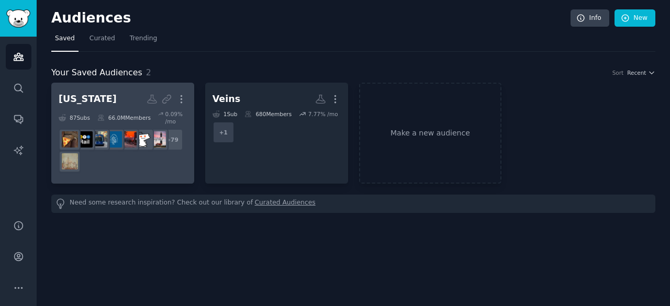
click at [122, 107] on h2 "New York More" at bounding box center [123, 99] width 128 height 18
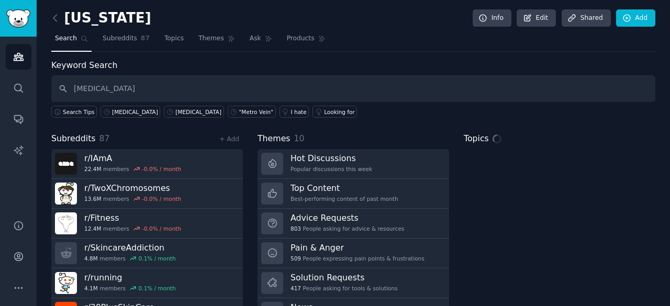
type input "[MEDICAL_DATA]"
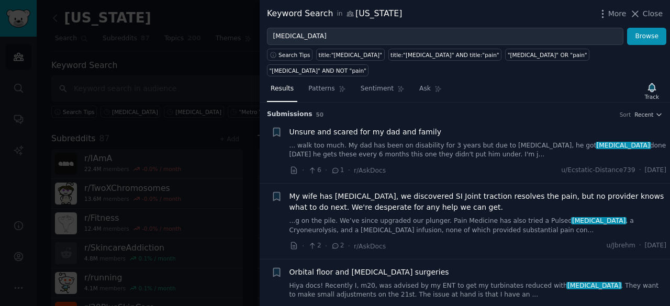
click at [404, 132] on span "Unsure and scared for my dad and family" at bounding box center [365, 132] width 152 height 11
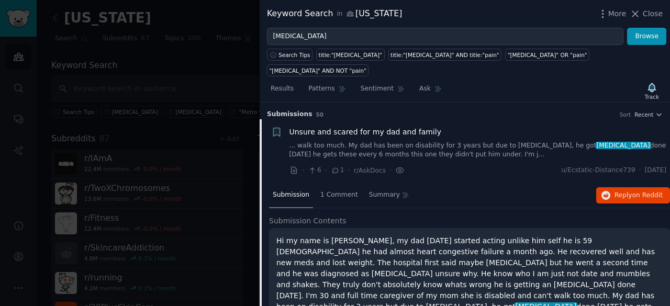
scroll to position [16, 0]
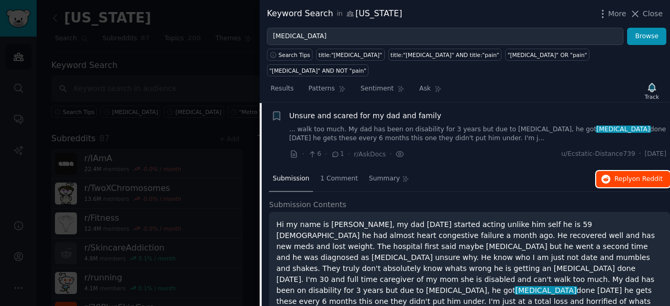
click at [627, 177] on span "Reply on Reddit" at bounding box center [638, 179] width 48 height 9
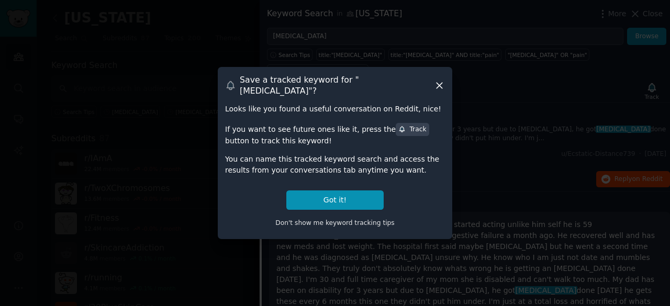
click at [439, 88] on icon at bounding box center [439, 85] width 11 height 11
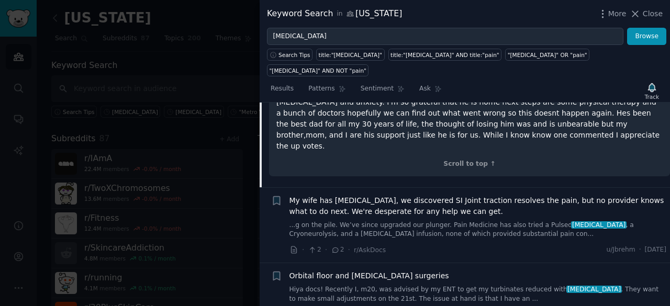
scroll to position [278, 0]
click at [490, 196] on span "My wife has [MEDICAL_DATA], we discovered SI Joint traction resolves the pain, …" at bounding box center [477, 207] width 377 height 22
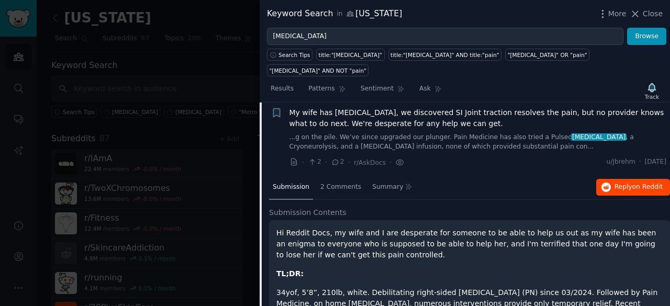
scroll to position [81, 0]
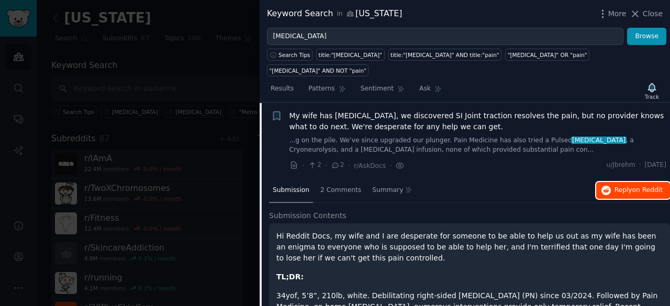
click at [636, 189] on span "on Reddit" at bounding box center [647, 189] width 30 height 7
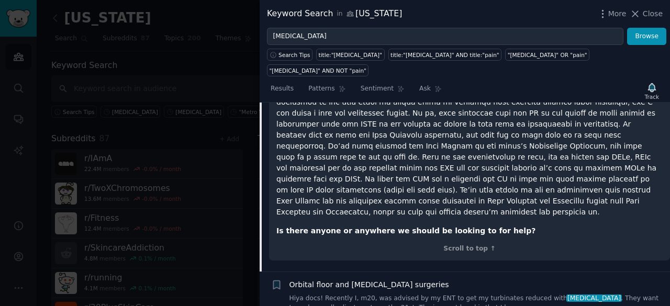
click at [374, 279] on span "Orbital floor and [MEDICAL_DATA] surgeries" at bounding box center [369, 284] width 160 height 11
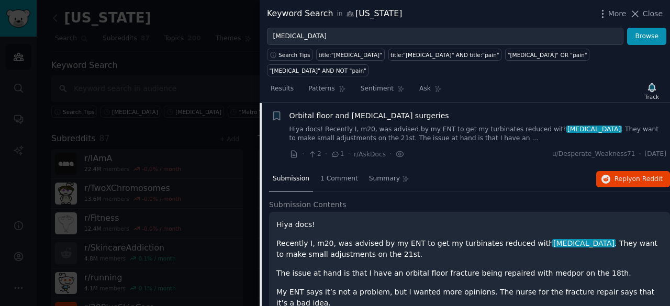
scroll to position [156, 0]
click at [620, 182] on button "Reply on Reddit" at bounding box center [633, 180] width 74 height 17
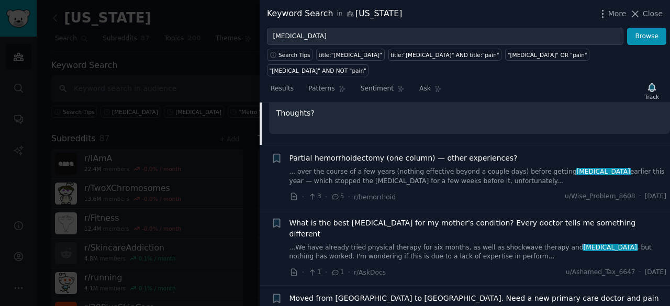
click at [375, 153] on span "Partial hemorrhoidectomy (one column) — other experiences?" at bounding box center [403, 158] width 228 height 11
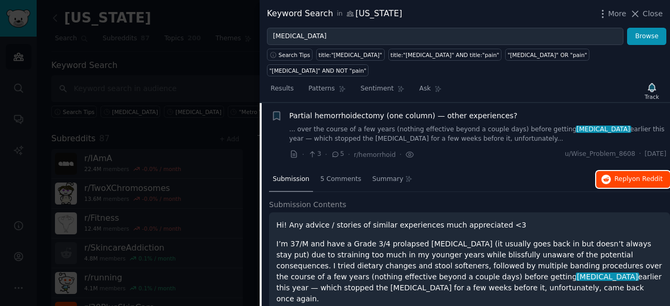
click at [613, 177] on button "Reply on Reddit" at bounding box center [633, 179] width 74 height 17
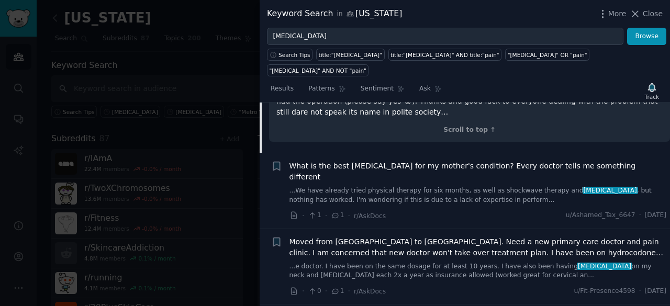
click at [382, 161] on span "What is the best [MEDICAL_DATA] for my mother's condition? Every doctor tells m…" at bounding box center [477, 172] width 377 height 22
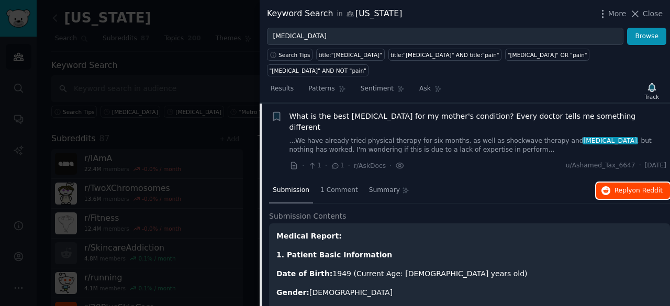
click at [619, 186] on span "Reply on Reddit" at bounding box center [638, 190] width 48 height 9
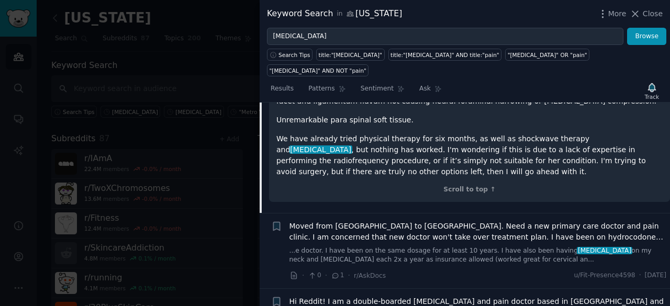
scroll to position [1855, 0]
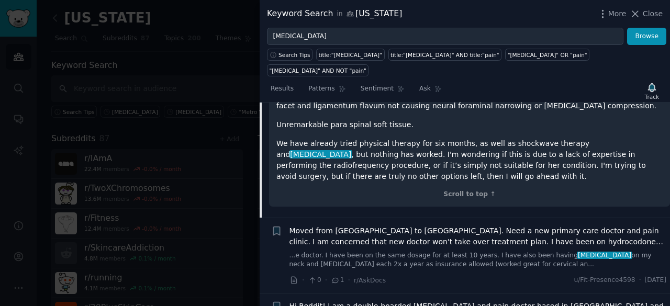
click at [417, 226] on span "Moved from [GEOGRAPHIC_DATA] to [GEOGRAPHIC_DATA]. Need a new primary care doct…" at bounding box center [477, 237] width 377 height 22
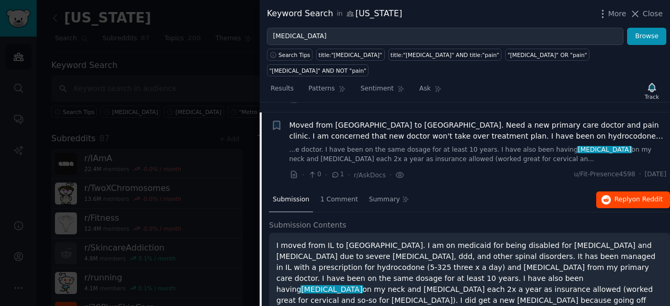
scroll to position [350, 0]
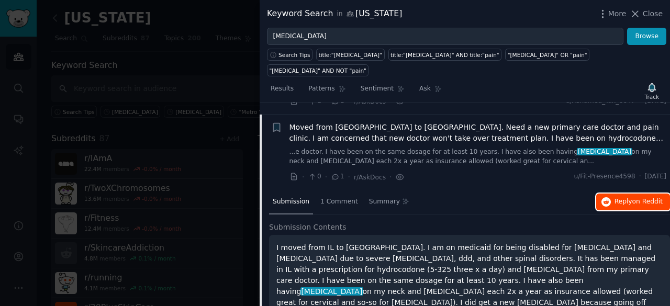
click at [630, 194] on button "Reply on Reddit" at bounding box center [633, 202] width 74 height 17
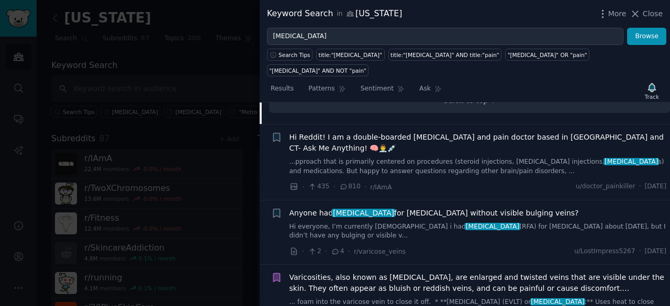
scroll to position [821, 0]
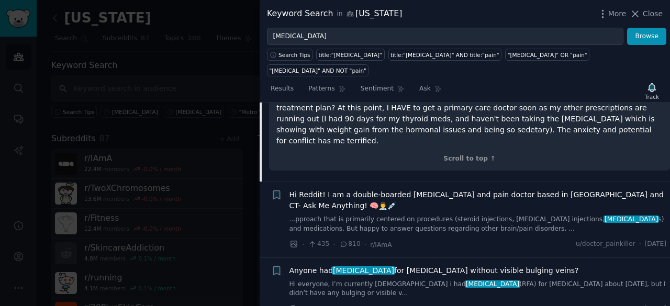
click at [488, 265] on span "Anyone had Radiofrequency ablation for varicose veins without visible bulging v…" at bounding box center [433, 270] width 289 height 11
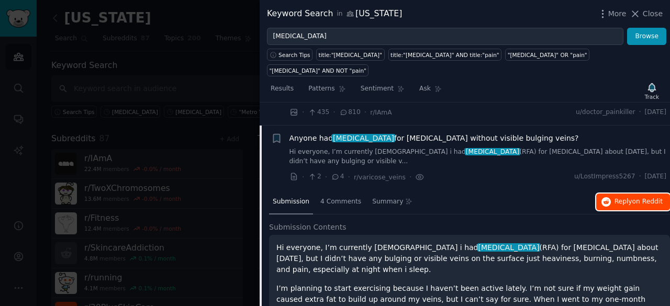
click at [618, 197] on span "Reply on Reddit" at bounding box center [638, 201] width 48 height 9
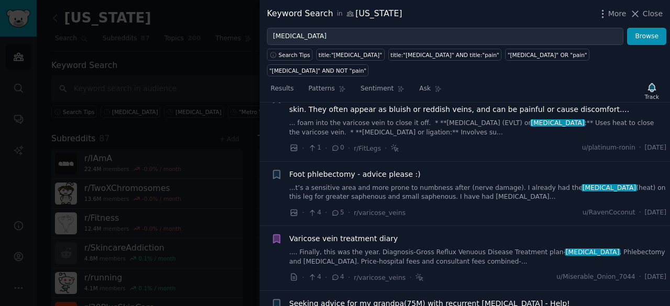
click at [369, 169] on span "Foot phlebectomy - advice please :)" at bounding box center [354, 174] width 131 height 11
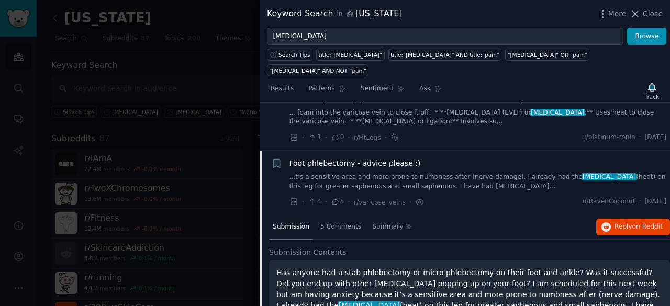
scroll to position [630, 0]
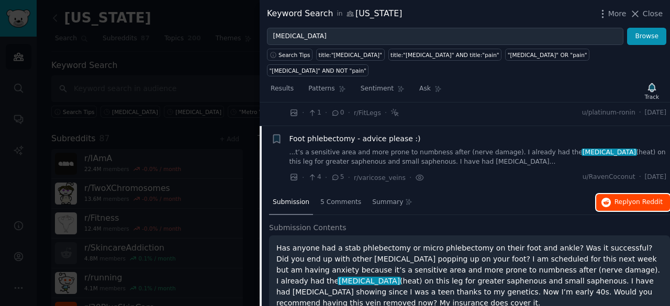
click at [627, 198] on span "Reply on Reddit" at bounding box center [638, 202] width 48 height 9
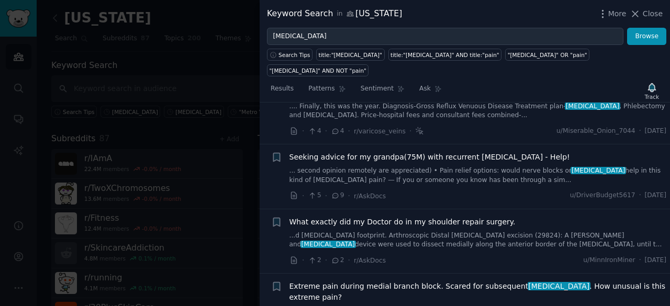
click at [412, 152] on span "Seeking advice for my grandpa(75M) with recurrent [MEDICAL_DATA] - Help!" at bounding box center [429, 157] width 281 height 11
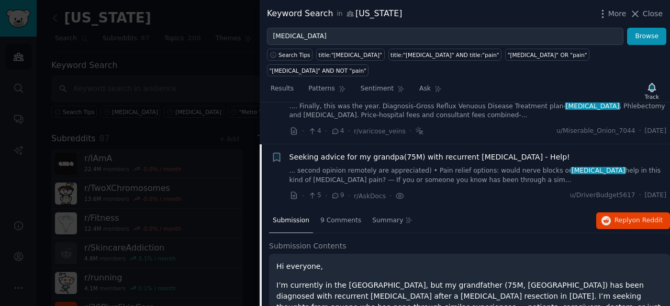
scroll to position [758, 0]
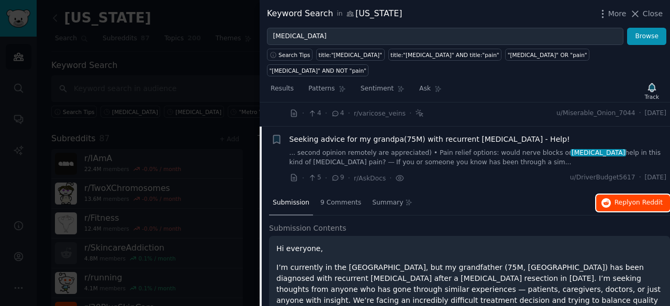
click at [628, 195] on button "Reply on Reddit" at bounding box center [633, 203] width 74 height 17
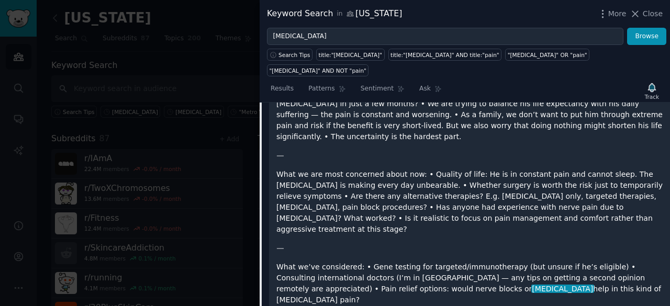
scroll to position [1543, 0]
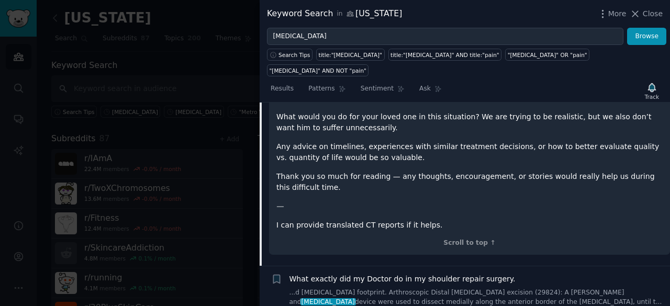
click at [420, 274] on span "What exactly did my Doctor do in my shoulder repair surgery." at bounding box center [402, 279] width 226 height 11
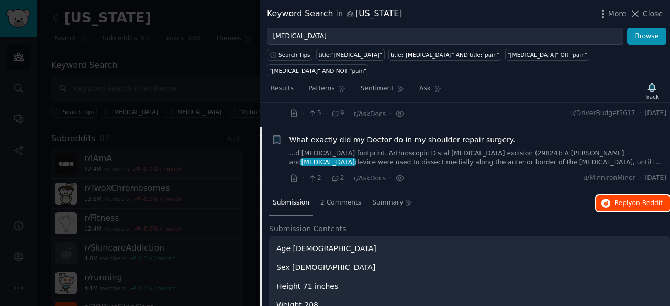
click at [622, 199] on span "Reply on Reddit" at bounding box center [638, 203] width 48 height 9
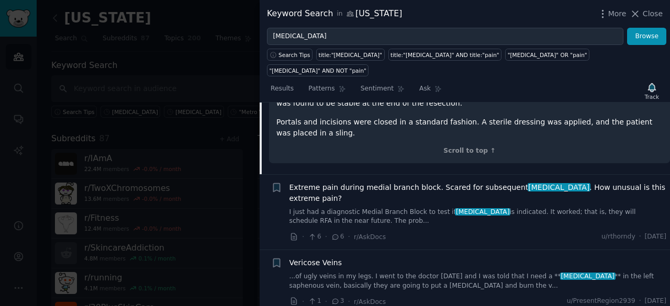
scroll to position [1660, 0]
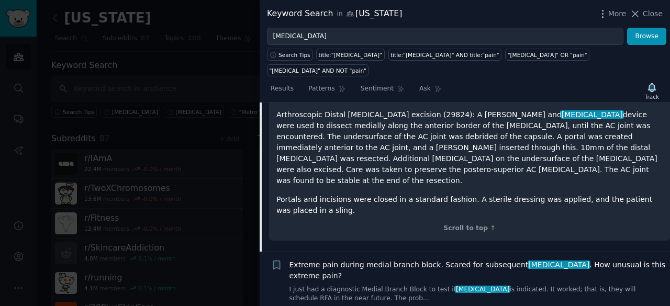
click at [528, 261] on span "[MEDICAL_DATA]" at bounding box center [559, 265] width 63 height 8
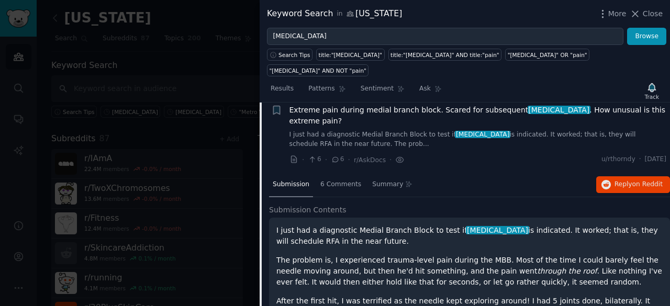
scroll to position [888, 0]
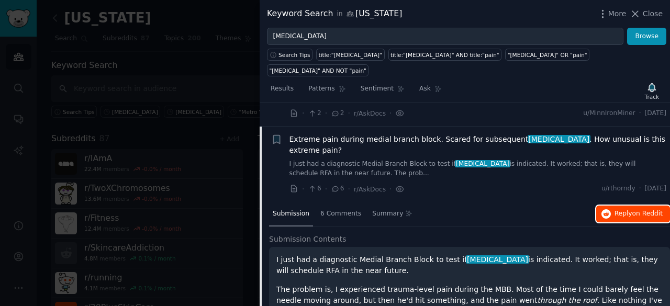
click at [643, 210] on span "on Reddit" at bounding box center [647, 213] width 30 height 7
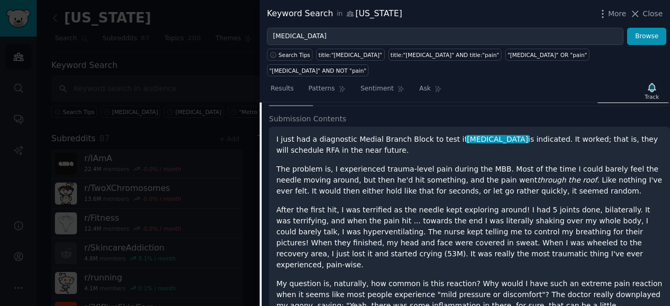
scroll to position [1202, 0]
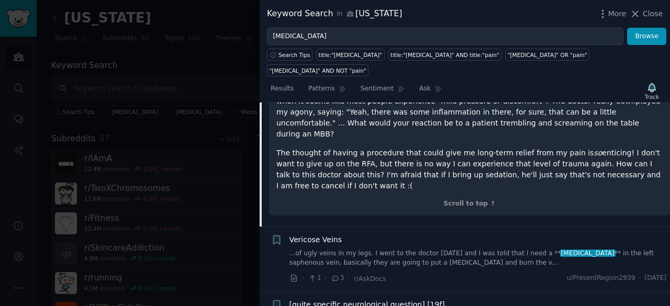
click at [313, 234] on span "Vericose Veins" at bounding box center [315, 239] width 53 height 11
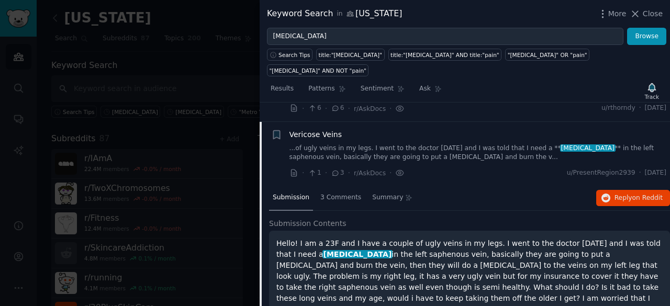
scroll to position [963, 0]
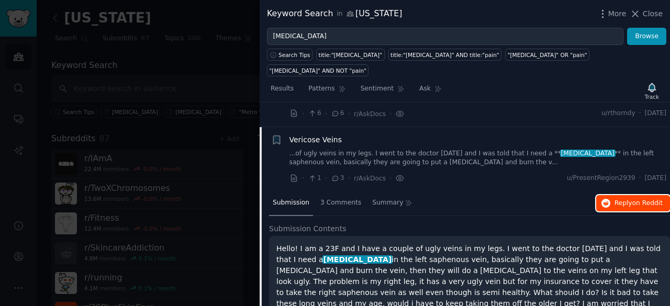
click at [641, 199] on span "on Reddit" at bounding box center [647, 202] width 30 height 7
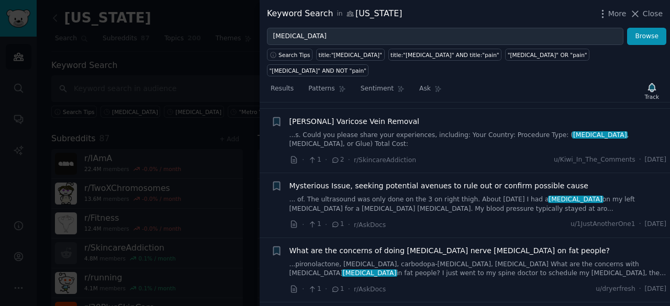
scroll to position [1225, 0]
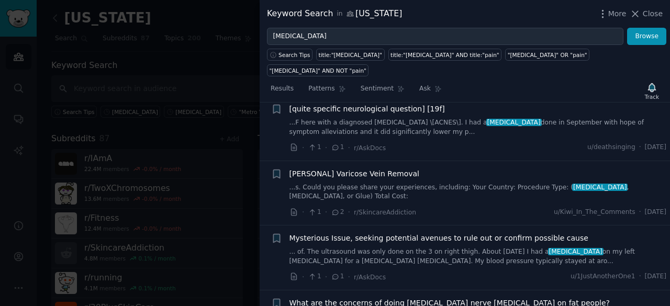
click at [355, 169] on span "[PERSONAL] Varicose Vein Removal" at bounding box center [354, 174] width 130 height 11
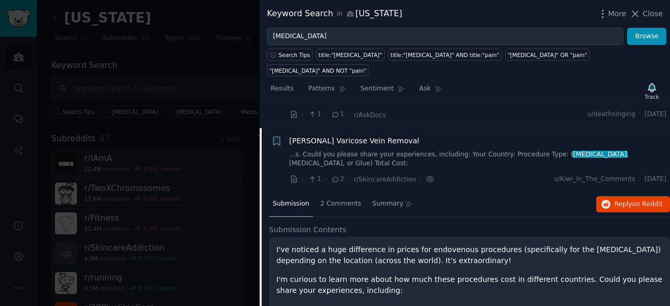
scroll to position [1092, 0]
click at [618, 199] on span "Reply on Reddit" at bounding box center [638, 203] width 48 height 9
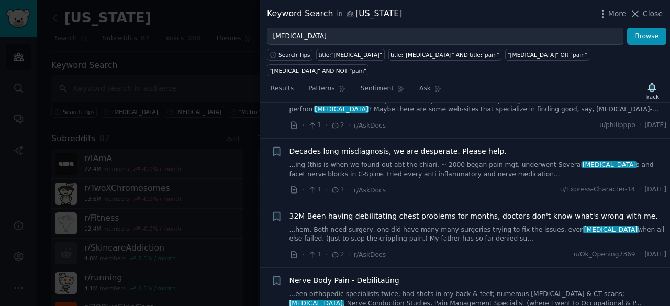
scroll to position [2034, 0]
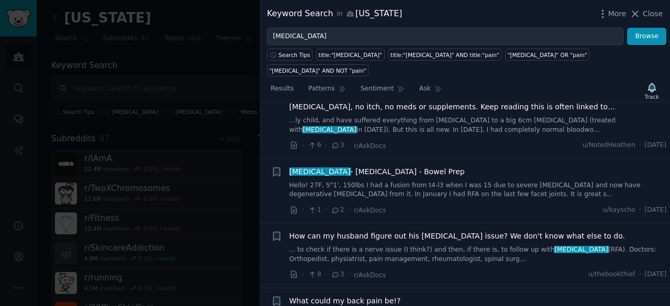
click at [515, 231] on span "How can my husband figure out his [MEDICAL_DATA] issue? We don't know what else…" at bounding box center [456, 236] width 335 height 11
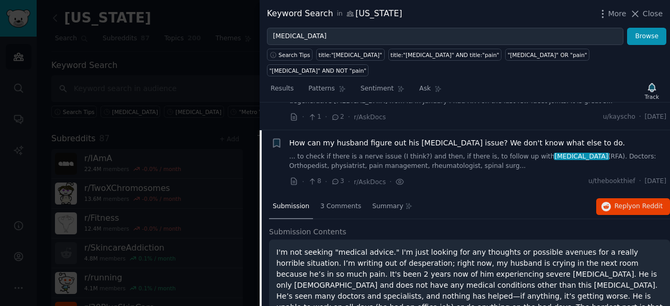
scroll to position [1941, 0]
click at [630, 201] on span "Reply on Reddit" at bounding box center [638, 205] width 48 height 9
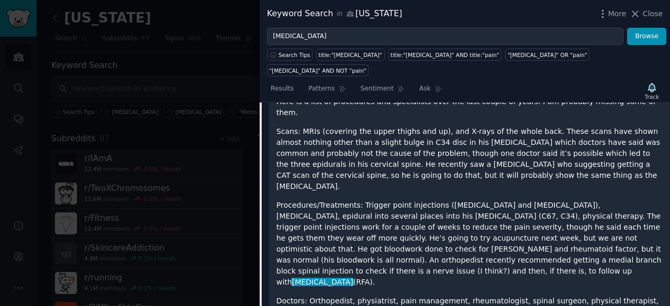
scroll to position [2516, 0]
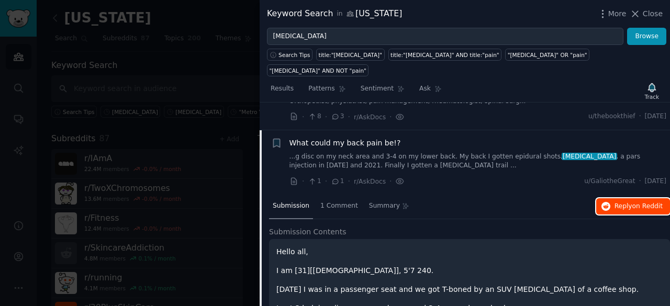
click at [619, 202] on span "Reply on Reddit" at bounding box center [638, 206] width 48 height 9
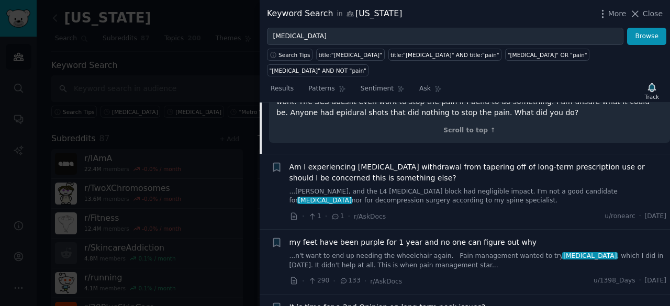
scroll to position [2319, 0]
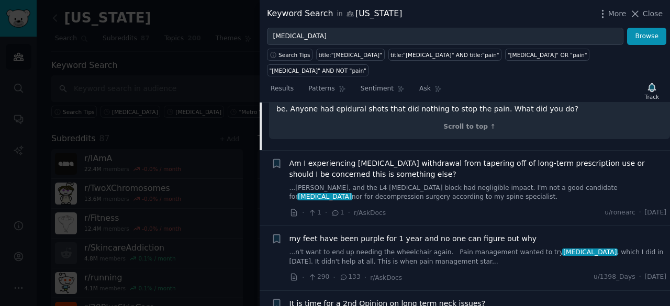
click at [380, 151] on li "+ Am I experiencing opioid withdrawal from tapering off of long-term prescripti…" at bounding box center [465, 188] width 410 height 75
click at [379, 158] on span "Am I experiencing [MEDICAL_DATA] withdrawal from tapering off of long-term pres…" at bounding box center [477, 169] width 377 height 22
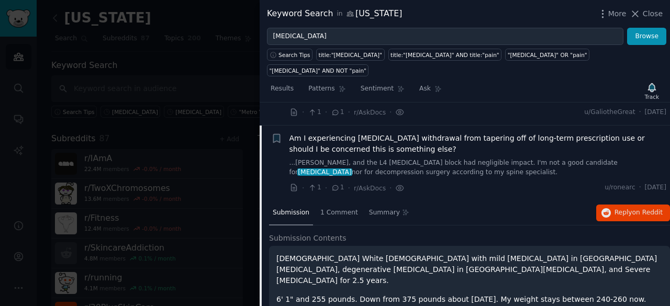
scroll to position [2069, 0]
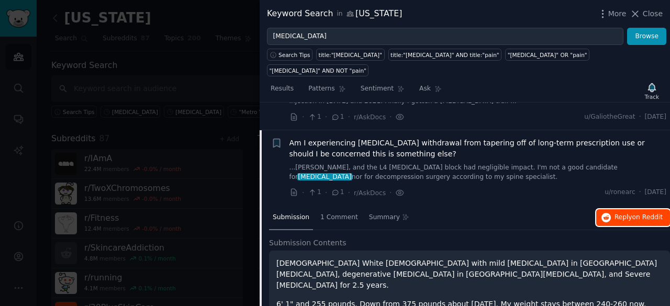
click at [628, 213] on span "Reply on Reddit" at bounding box center [638, 217] width 48 height 9
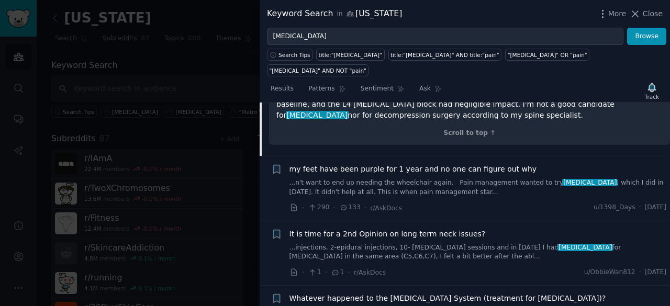
scroll to position [2854, 0]
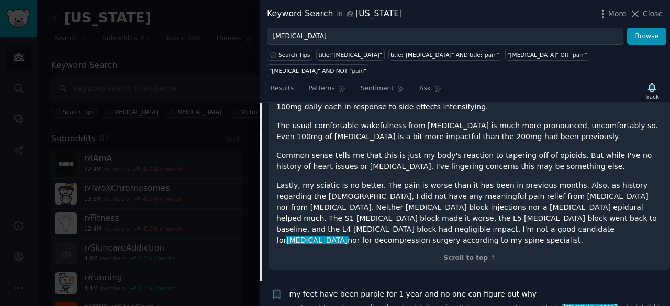
click at [425, 289] on span "my feet have been purple for 1 year and no one can figure out why" at bounding box center [413, 294] width 248 height 11
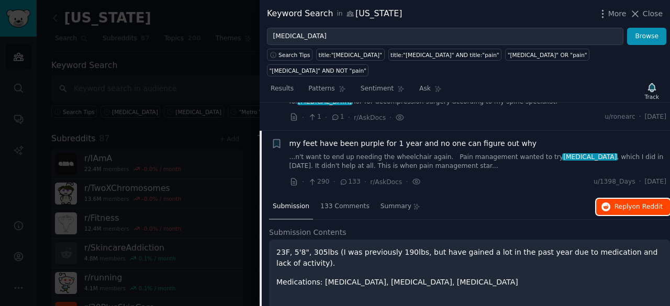
click at [622, 203] on span "Reply on Reddit" at bounding box center [638, 207] width 48 height 9
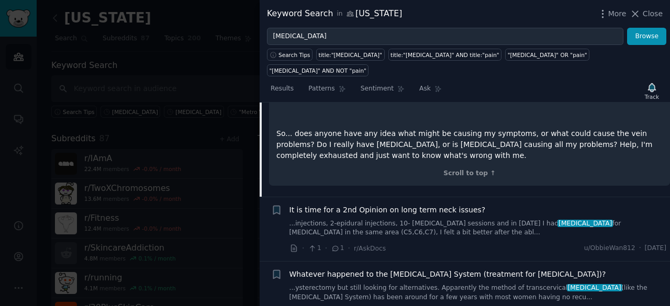
scroll to position [3139, 0]
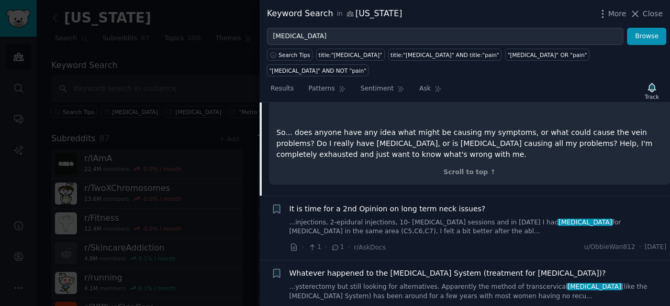
click at [425, 204] on span "It is time for a 2nd Opinion on long term neck issues?" at bounding box center [387, 209] width 196 height 11
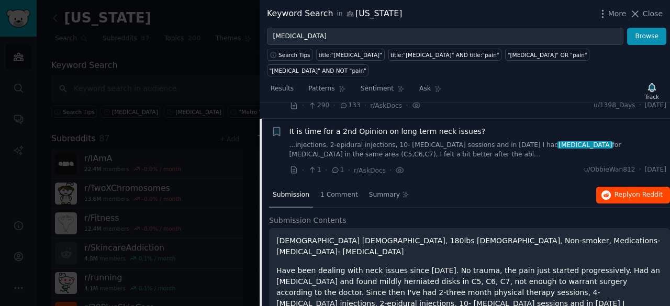
scroll to position [2210, 0]
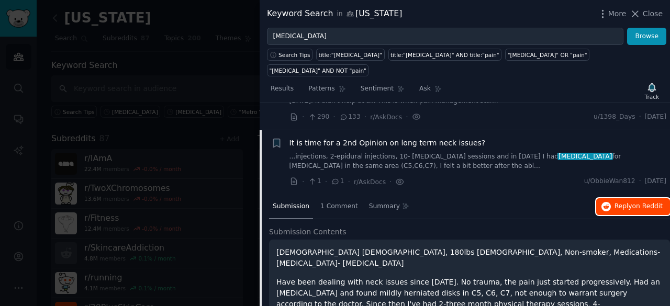
click at [623, 202] on span "Reply on Reddit" at bounding box center [638, 206] width 48 height 9
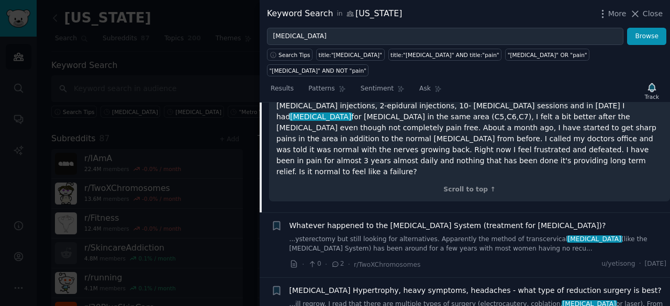
click at [437, 220] on span "Whatever happened to the [MEDICAL_DATA] System (treatment for [MEDICAL_DATA])?" at bounding box center [447, 225] width 317 height 11
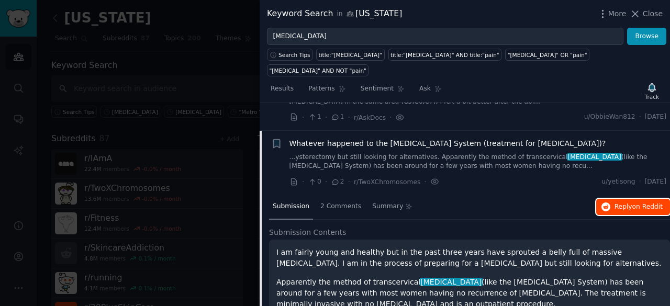
click at [625, 203] on span "Reply on Reddit" at bounding box center [638, 207] width 48 height 9
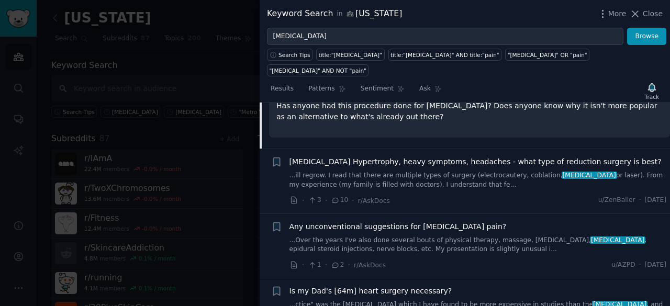
scroll to position [2536, 0]
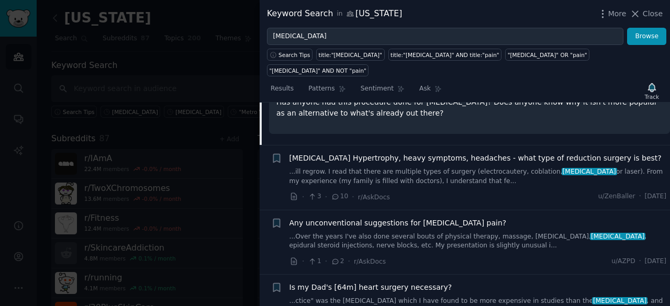
click at [420, 153] on span "[MEDICAL_DATA] Hypertrophy, heavy symptoms, headaches - what type of reduction …" at bounding box center [475, 158] width 372 height 11
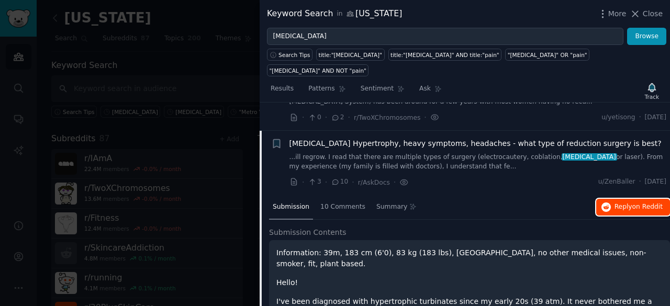
click at [640, 203] on span "on Reddit" at bounding box center [647, 206] width 30 height 7
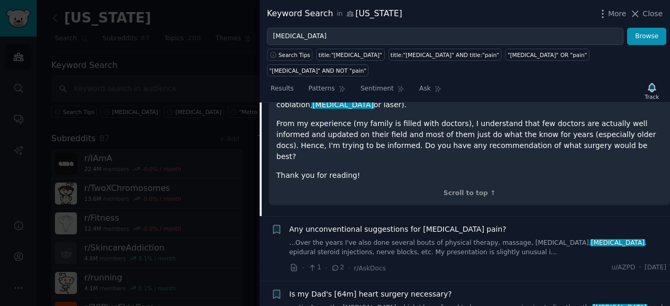
scroll to position [2705, 0]
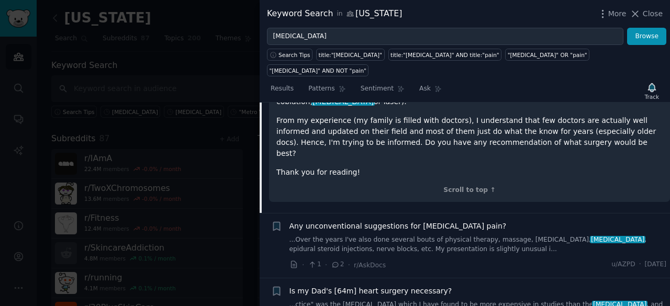
click at [415, 221] on div "Any unconventional suggestions for cervical stenosis pain? ...Over the years I'…" at bounding box center [477, 237] width 377 height 33
click at [413, 221] on span "Any unconventional suggestions for [MEDICAL_DATA] pain?" at bounding box center [397, 226] width 217 height 11
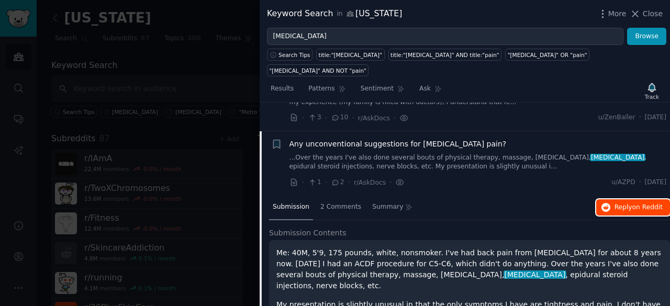
click at [654, 204] on span "on Reddit" at bounding box center [647, 207] width 30 height 7
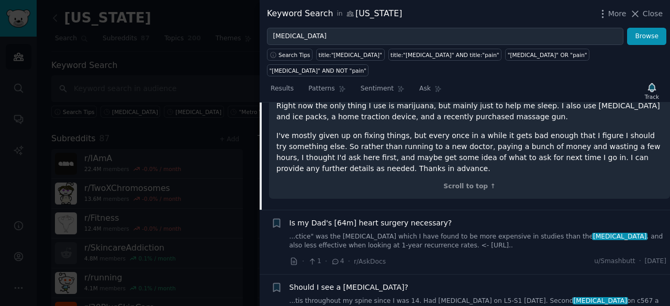
click at [414, 218] on span "Is my Dad's [64m] heart surgery necessary?" at bounding box center [370, 223] width 163 height 11
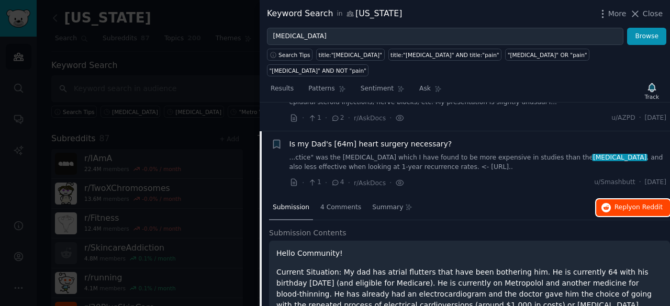
click at [632, 204] on span "on Reddit" at bounding box center [647, 207] width 30 height 7
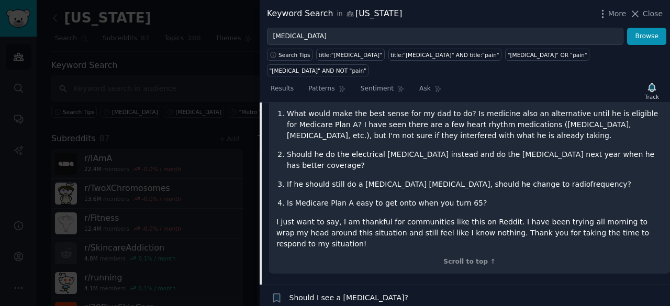
scroll to position [2781, 0]
click at [349, 293] on span "Should I see a [MEDICAL_DATA]?" at bounding box center [348, 298] width 119 height 11
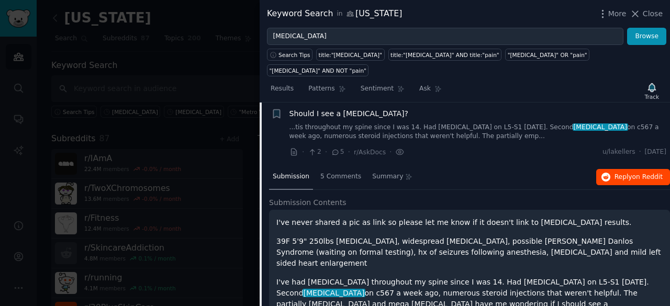
scroll to position [2532, 0]
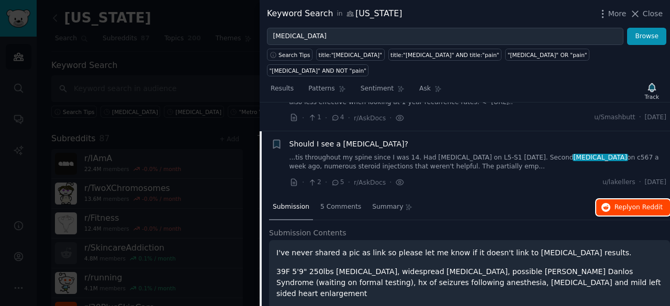
click at [625, 203] on span "Reply on Reddit" at bounding box center [638, 207] width 48 height 9
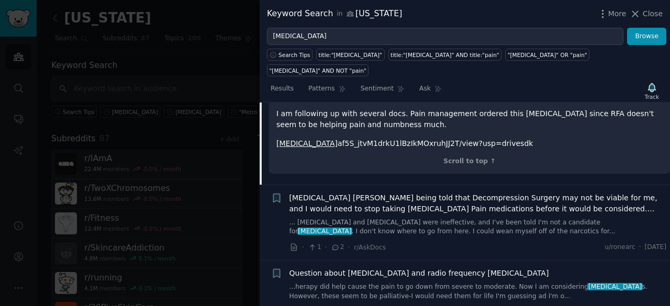
click at [364, 193] on span "[MEDICAL_DATA] [PERSON_NAME] being told that Decompression Surgery may not be v…" at bounding box center [477, 204] width 377 height 22
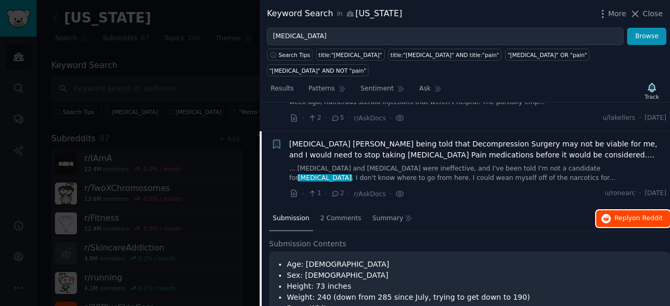
click at [627, 214] on span "Reply on Reddit" at bounding box center [638, 218] width 48 height 9
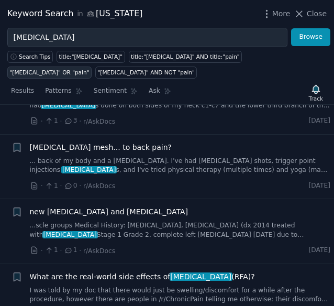
scroll to position [3660, 0]
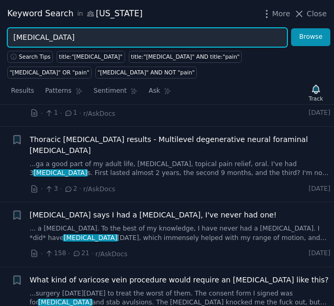
click at [88, 38] on input "[MEDICAL_DATA]" at bounding box center [147, 37] width 280 height 19
